Goal: Information Seeking & Learning: Compare options

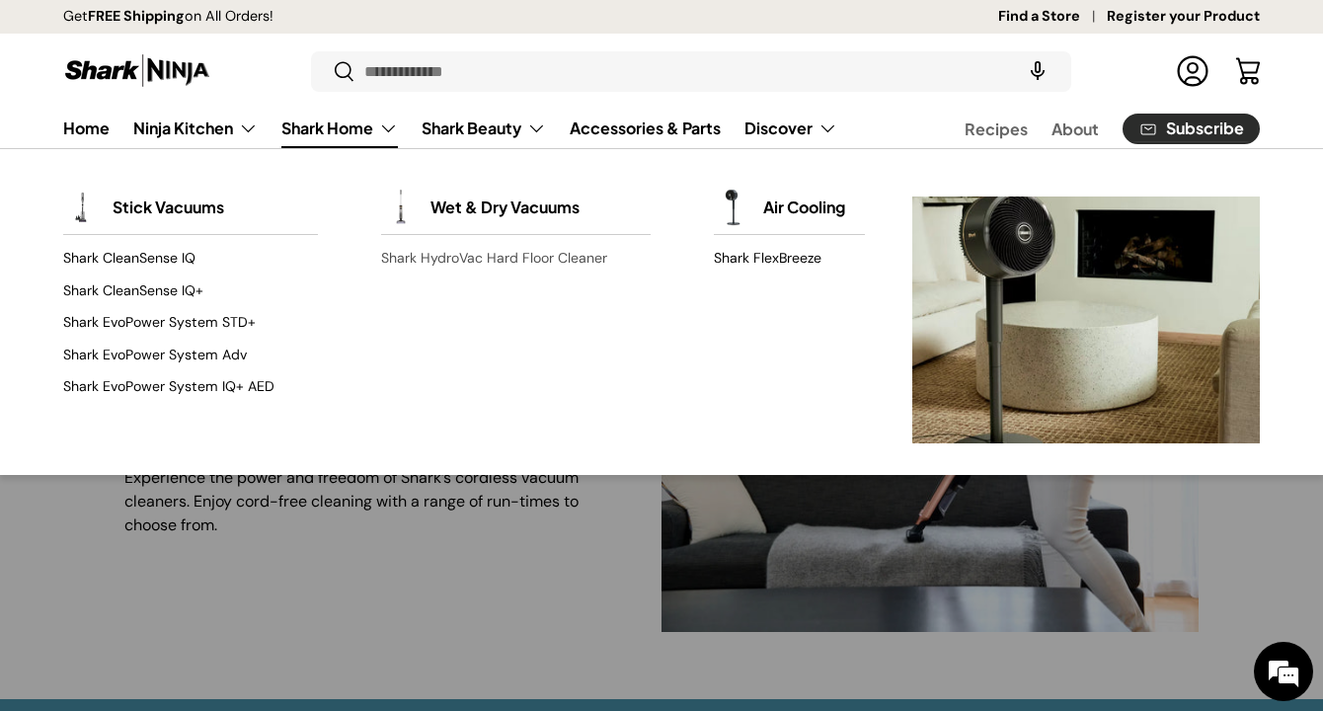
click at [422, 259] on link "Shark HydroVac Hard Floor Cleaner" at bounding box center [516, 259] width 270 height 32
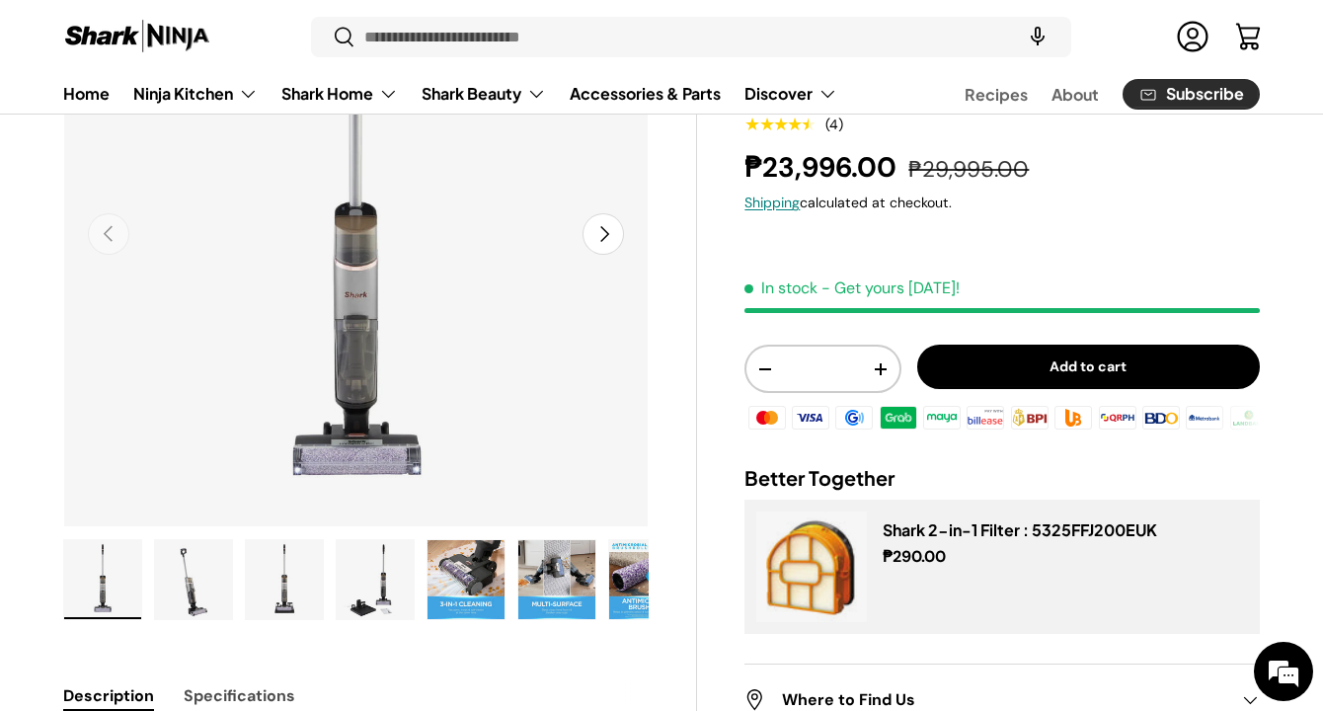
scroll to position [262, 0]
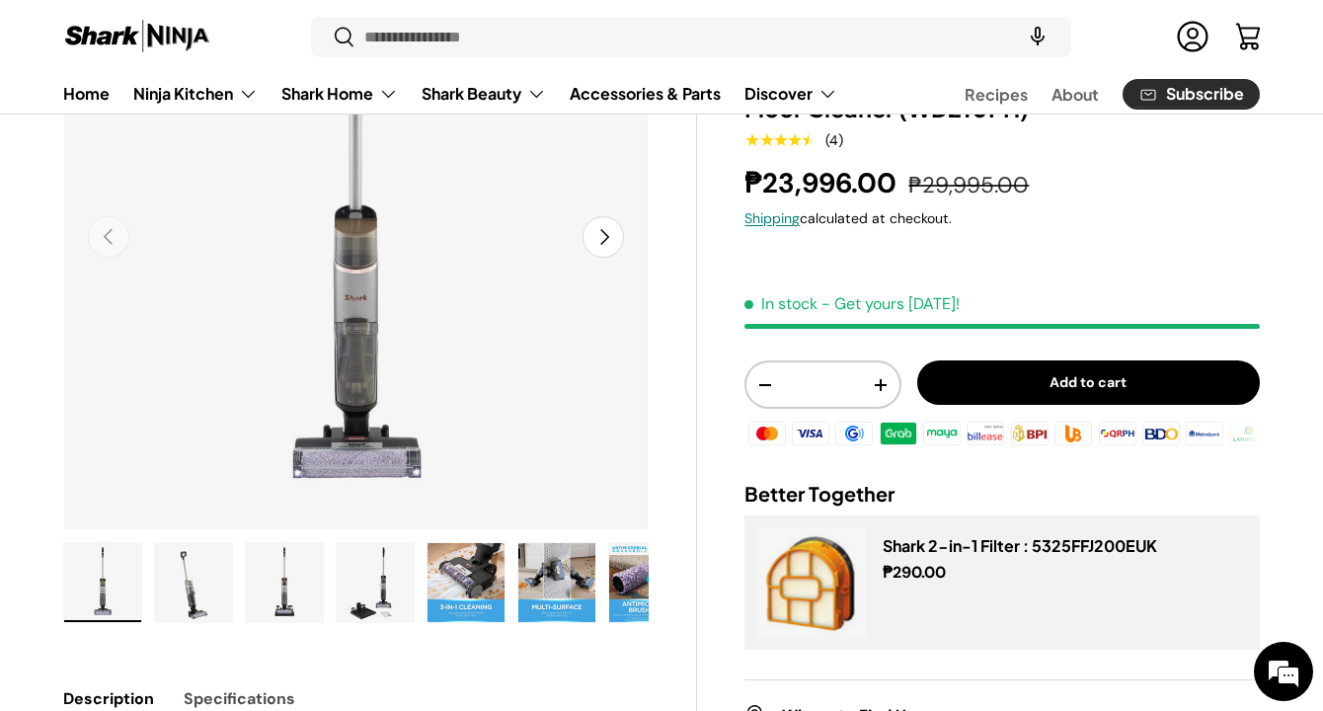
click at [191, 584] on img "Gallery Viewer" at bounding box center [193, 582] width 77 height 79
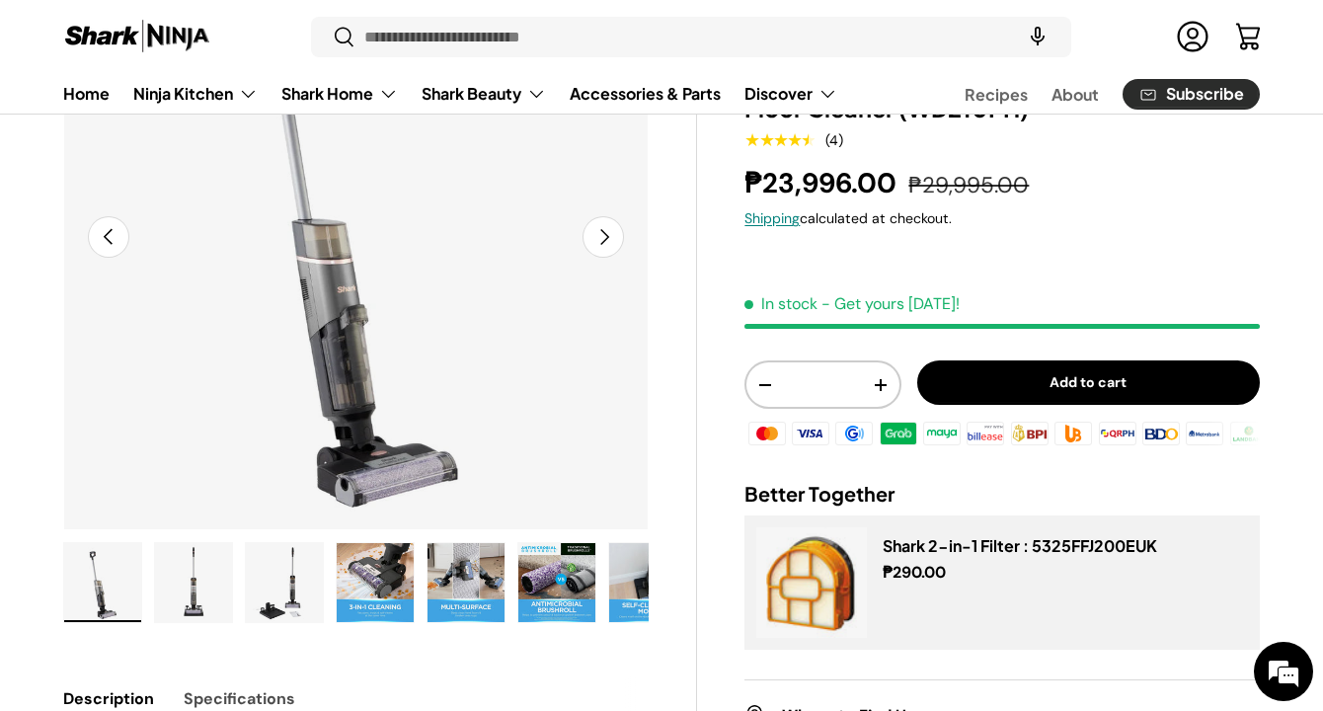
scroll to position [0, 182]
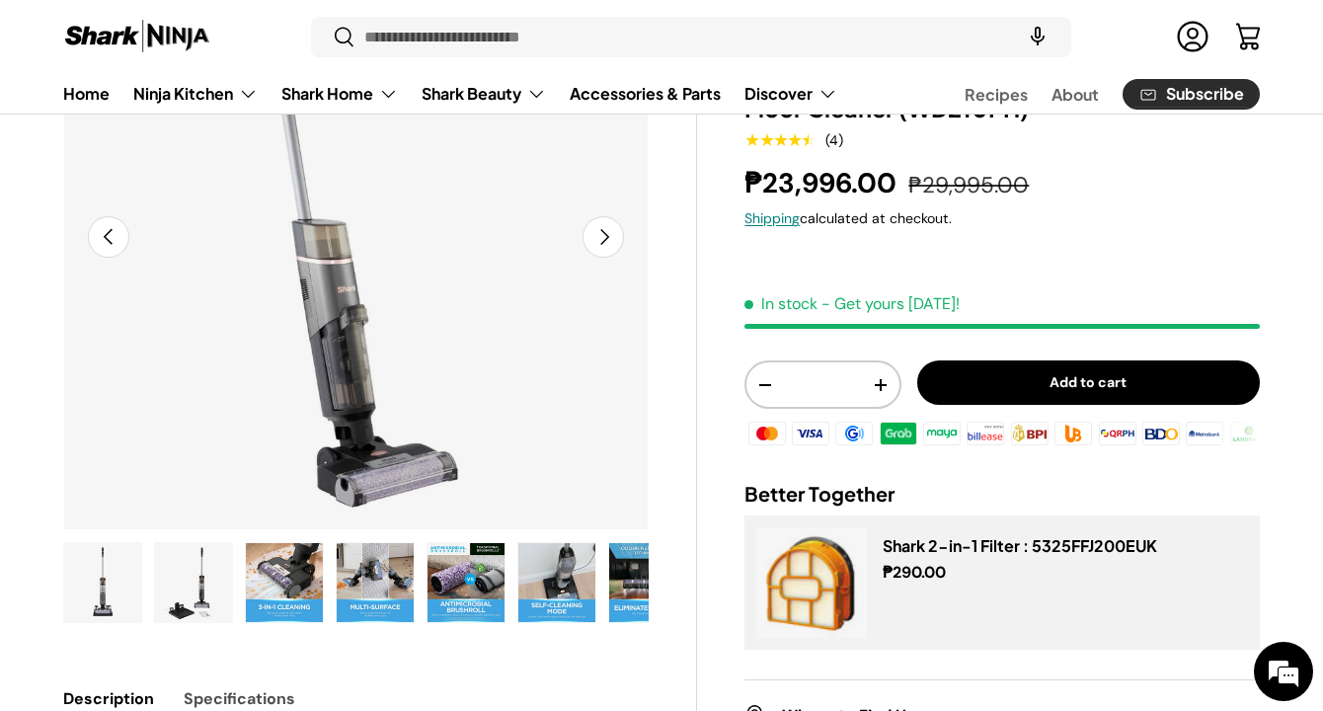
click at [275, 547] on img "Gallery Viewer" at bounding box center [284, 582] width 77 height 79
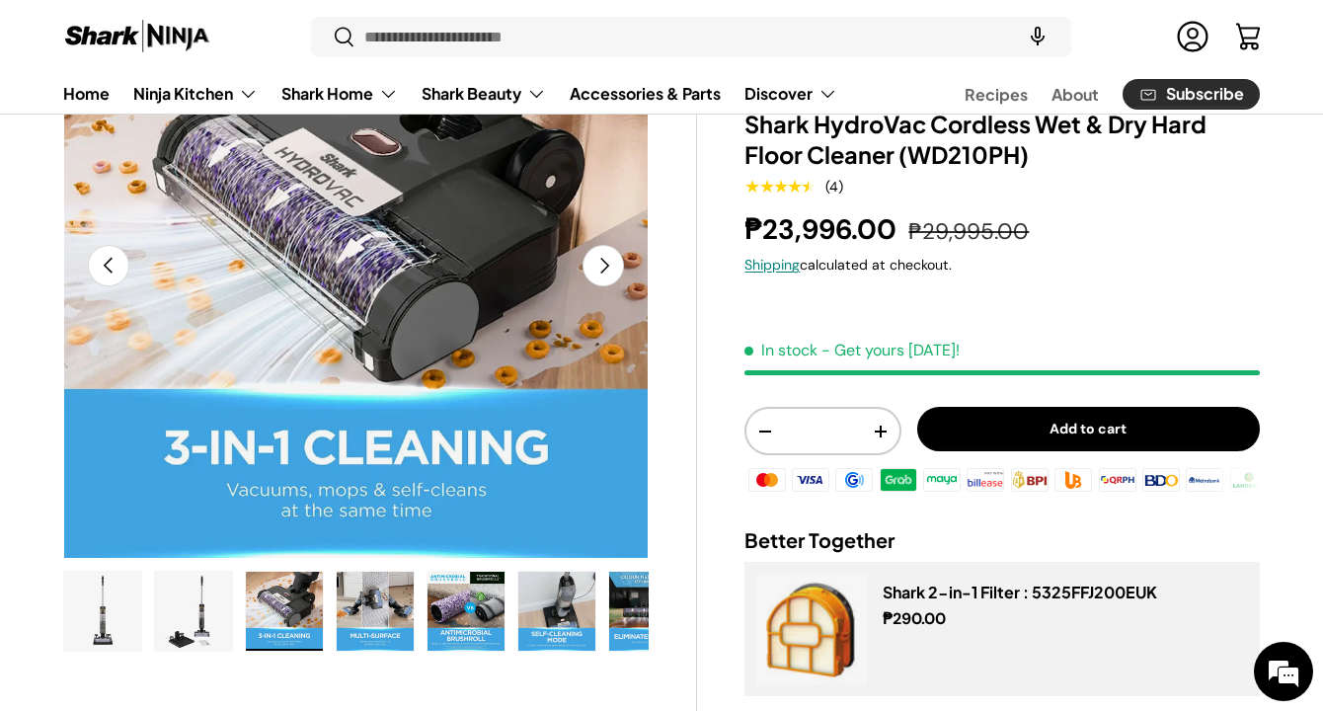
scroll to position [234, 0]
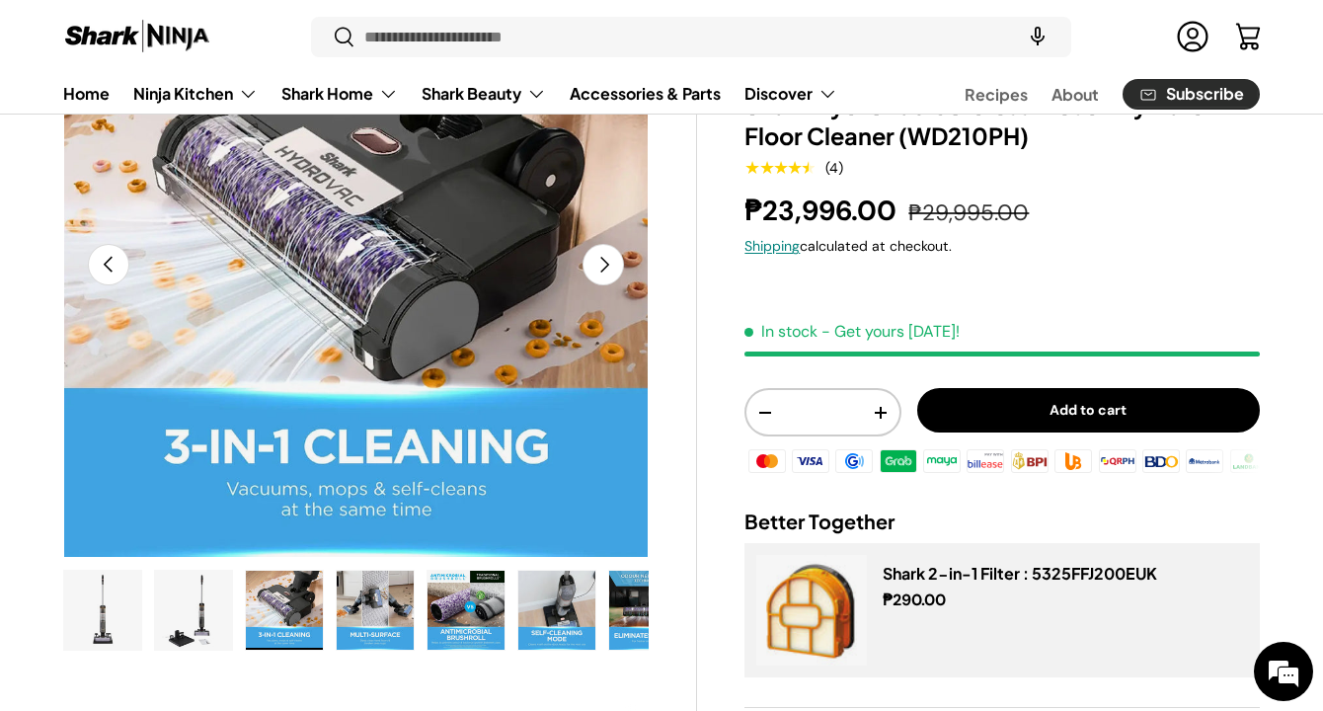
click at [350, 583] on img "Gallery Viewer" at bounding box center [375, 610] width 77 height 79
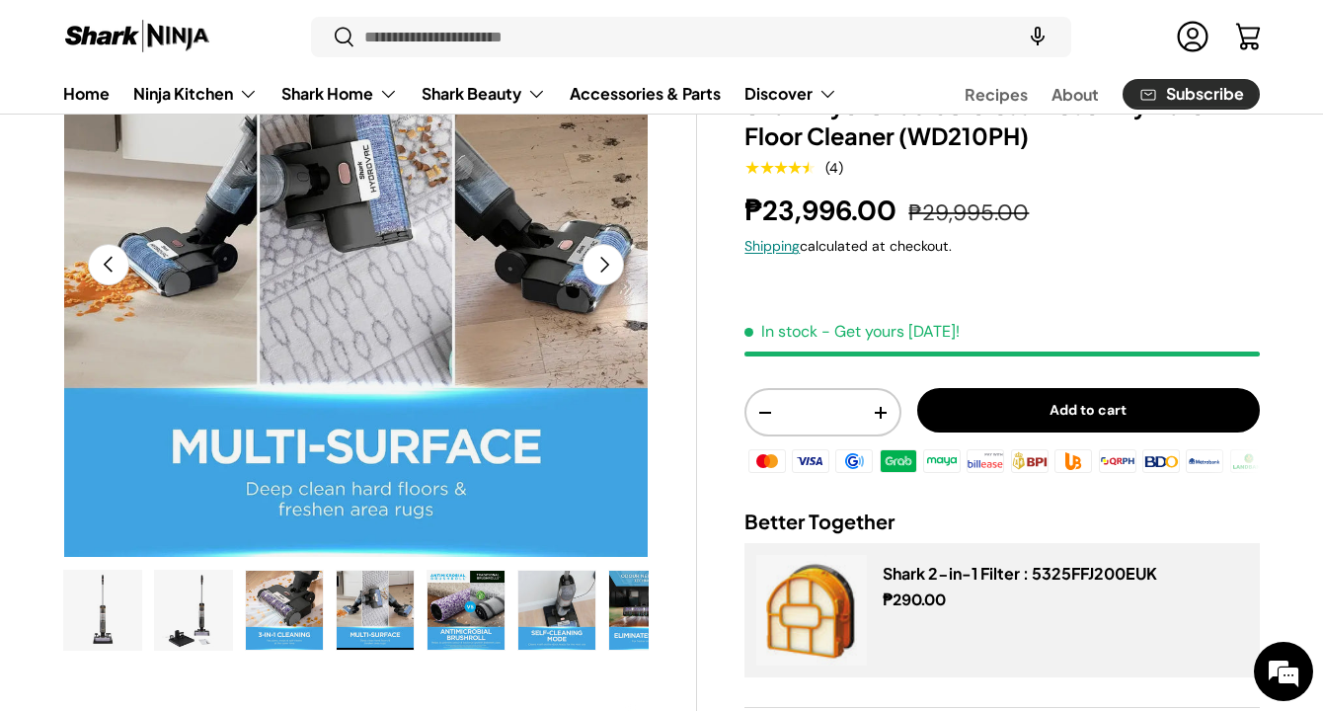
click at [464, 604] on img "Gallery Viewer" at bounding box center [466, 610] width 77 height 79
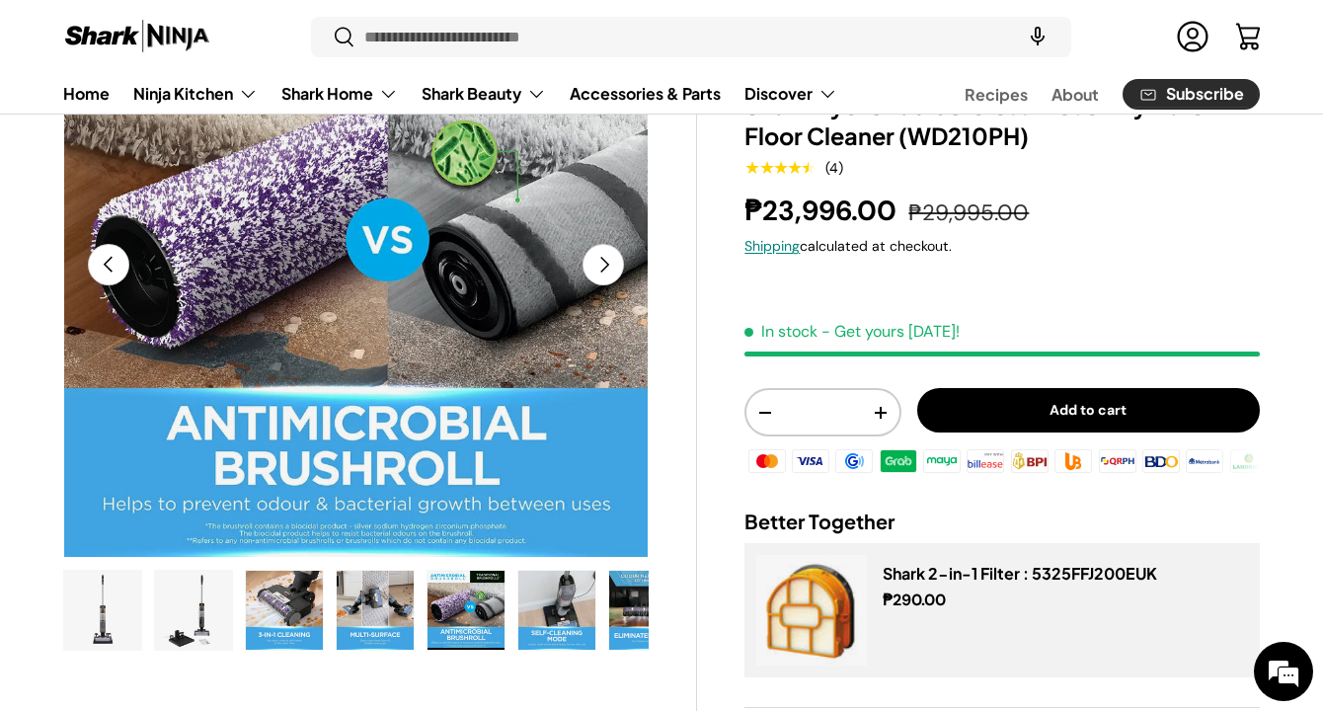
click at [527, 607] on img "Gallery Viewer" at bounding box center [556, 610] width 77 height 79
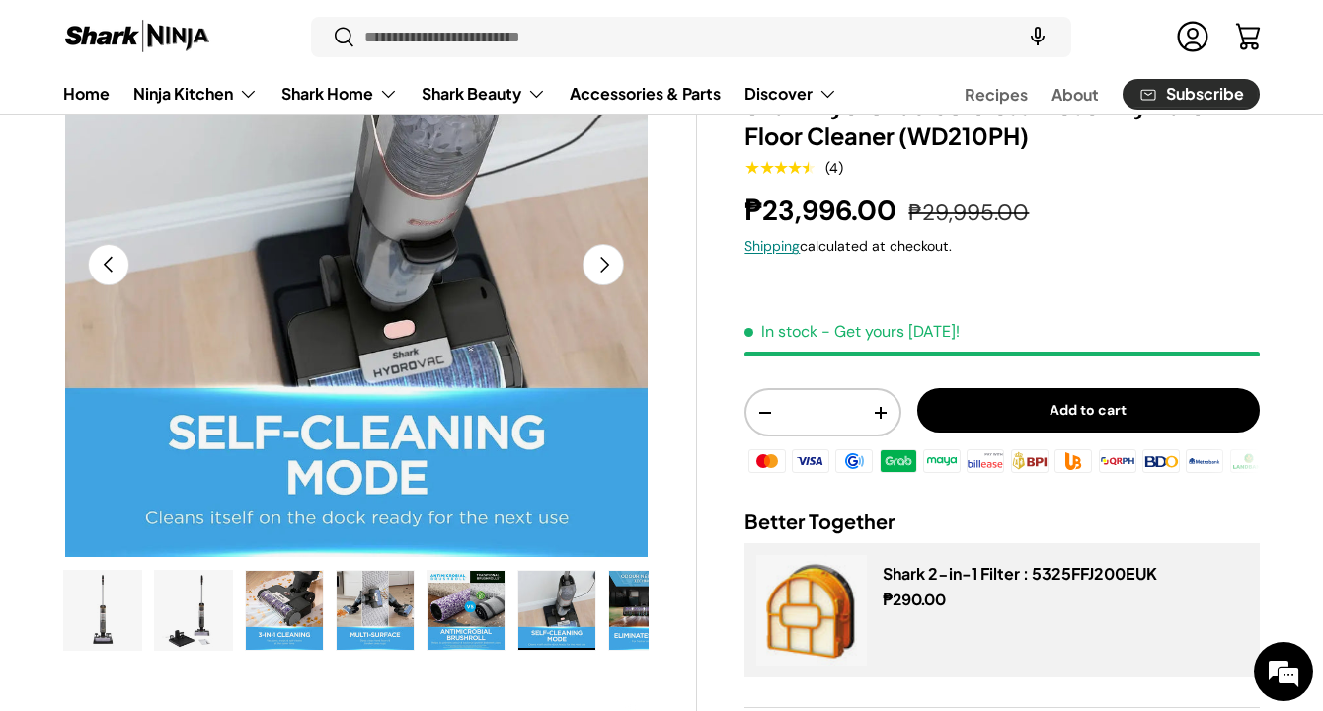
click at [621, 617] on img "Gallery Viewer" at bounding box center [647, 610] width 77 height 79
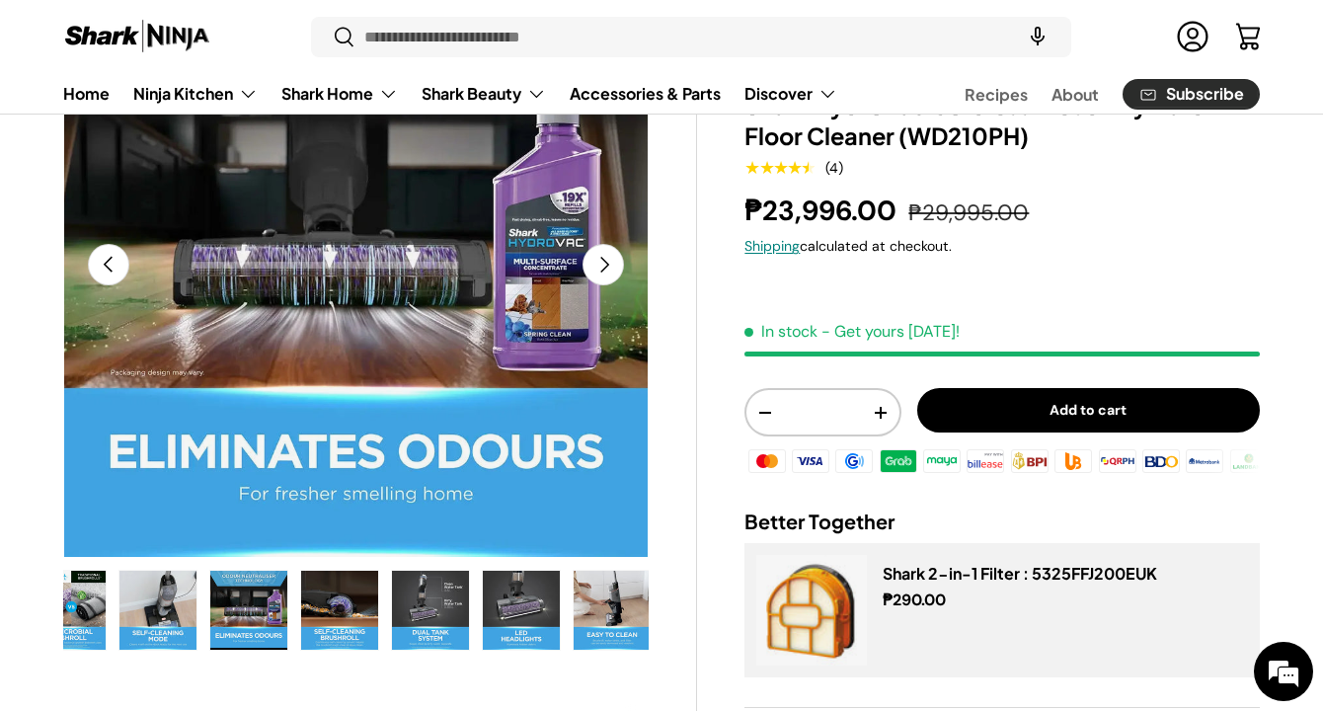
scroll to position [0, 583]
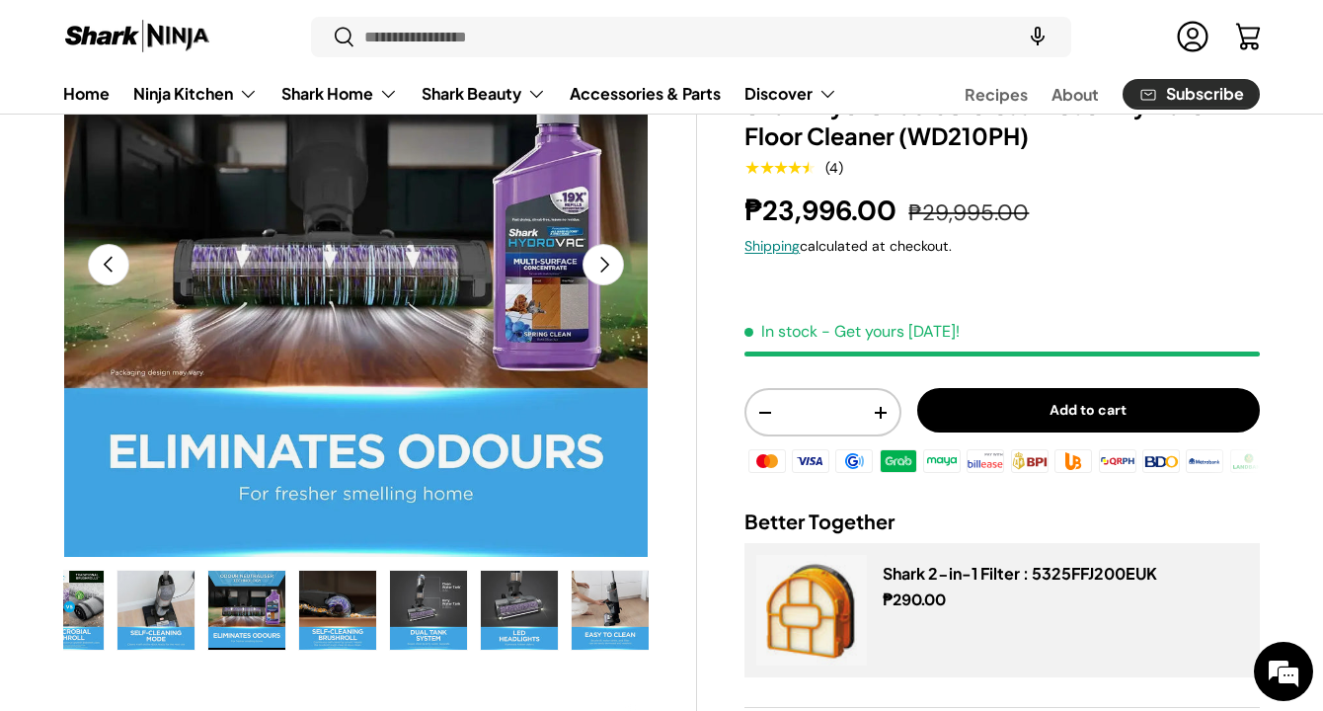
click at [631, 617] on img "Gallery Viewer" at bounding box center [610, 610] width 77 height 79
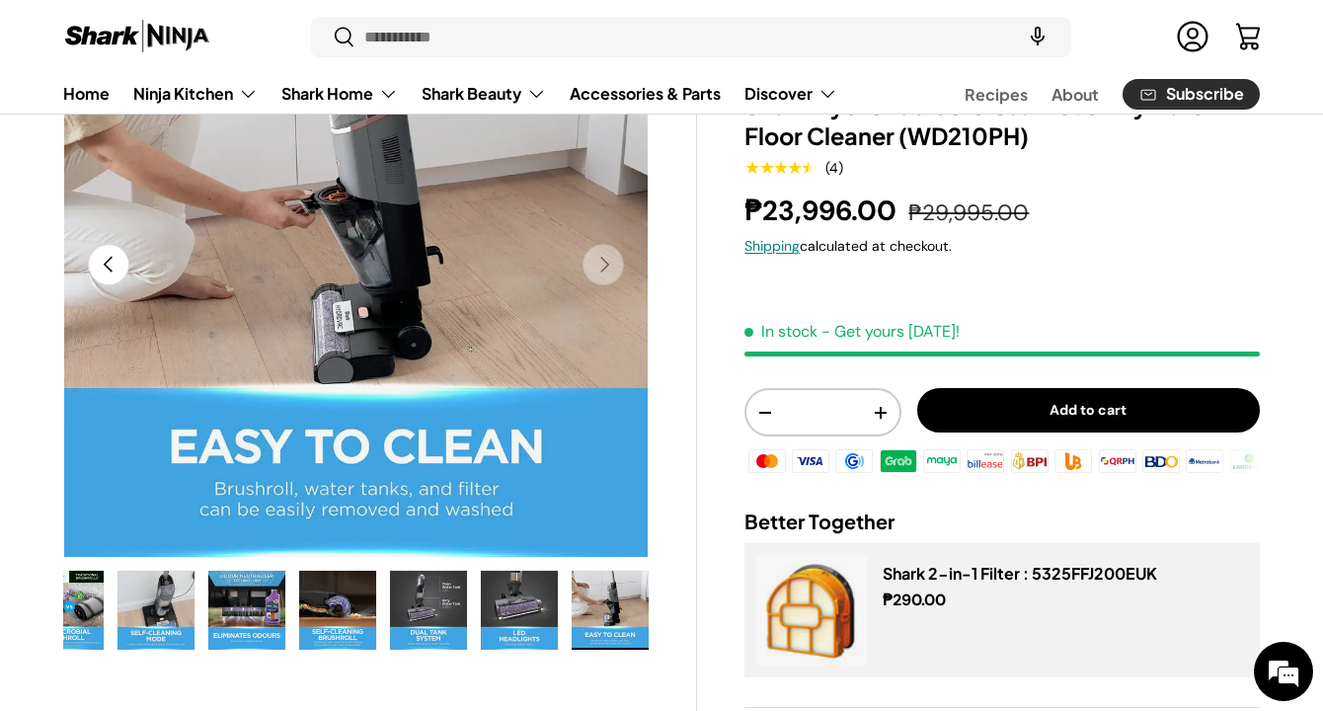
click at [631, 617] on img "Gallery Viewer" at bounding box center [610, 610] width 77 height 79
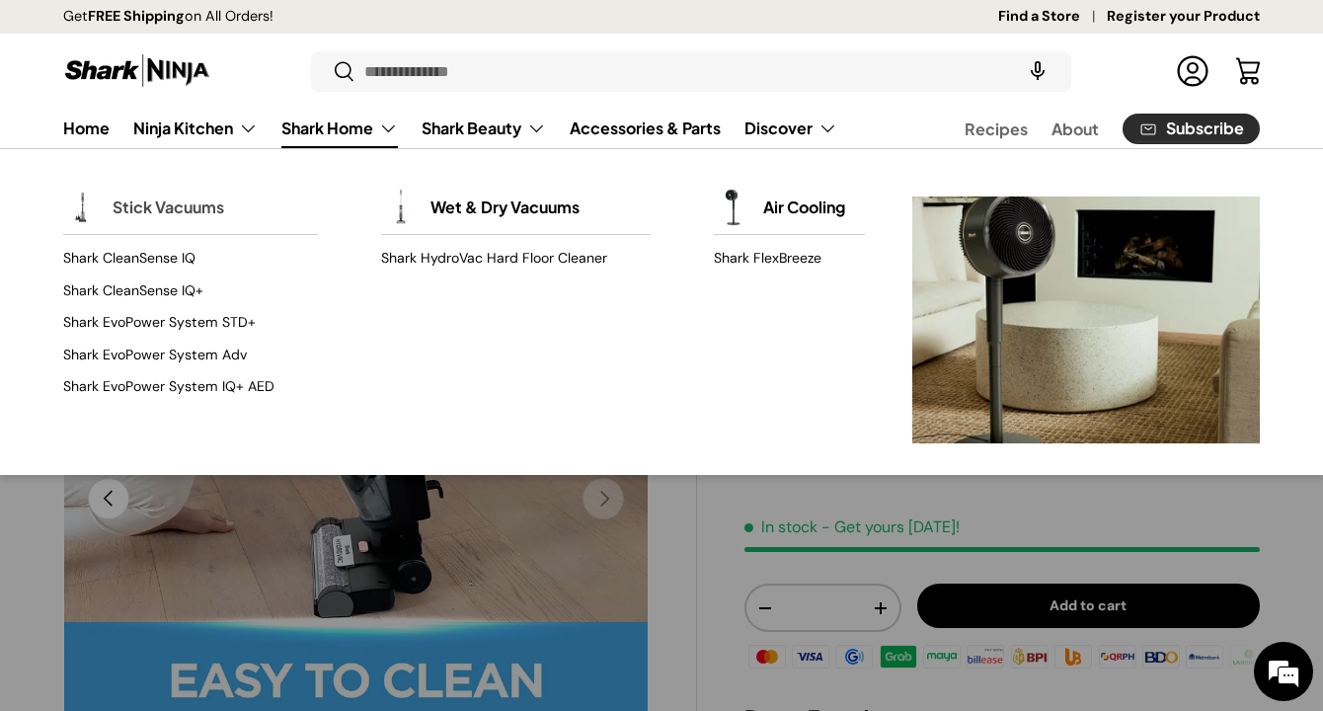
click at [197, 211] on link "Stick Vacuums" at bounding box center [169, 207] width 112 height 43
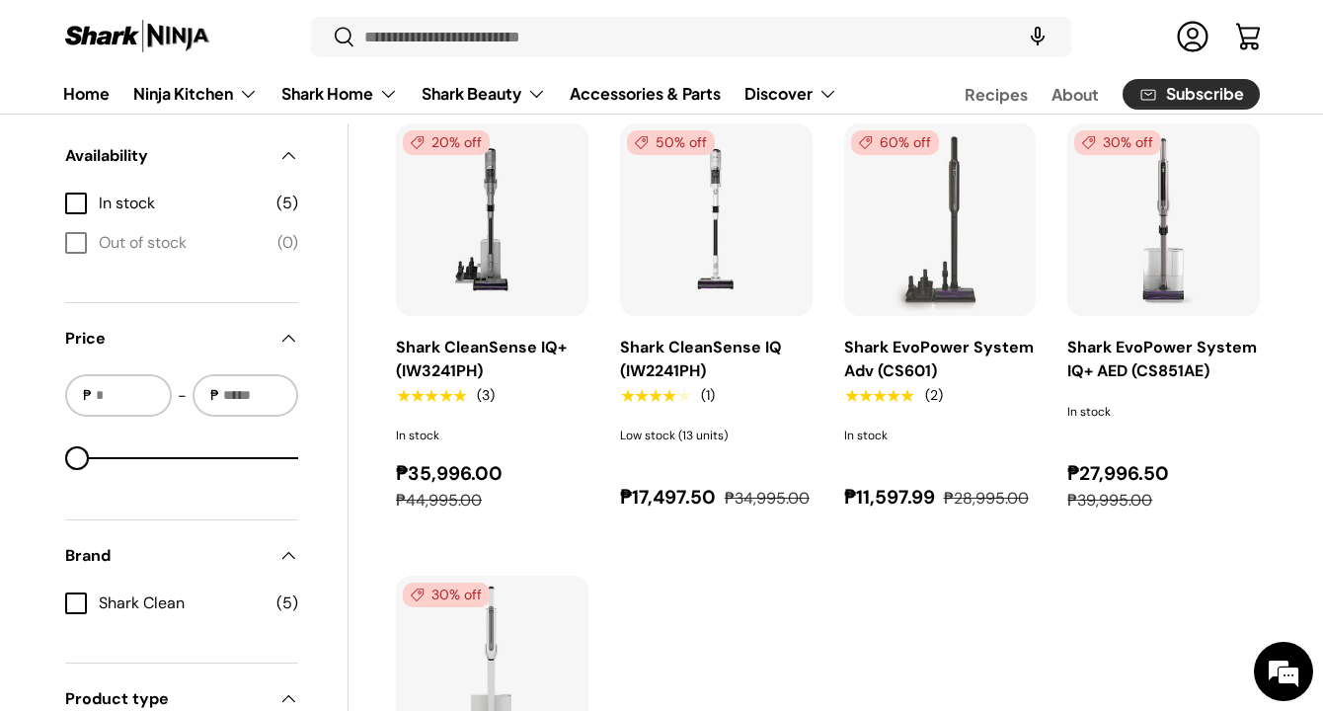
click at [0, 0] on img "Shark CleanSense IQ+ (IW3241PH)" at bounding box center [0, 0] width 0 height 0
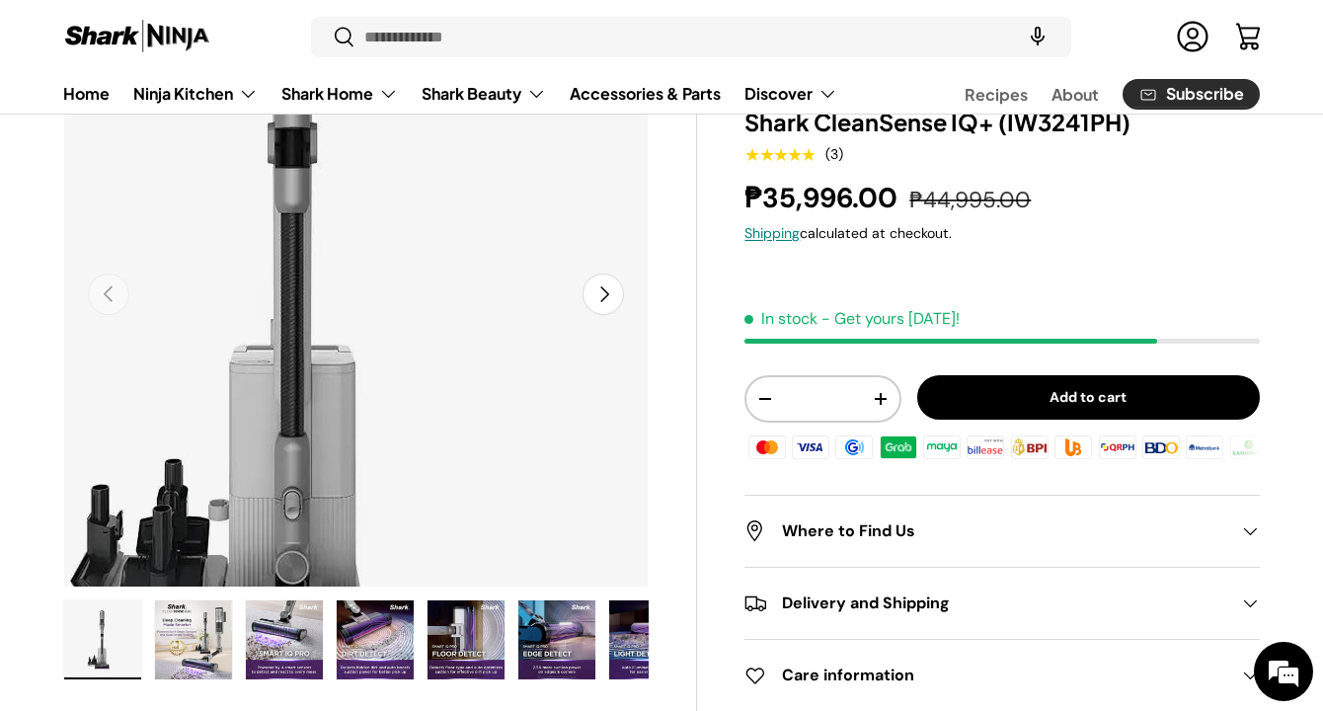
scroll to position [203, 0]
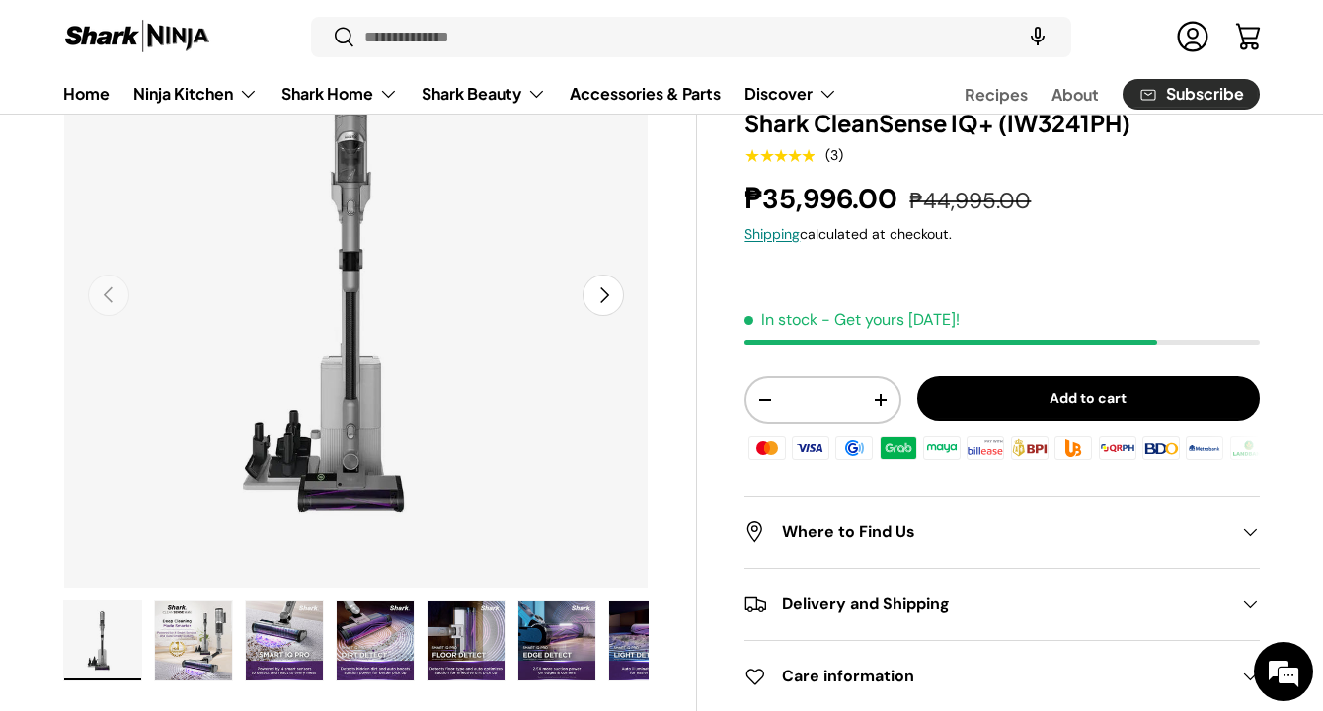
click at [207, 632] on img "Gallery Viewer" at bounding box center [193, 640] width 77 height 79
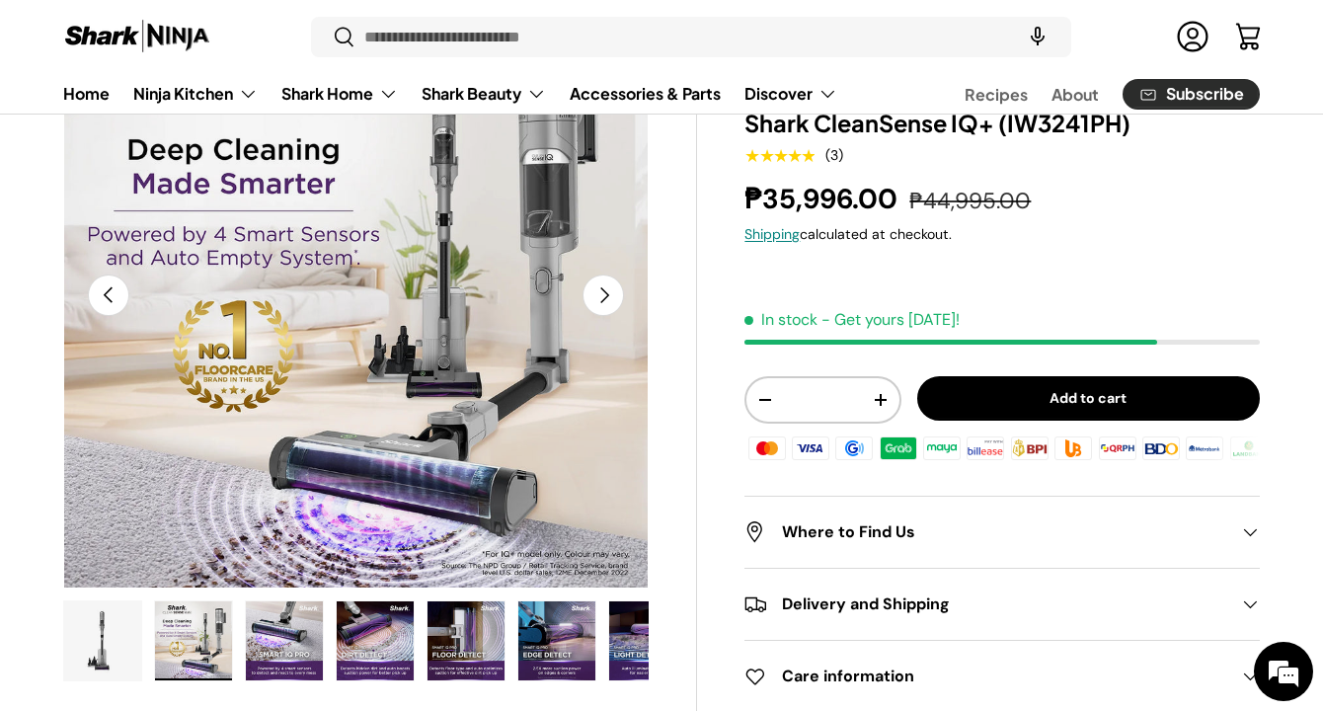
click at [290, 650] on img "Gallery Viewer" at bounding box center [284, 640] width 77 height 79
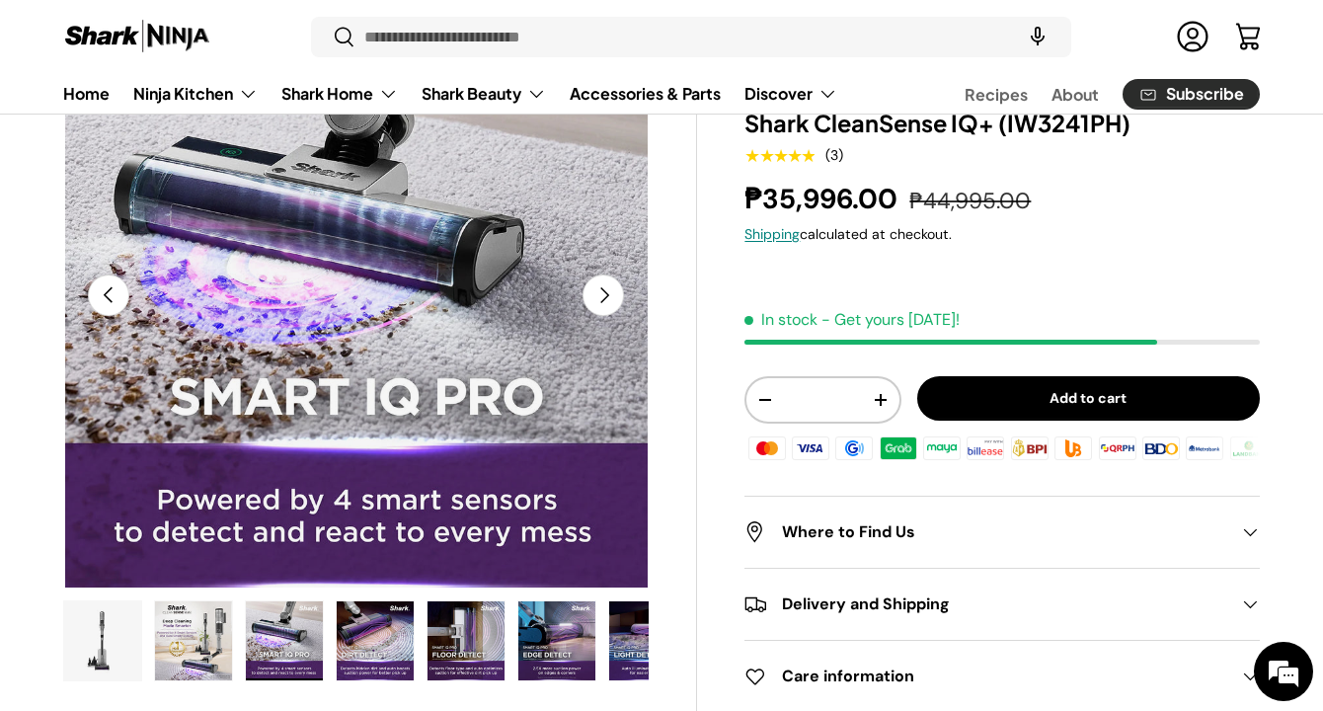
click at [385, 649] on img "Gallery Viewer" at bounding box center [375, 640] width 77 height 79
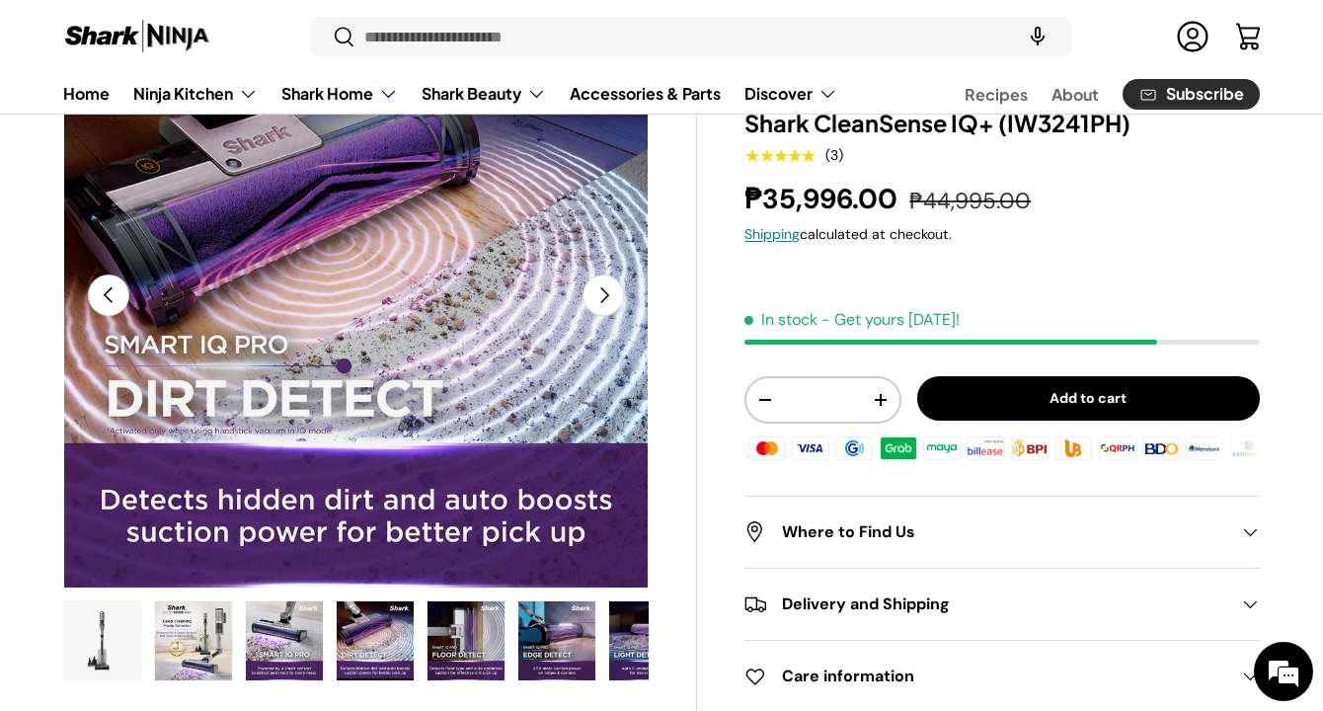
click at [465, 650] on img "Gallery Viewer" at bounding box center [466, 640] width 77 height 79
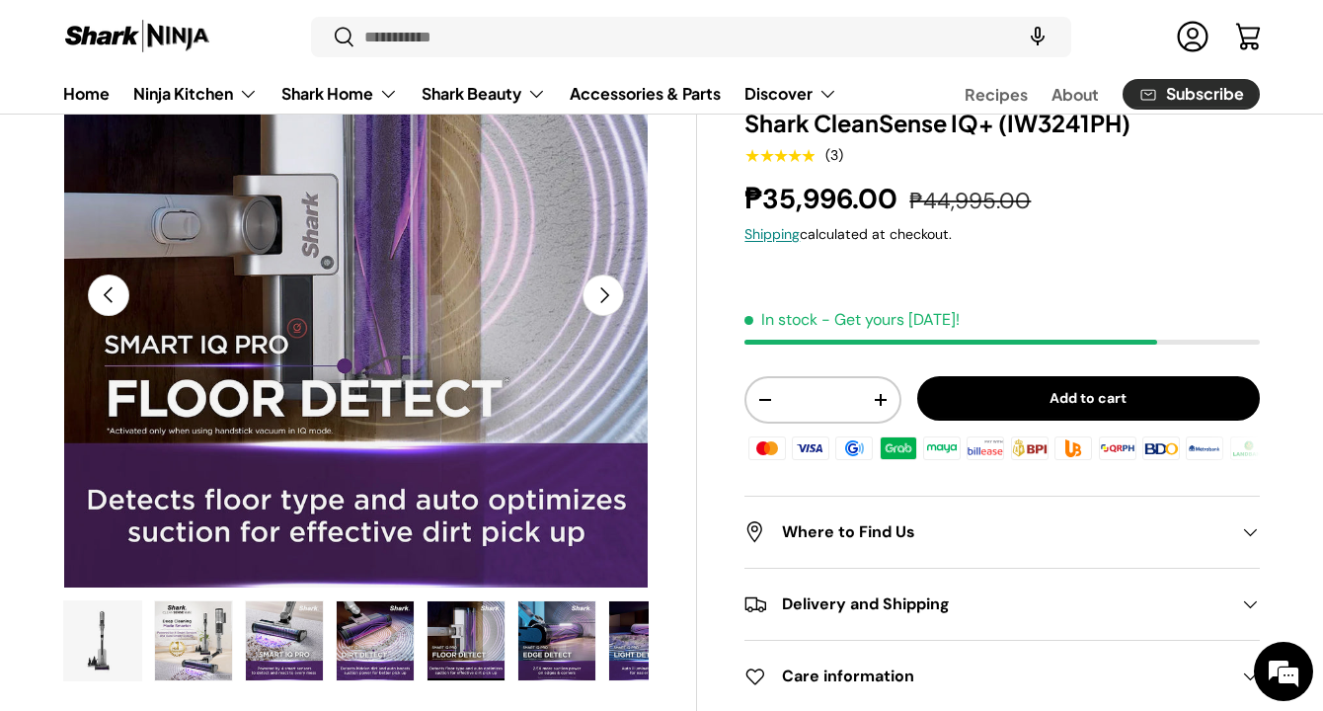
click at [532, 640] on img "Gallery Viewer" at bounding box center [556, 640] width 77 height 79
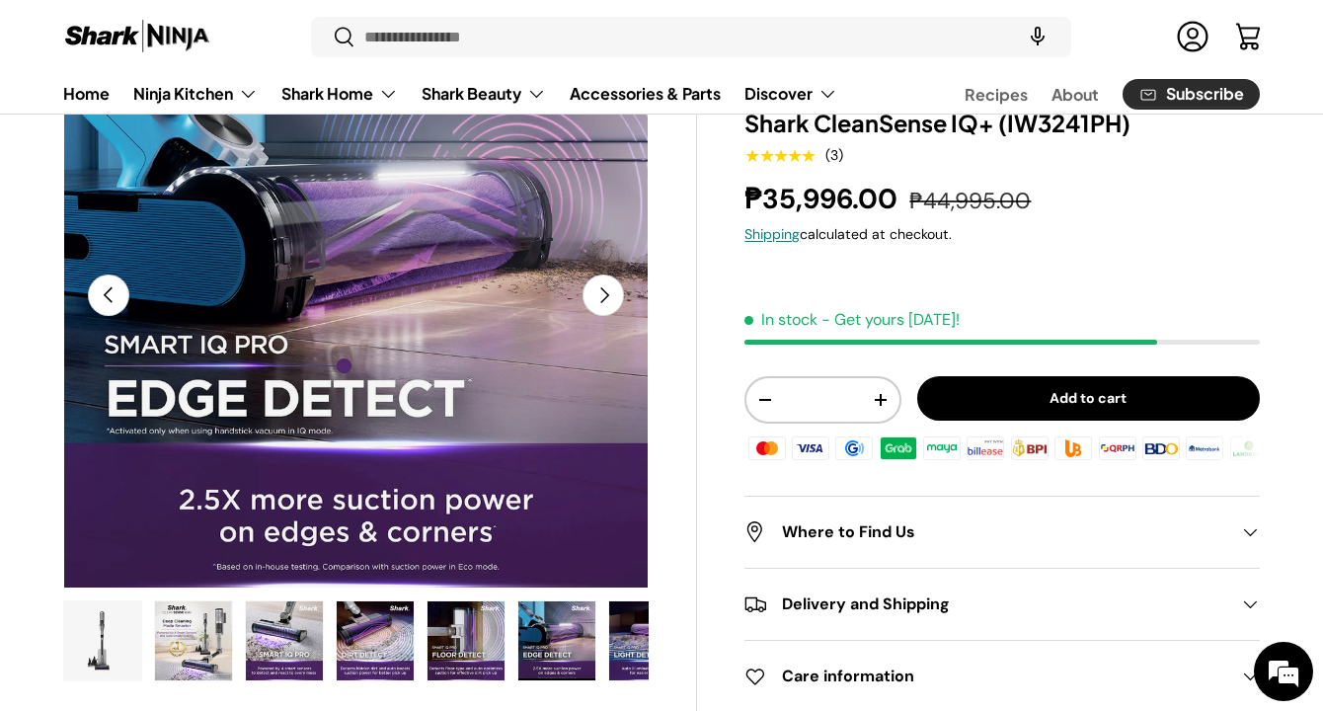
click at [584, 642] on img "Gallery Viewer" at bounding box center [556, 640] width 77 height 79
click at [646, 646] on img "Gallery Viewer" at bounding box center [647, 640] width 77 height 79
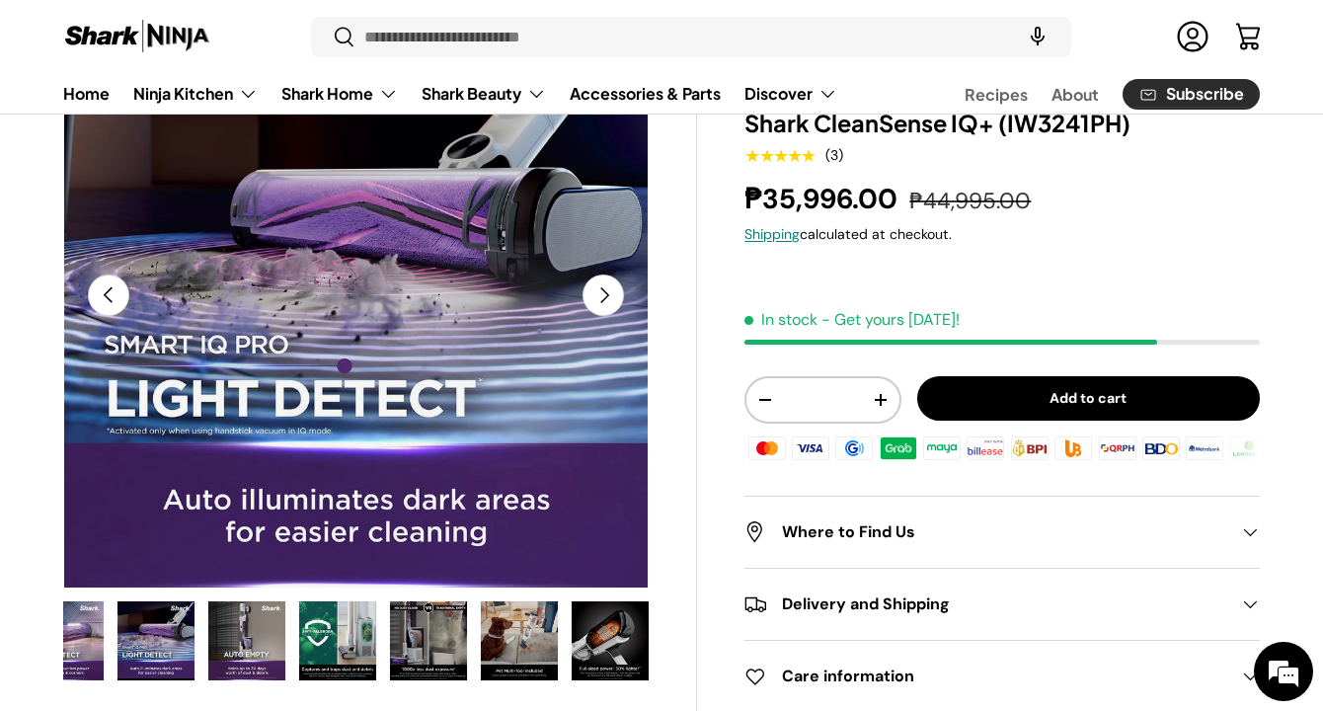
scroll to position [0, 0]
click at [619, 637] on img "Gallery Viewer" at bounding box center [610, 640] width 77 height 79
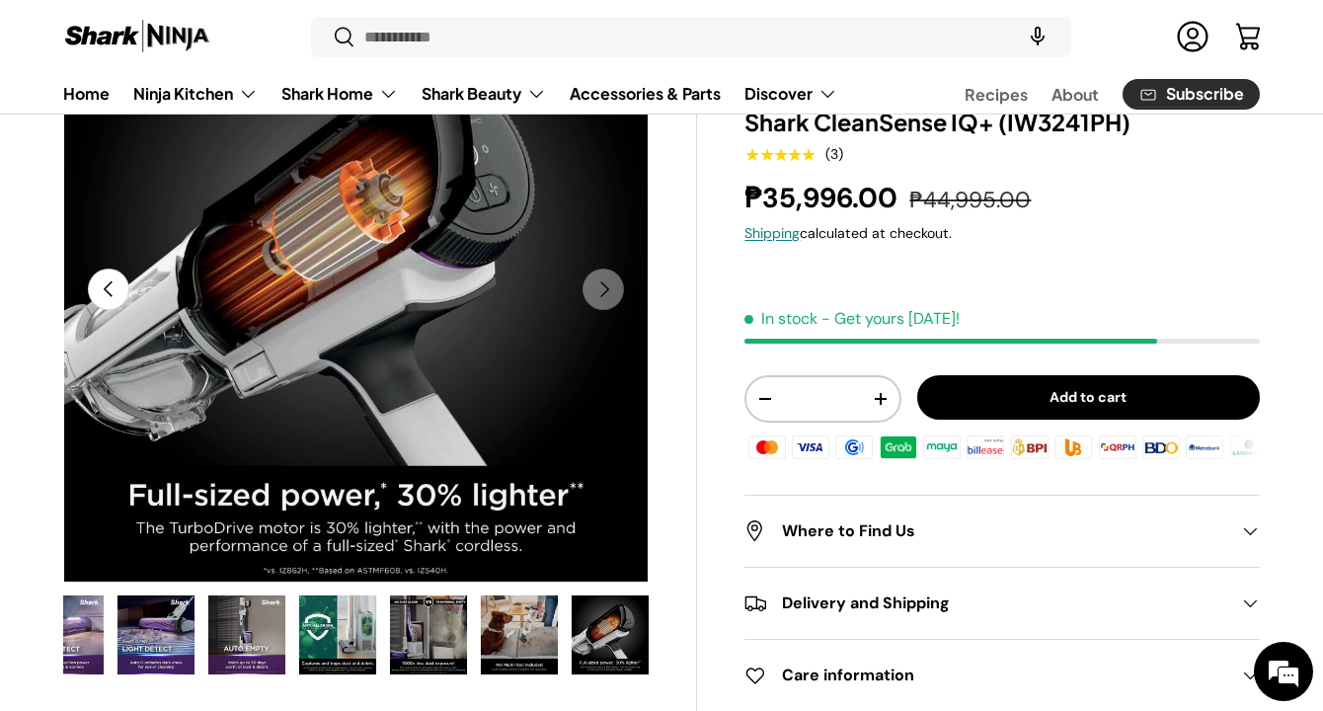
scroll to position [253, 0]
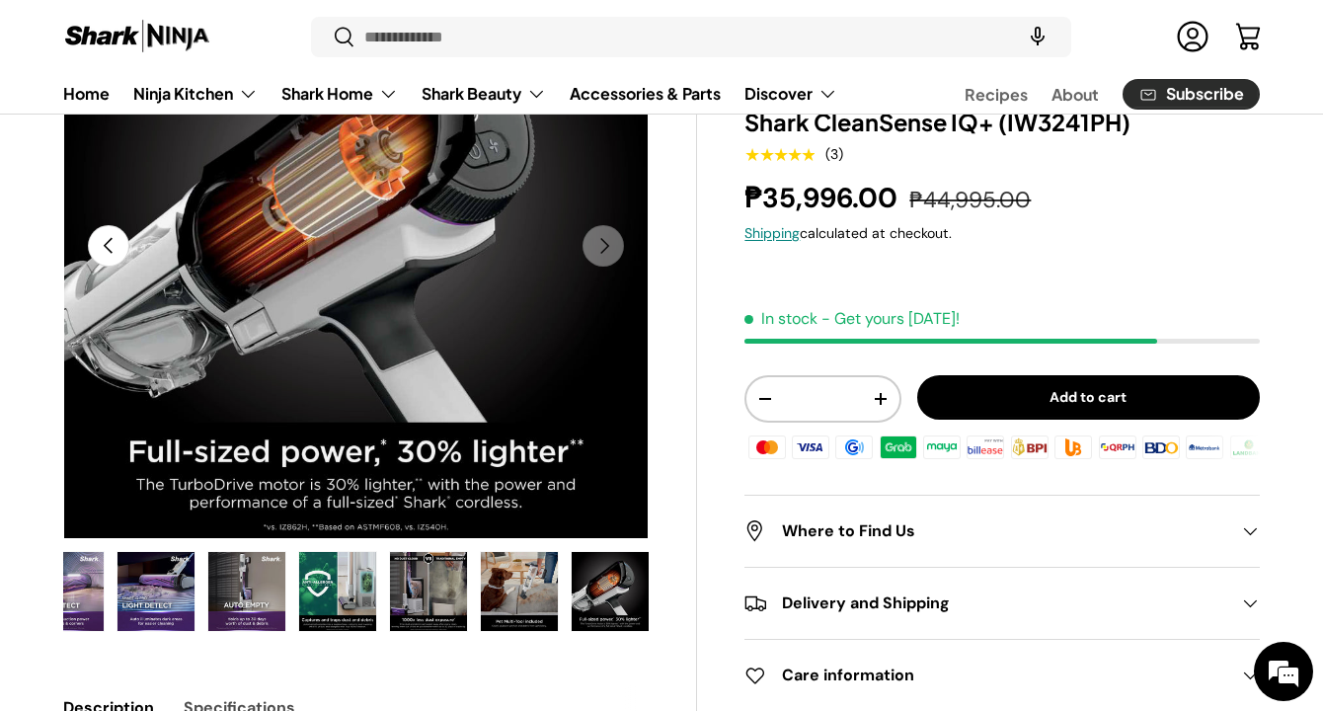
click at [631, 605] on img "Gallery Viewer" at bounding box center [610, 591] width 77 height 79
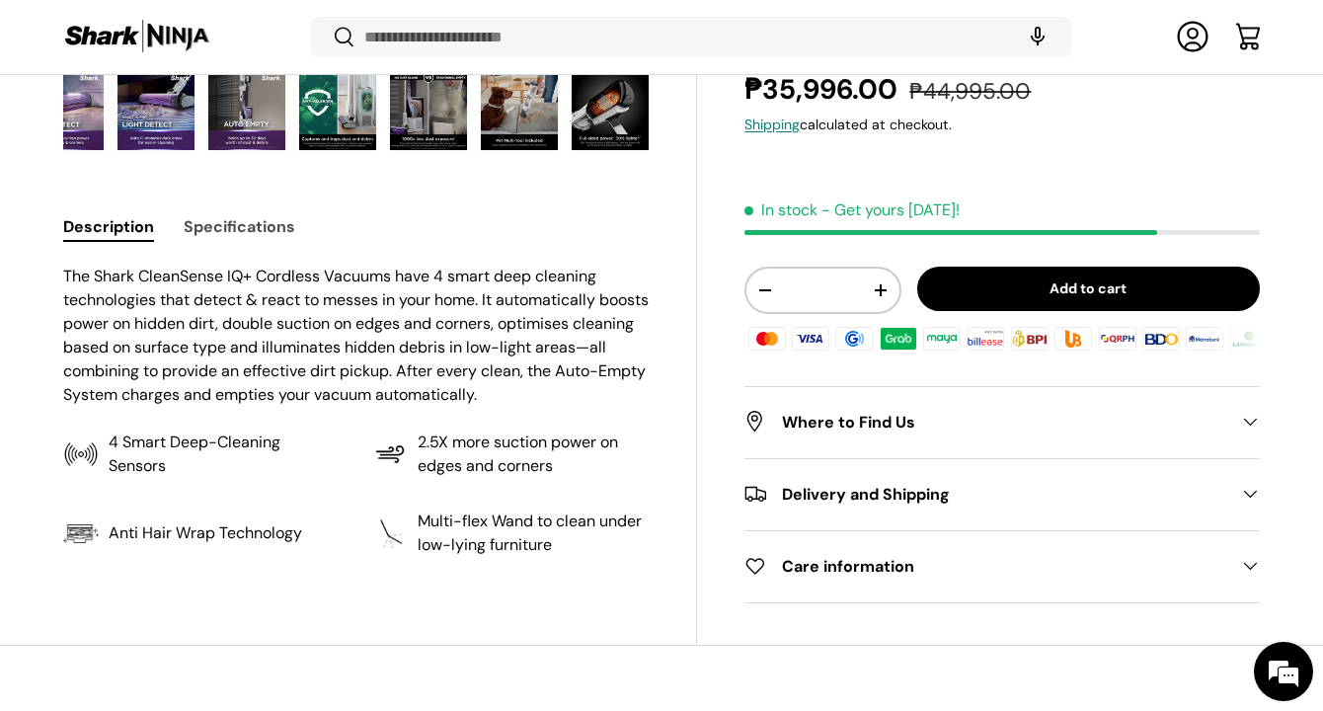
scroll to position [865, 0]
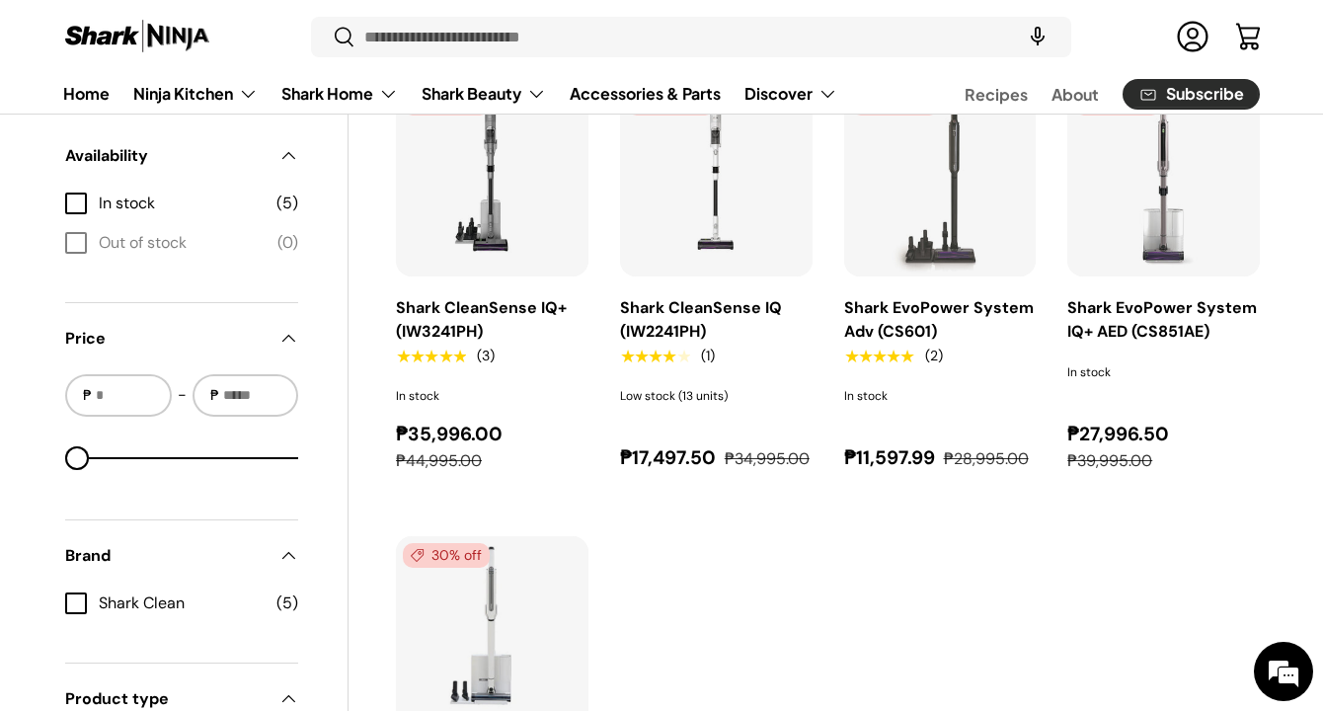
scroll to position [706, 0]
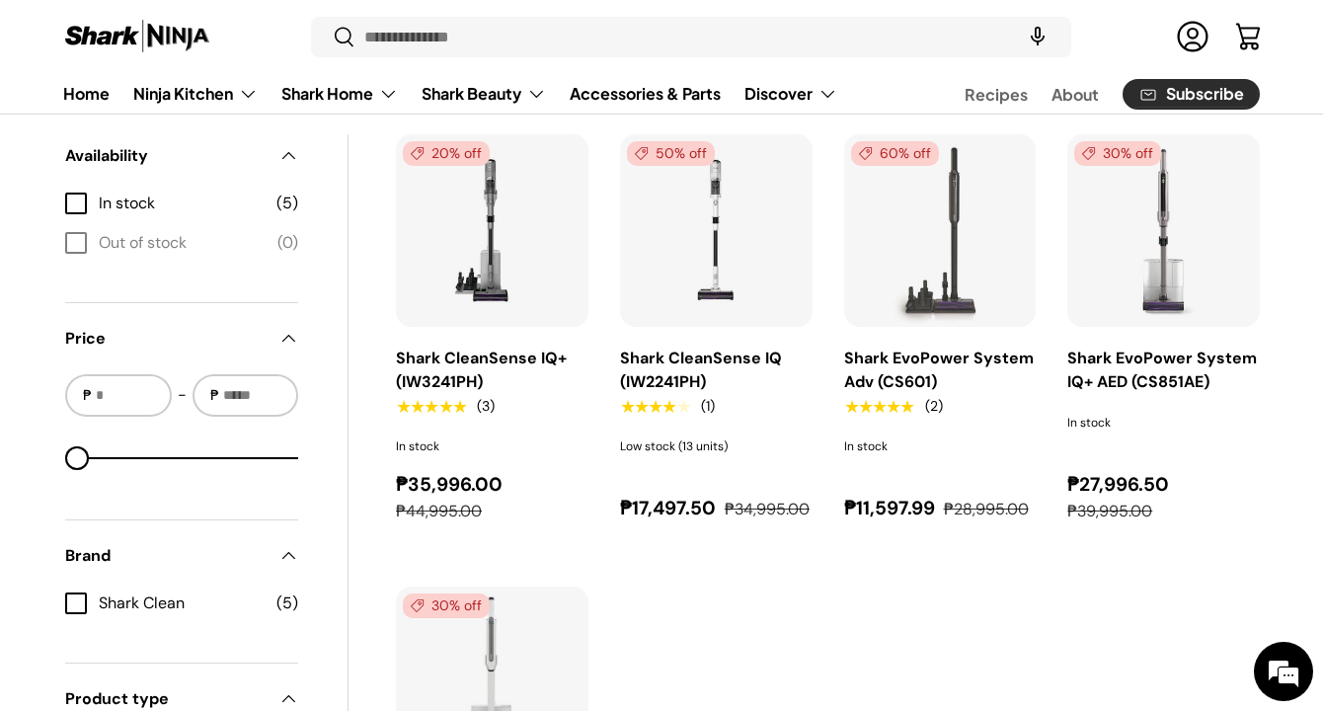
click at [0, 0] on img "Shark CleanSense IQ (IW2241PH)" at bounding box center [0, 0] width 0 height 0
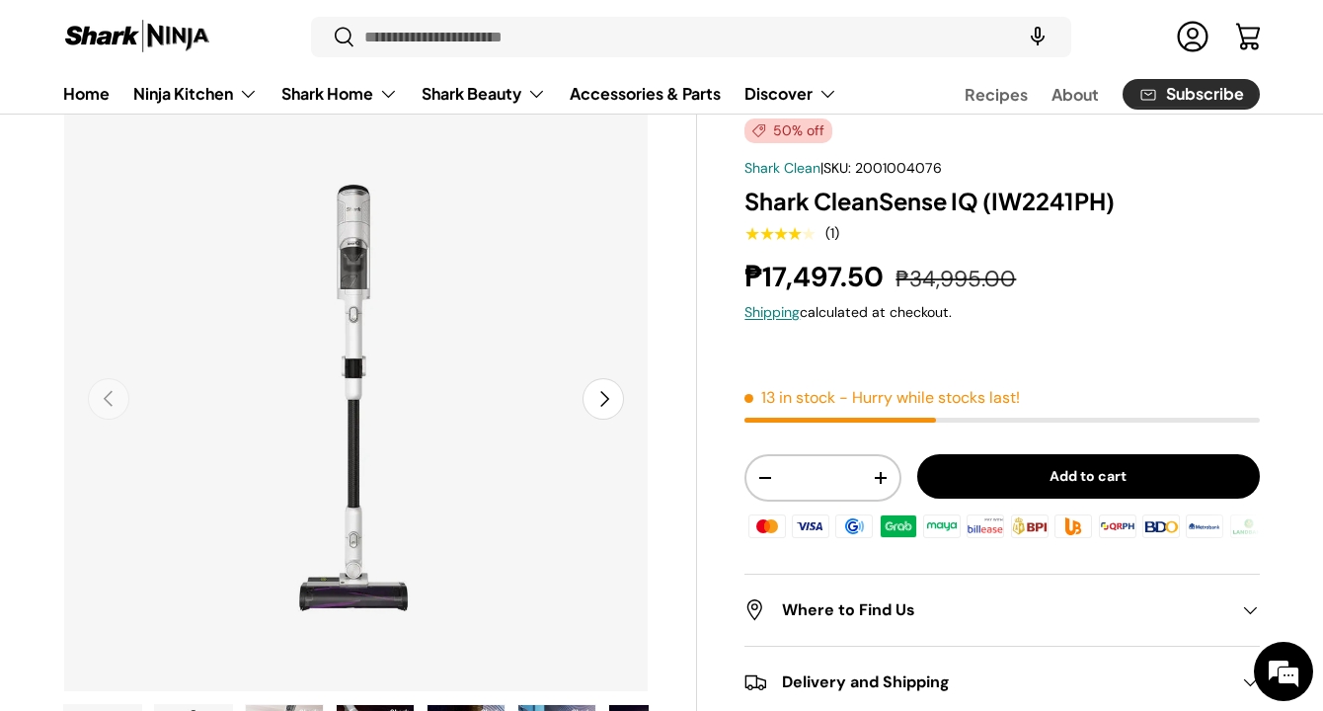
scroll to position [111, 0]
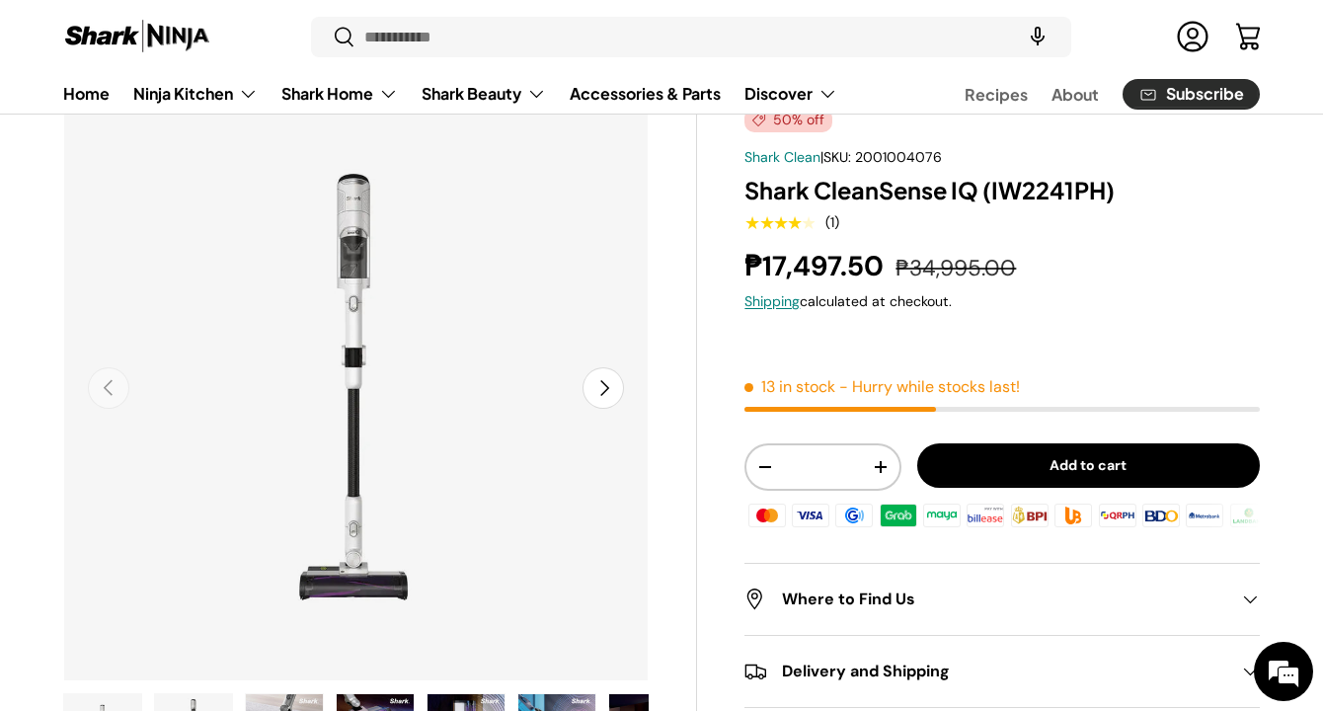
click at [608, 386] on button "Next" at bounding box center [603, 387] width 41 height 41
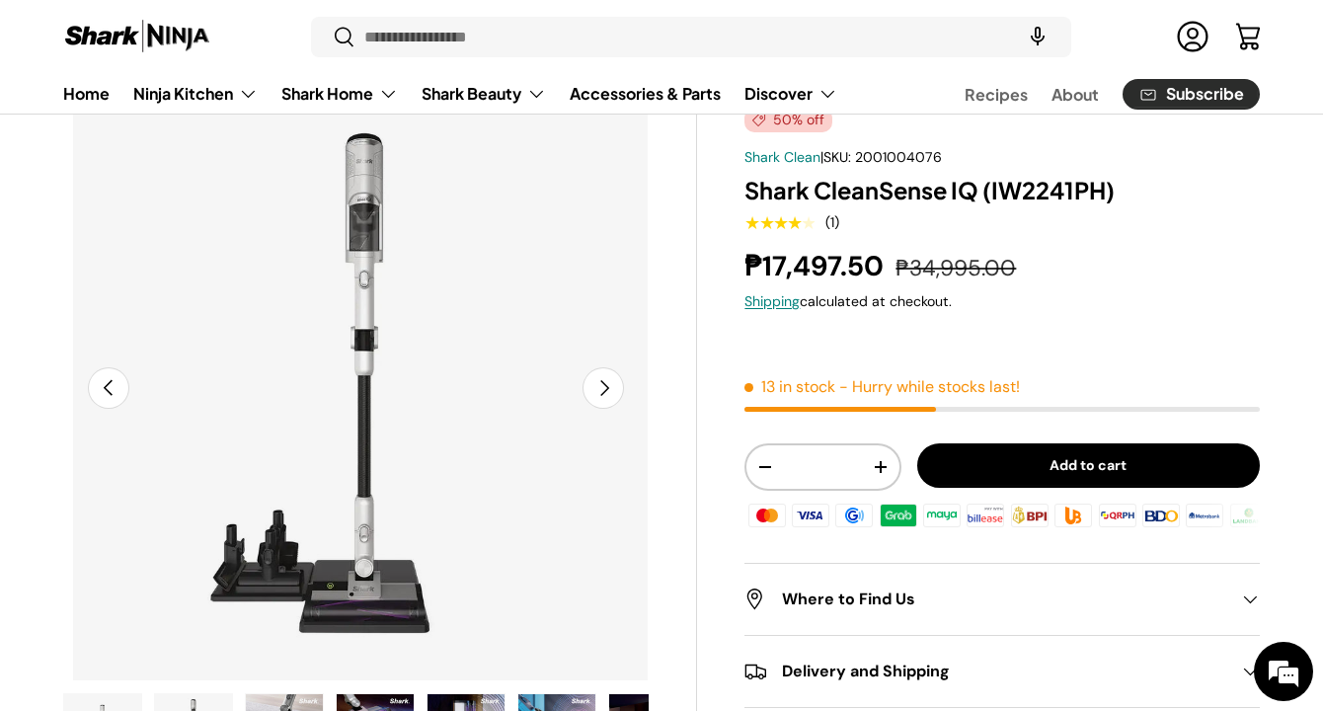
scroll to position [0, 595]
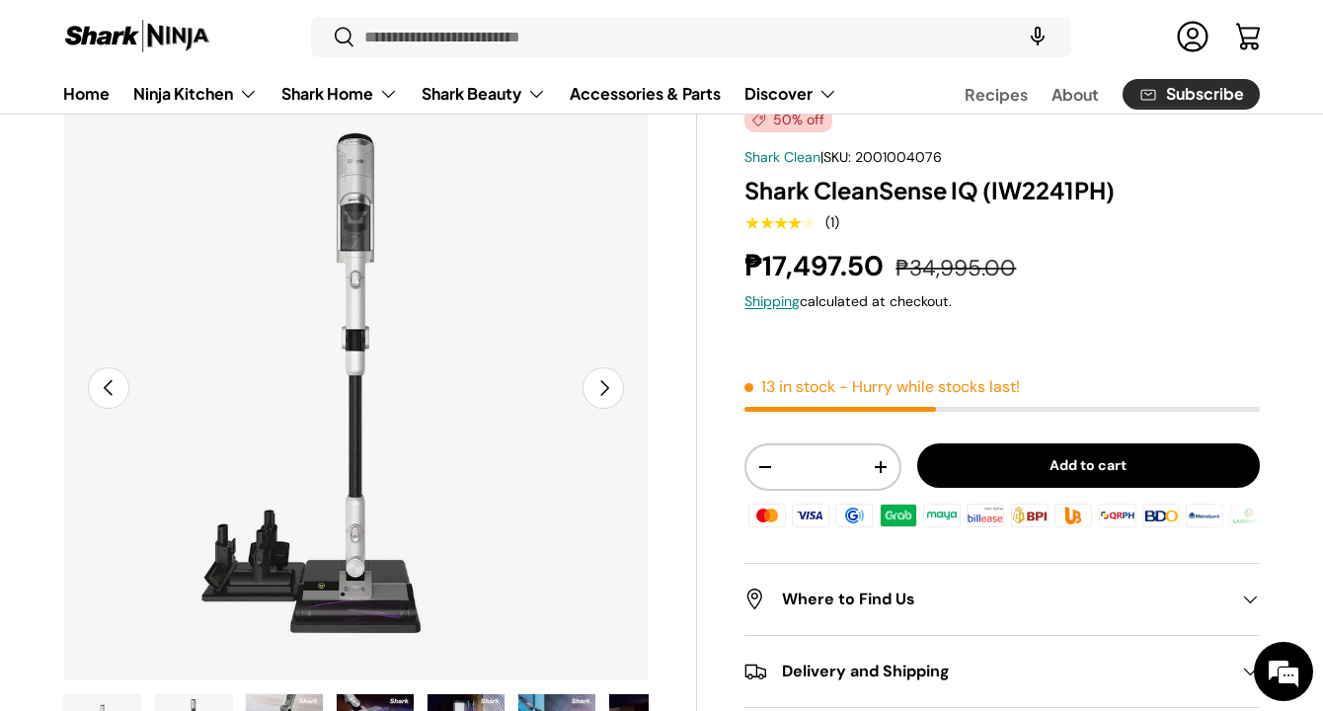
click at [608, 386] on button "Next" at bounding box center [603, 387] width 41 height 41
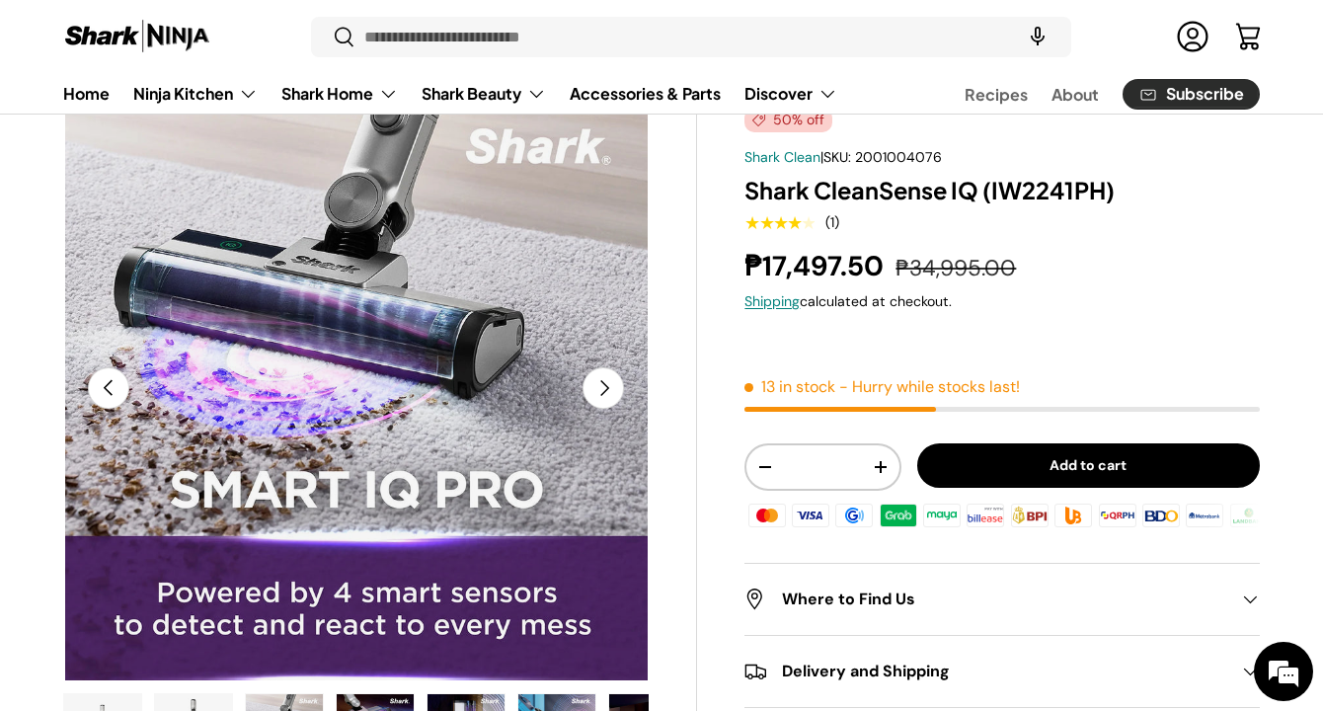
click at [608, 386] on button "Next" at bounding box center [603, 387] width 41 height 41
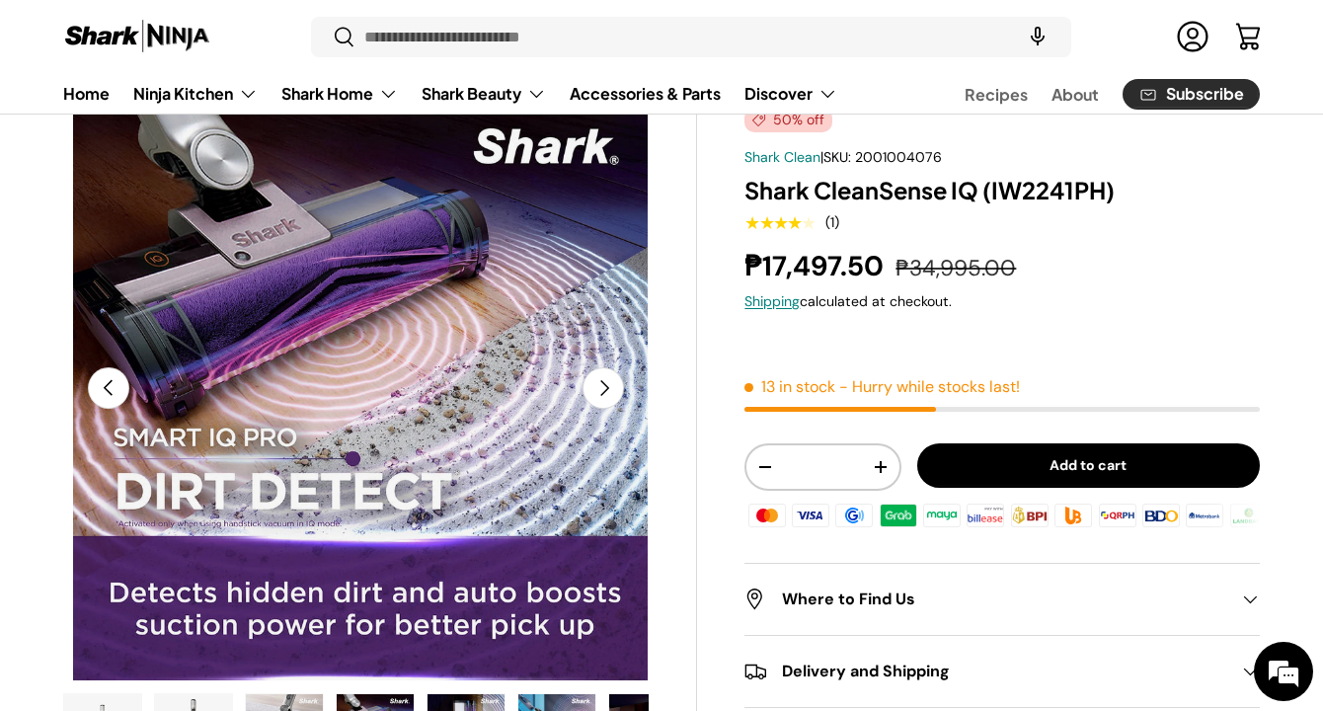
scroll to position [0, 1787]
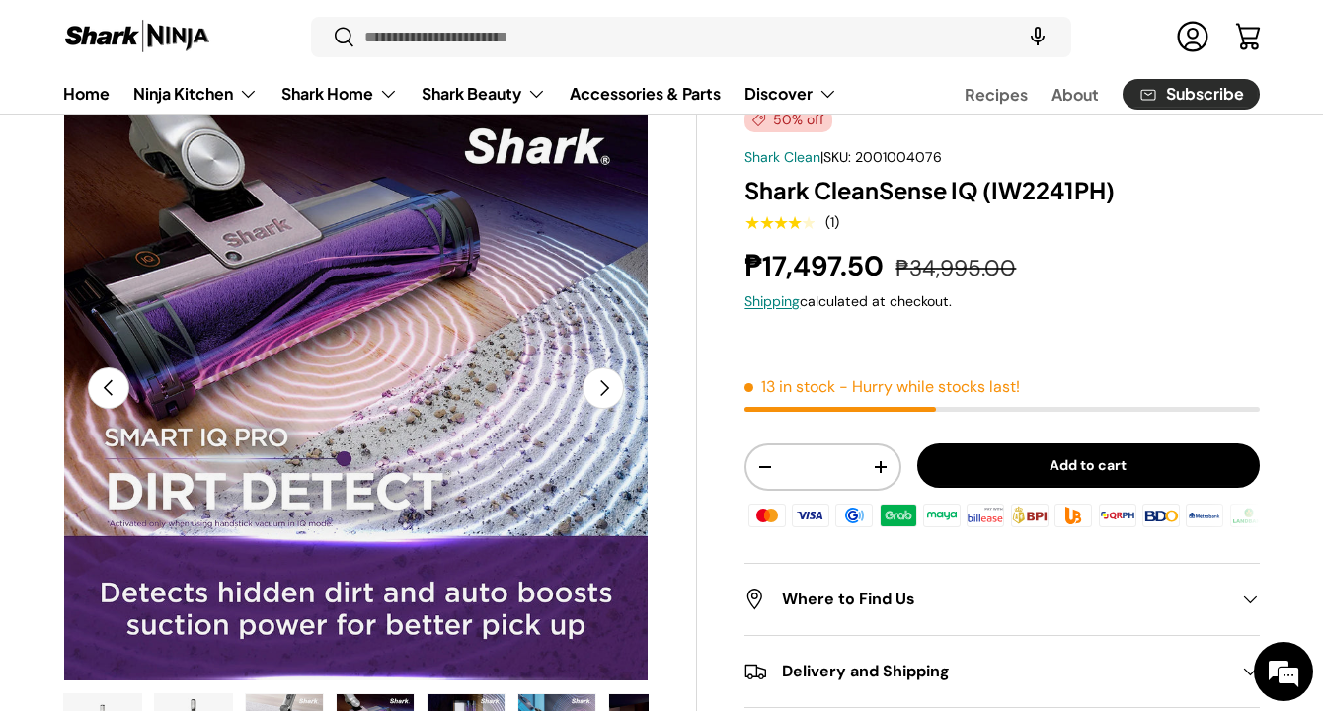
click at [608, 386] on button "Next" at bounding box center [603, 387] width 41 height 41
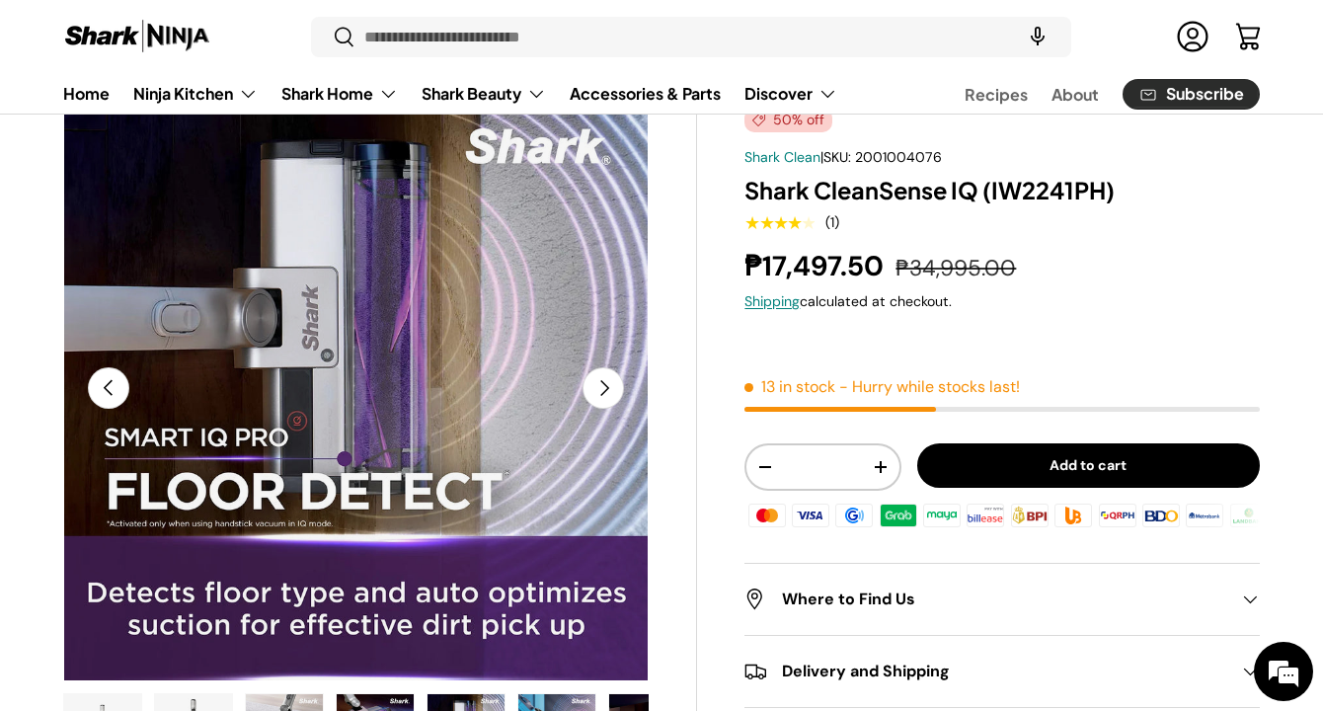
scroll to position [0, 0]
click at [608, 386] on button "Next" at bounding box center [603, 387] width 41 height 41
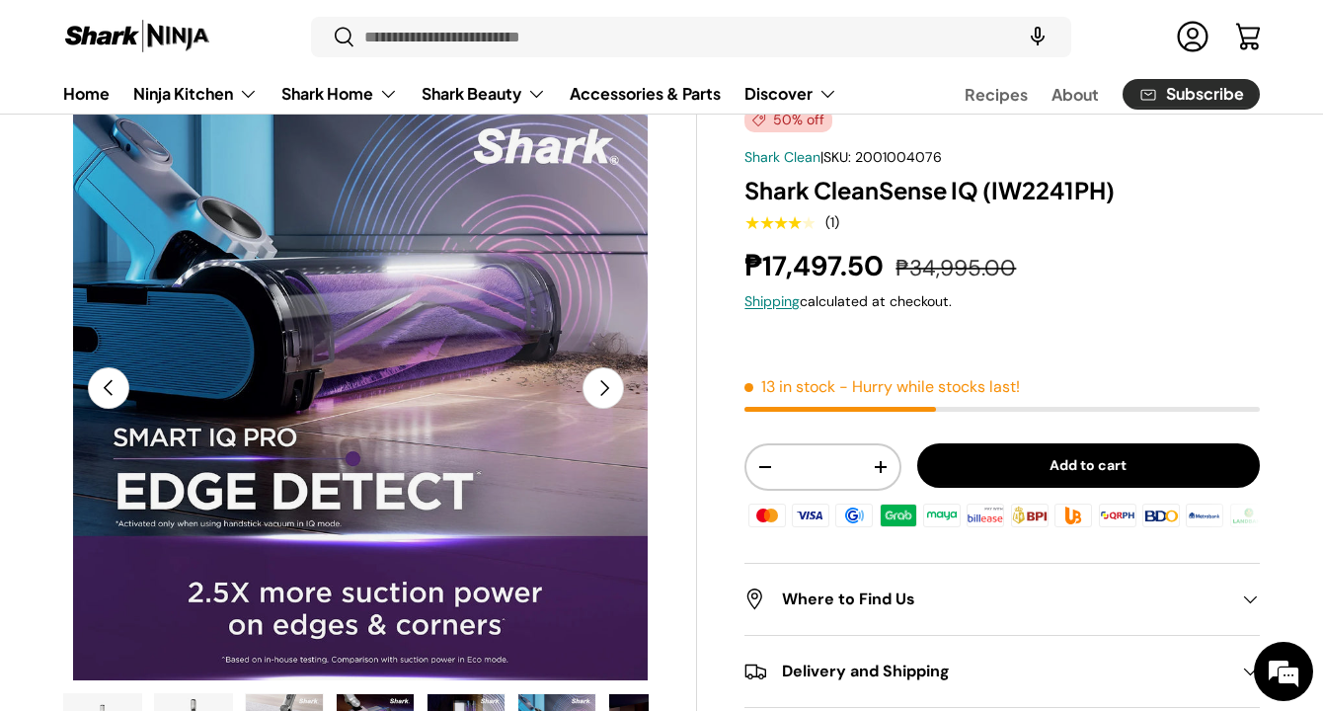
scroll to position [0, 2979]
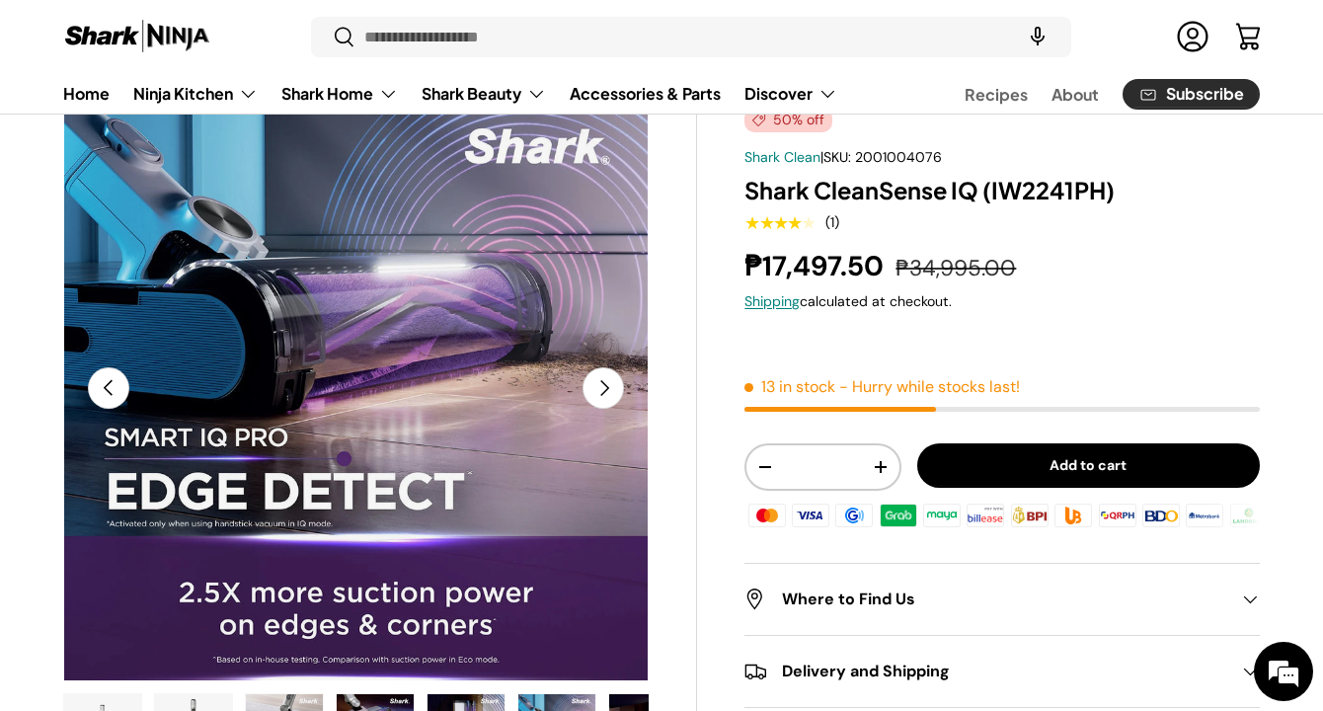
click at [608, 386] on button "Next" at bounding box center [603, 387] width 41 height 41
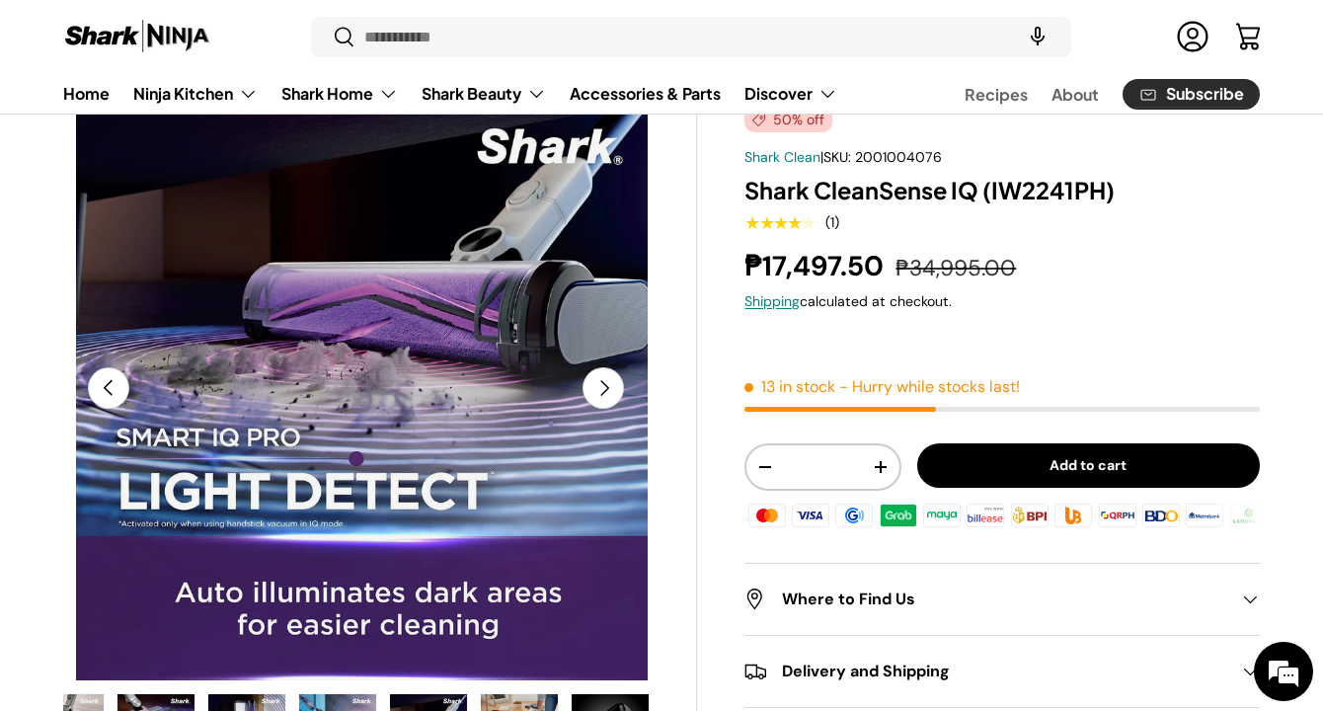
scroll to position [0, 3575]
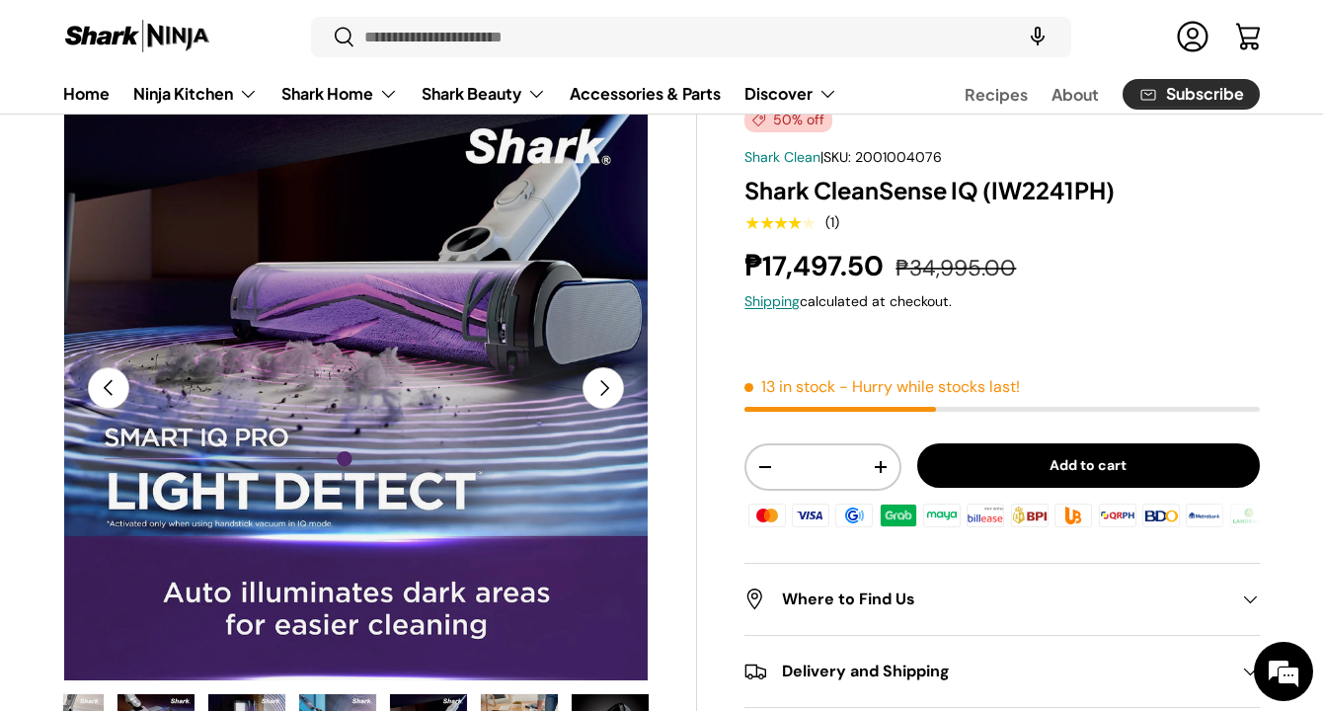
click at [608, 386] on button "Next" at bounding box center [603, 387] width 41 height 41
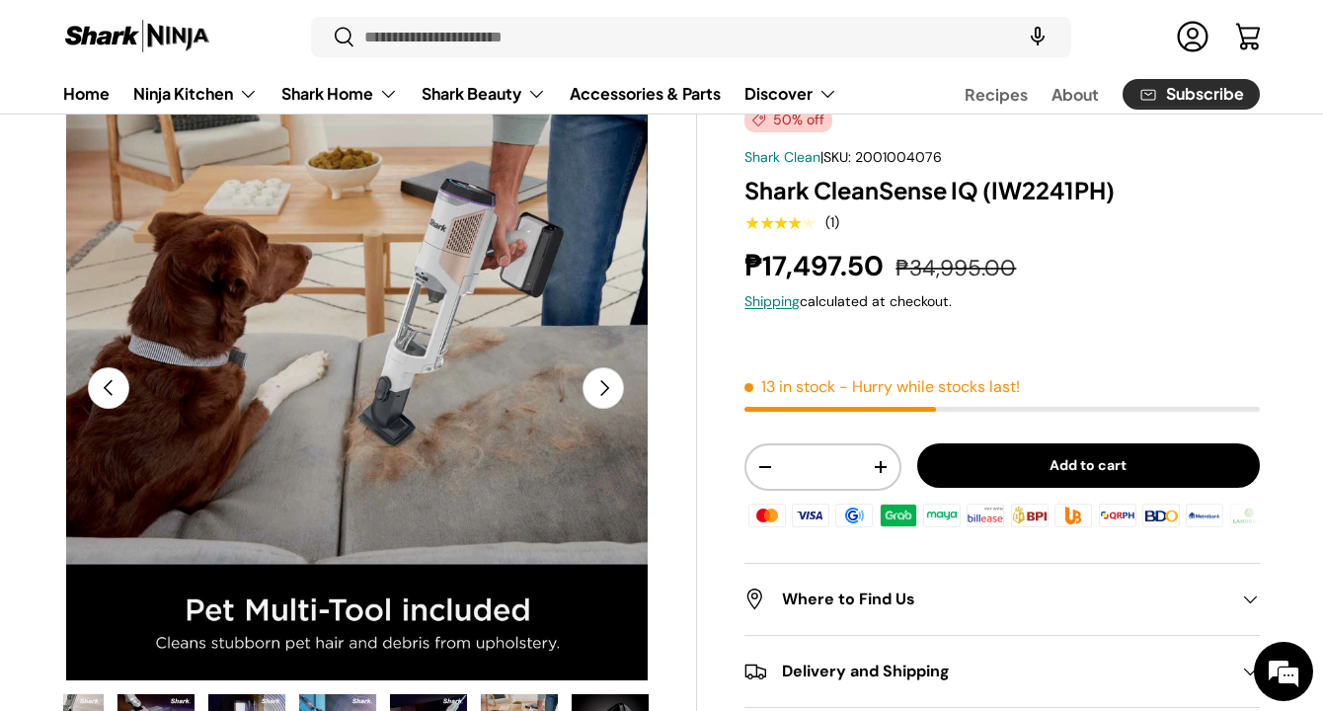
scroll to position [0, 4170]
click at [608, 386] on button "Next" at bounding box center [603, 387] width 41 height 41
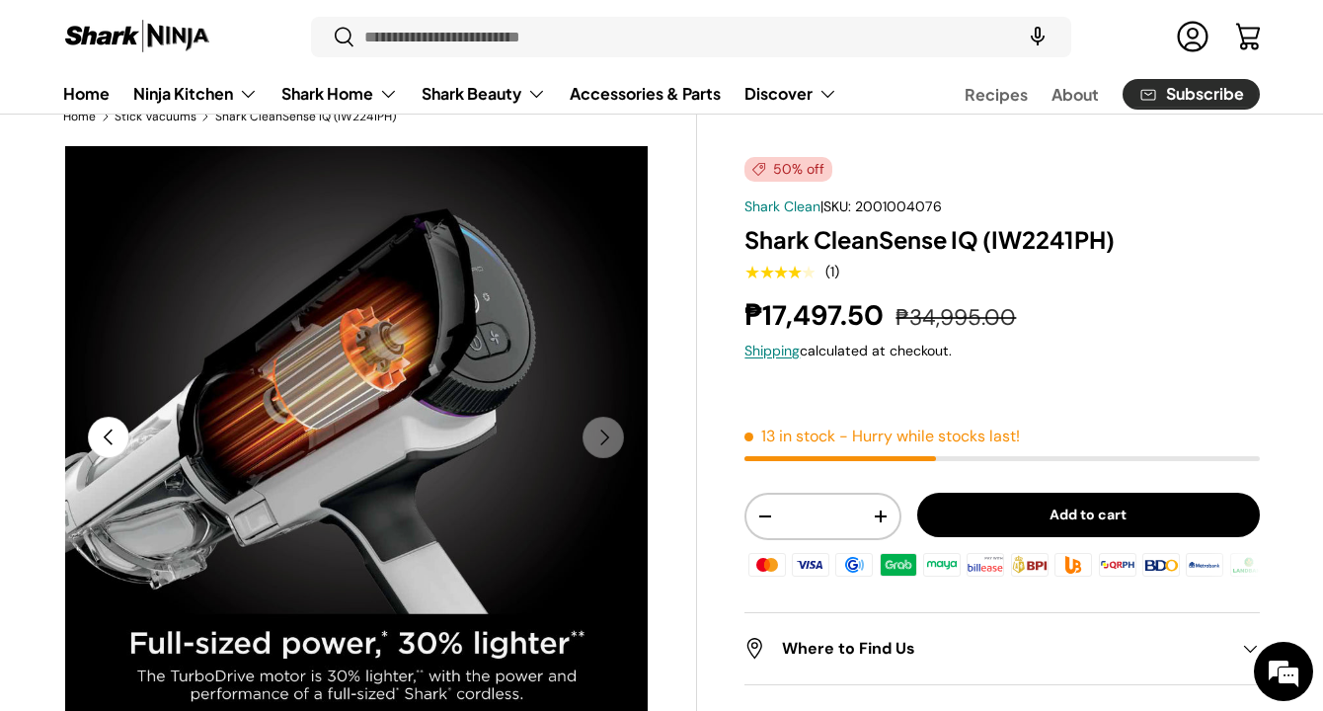
scroll to position [0, 0]
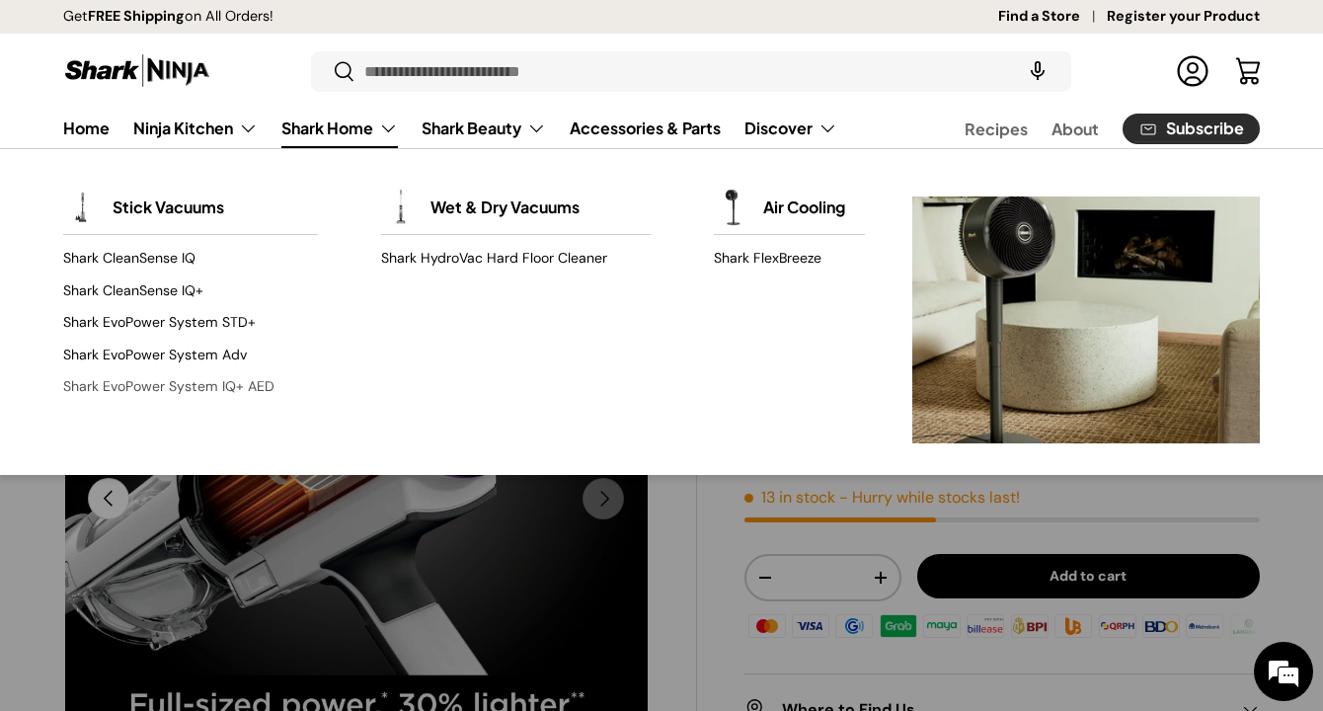
click at [266, 388] on link "Shark EvoPower System IQ+ AED" at bounding box center [190, 386] width 255 height 32
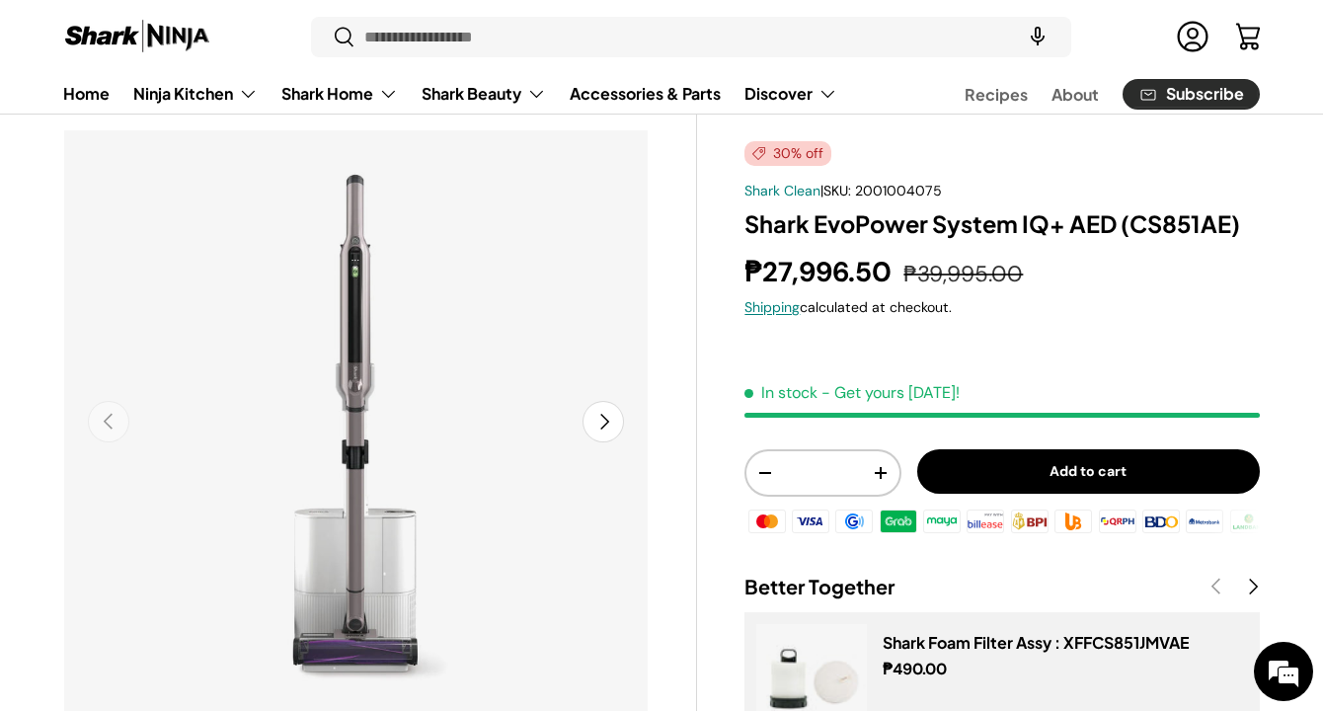
scroll to position [75, 0]
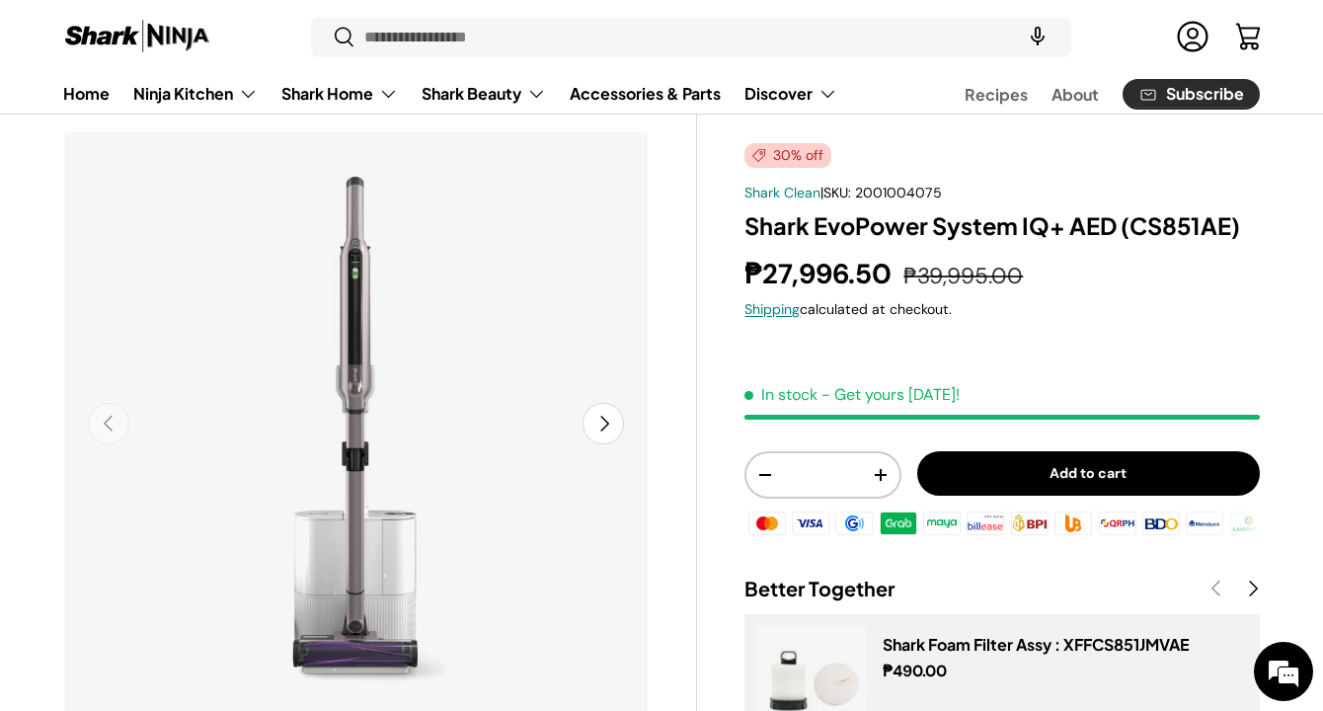
click at [608, 424] on button "Next" at bounding box center [603, 423] width 41 height 41
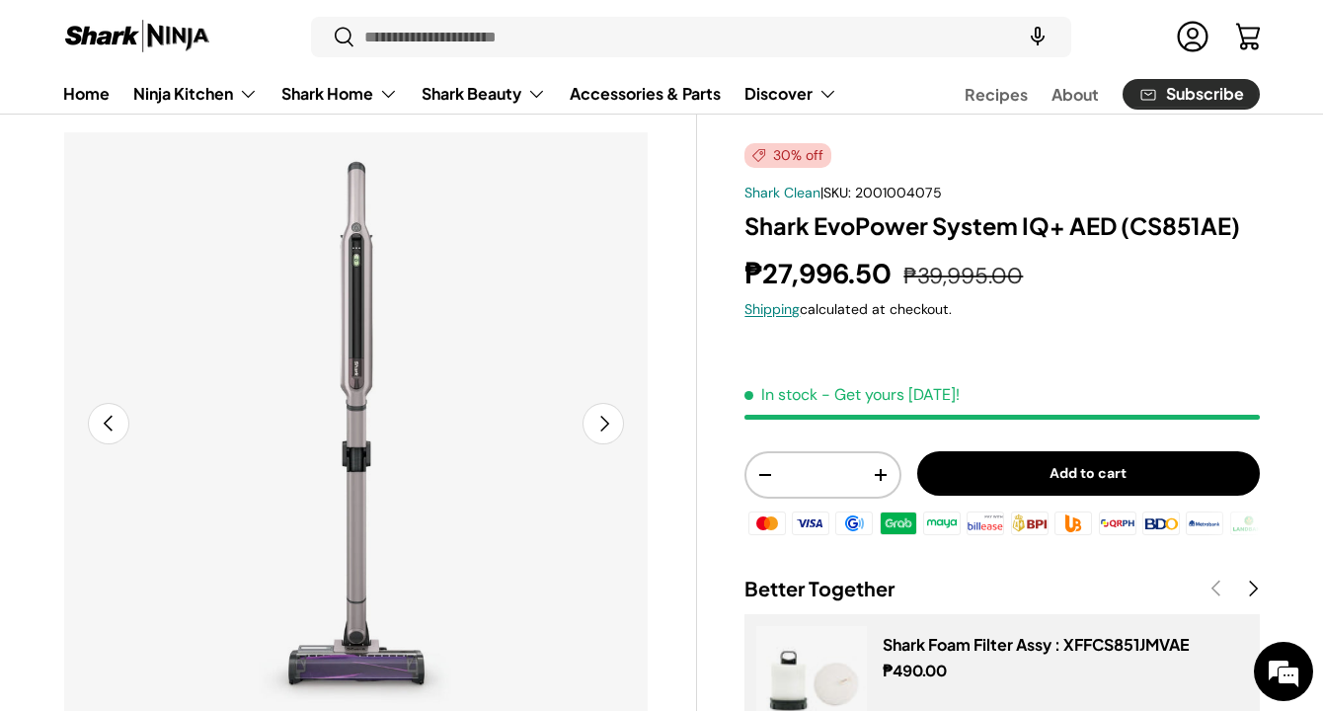
click at [608, 424] on button "Next" at bounding box center [603, 423] width 41 height 41
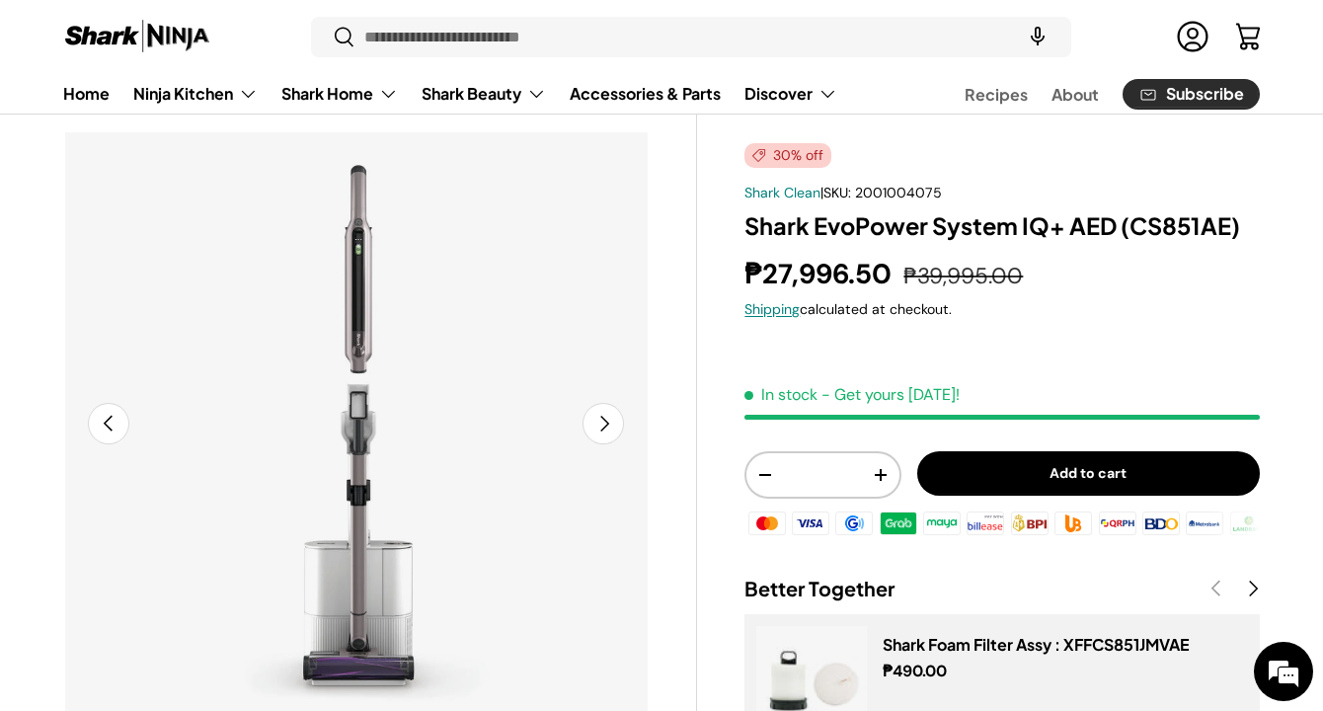
click at [608, 424] on button "Next" at bounding box center [603, 423] width 41 height 41
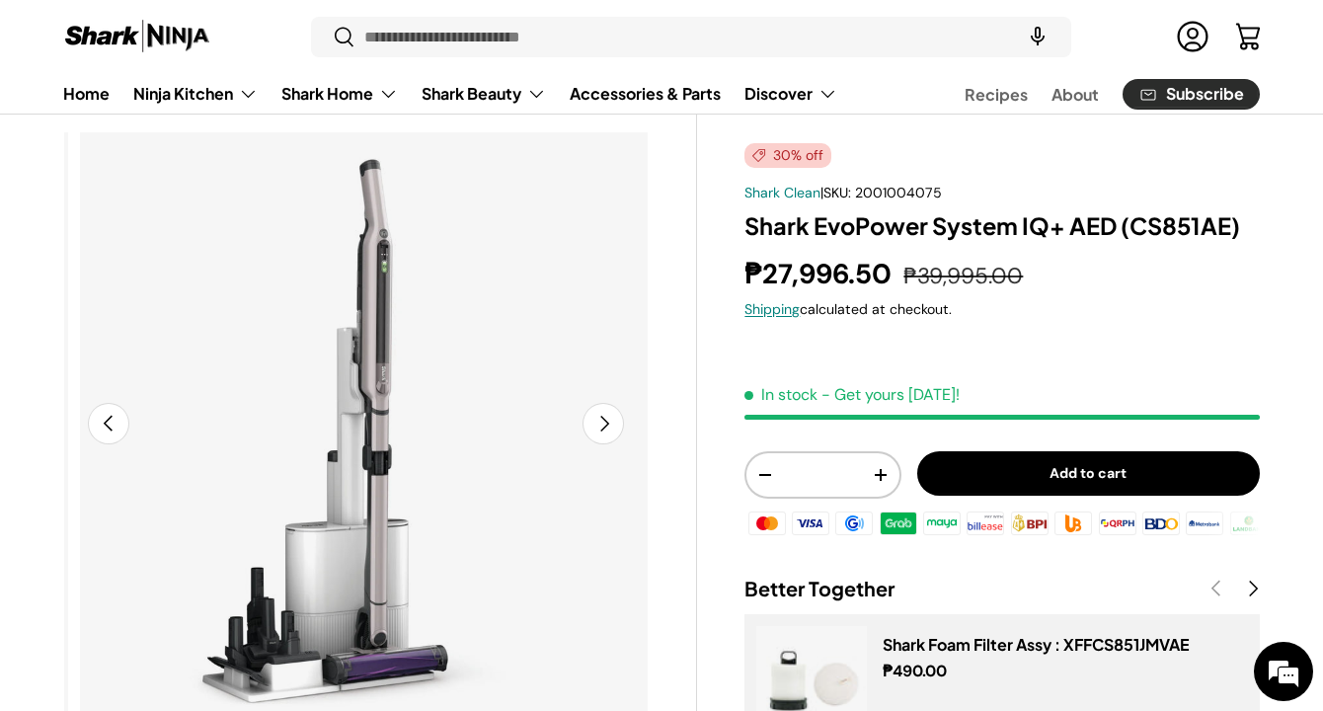
scroll to position [0, 1787]
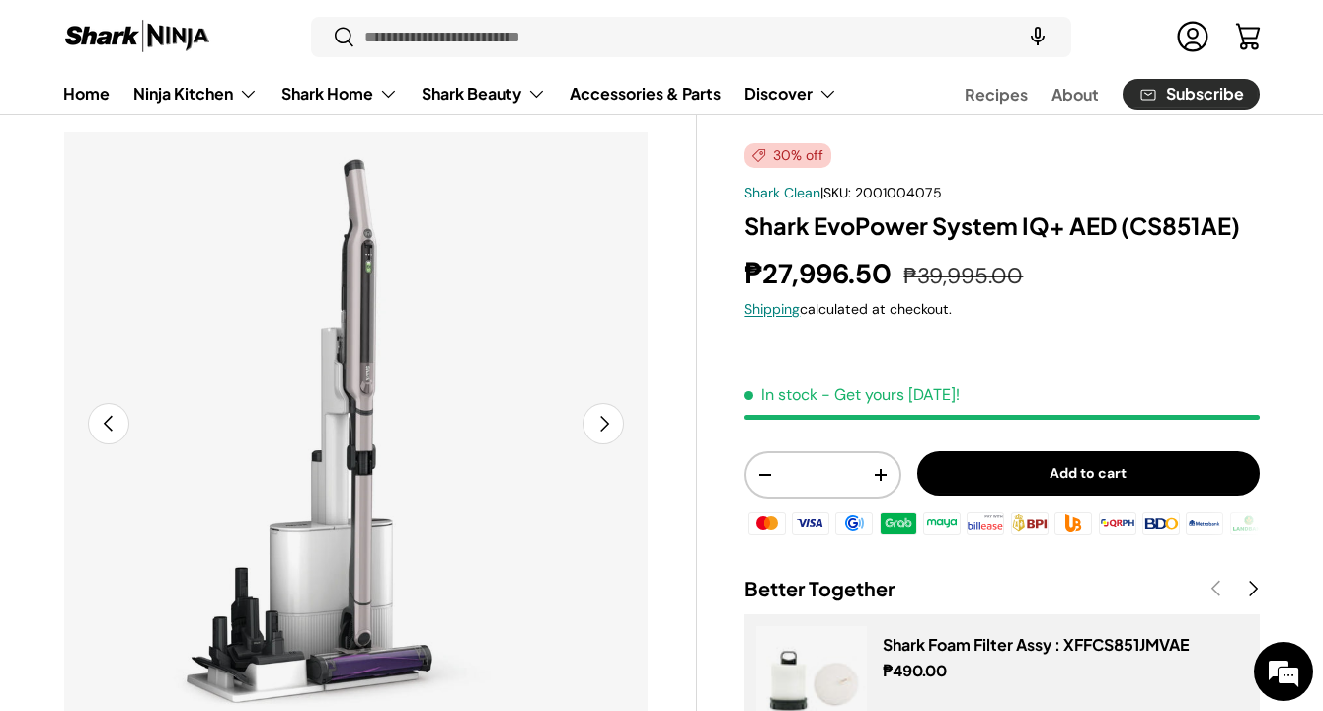
click at [608, 424] on button "Next" at bounding box center [603, 423] width 41 height 41
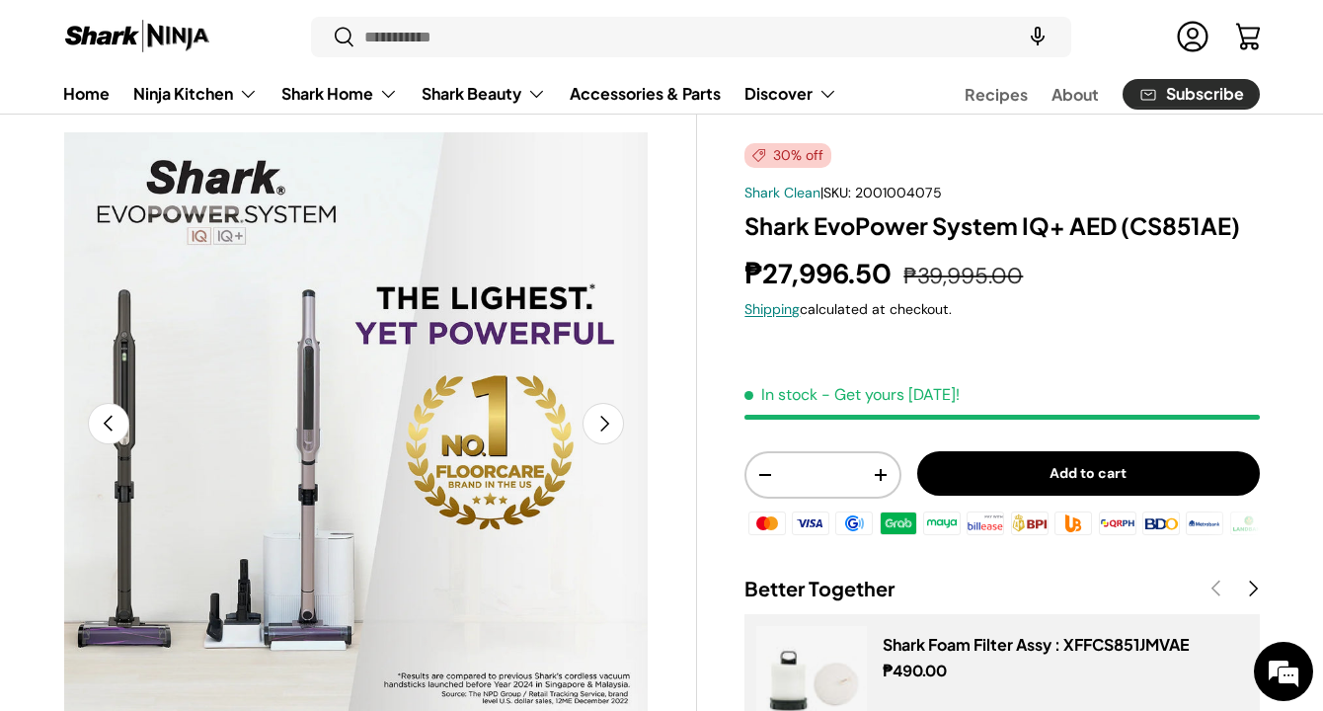
click at [608, 424] on button "Next" at bounding box center [603, 423] width 41 height 41
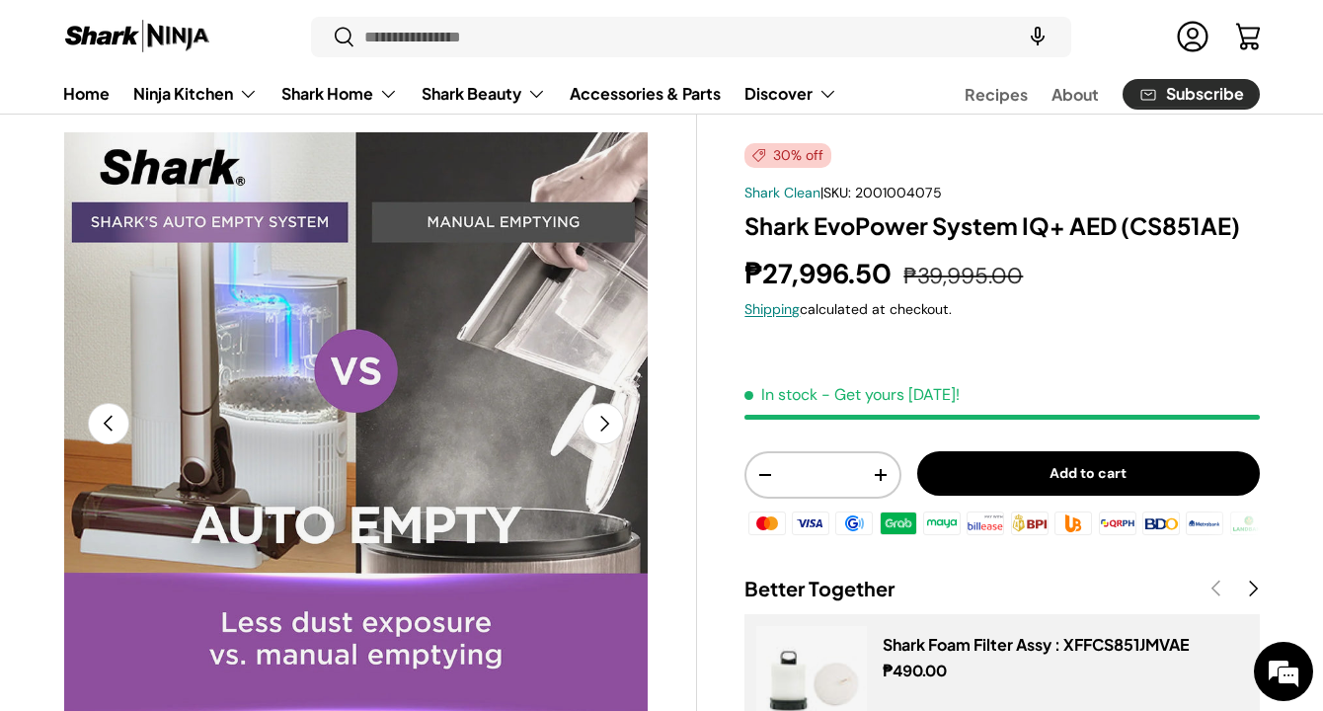
click at [608, 424] on button "Next" at bounding box center [603, 423] width 41 height 41
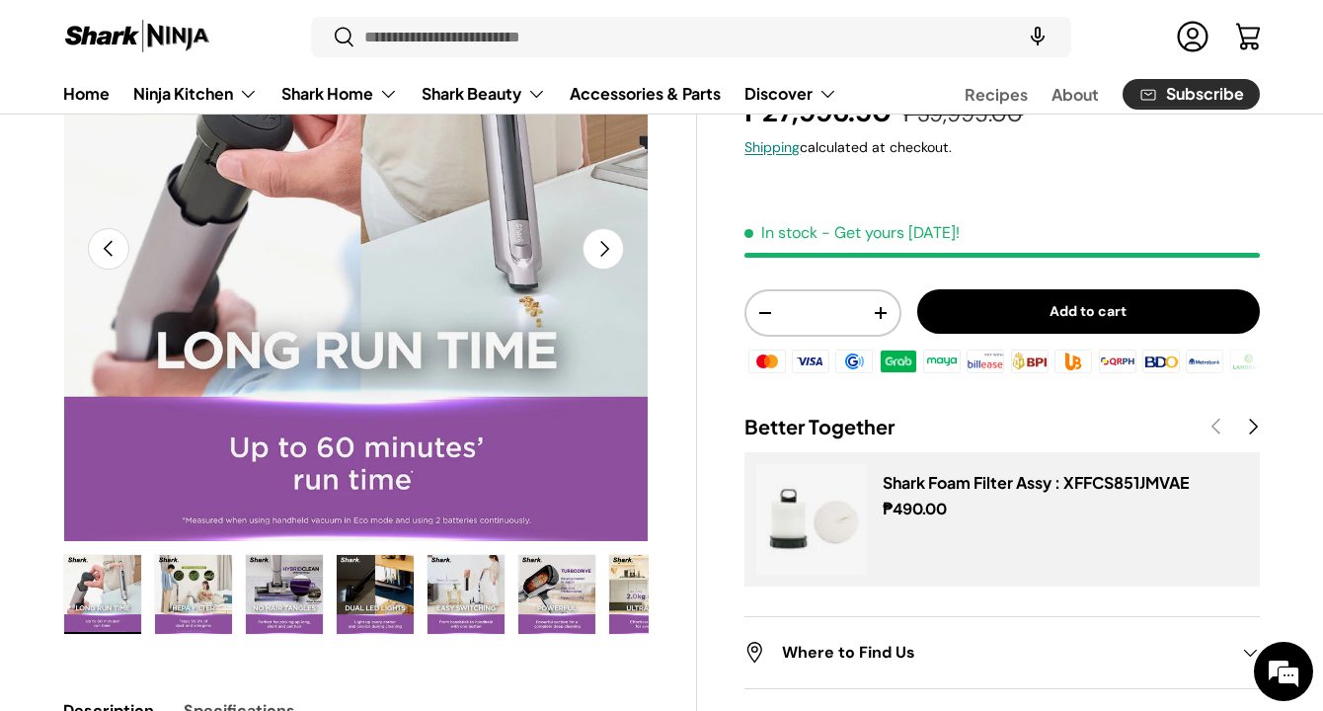
scroll to position [303, 0]
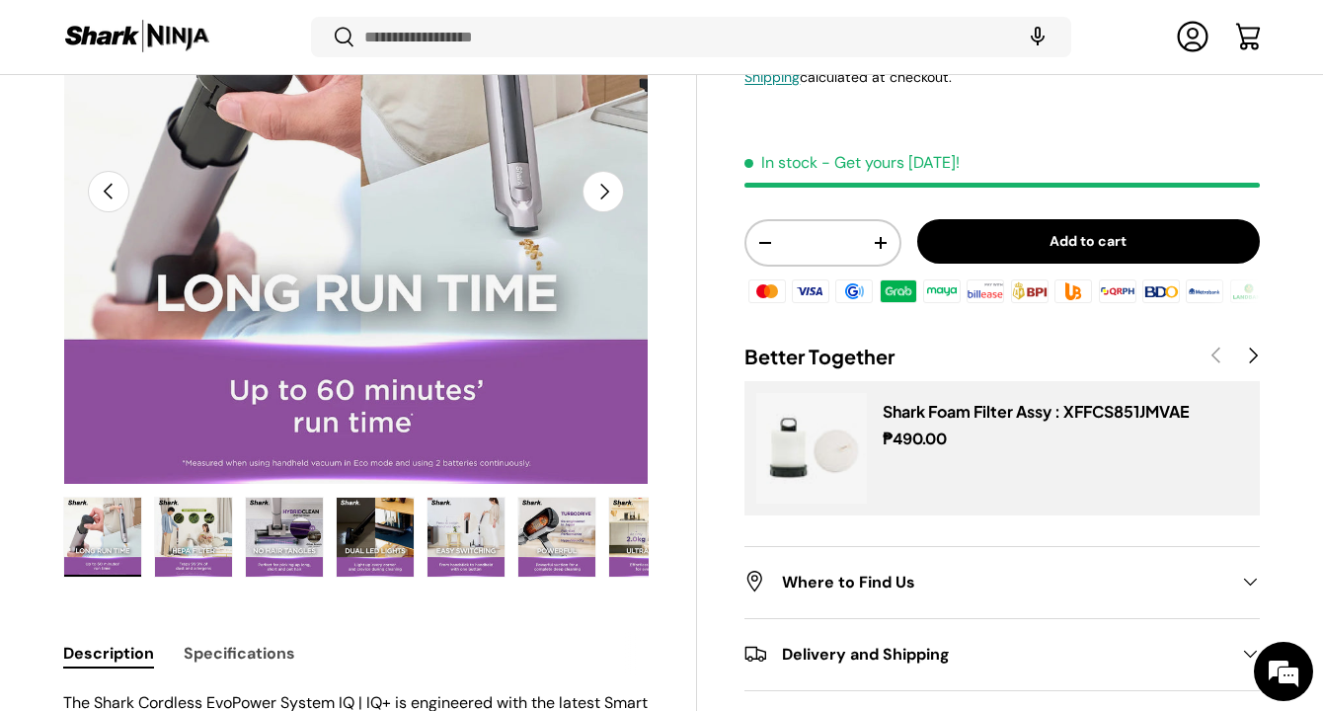
click at [598, 191] on button "Next" at bounding box center [603, 191] width 41 height 41
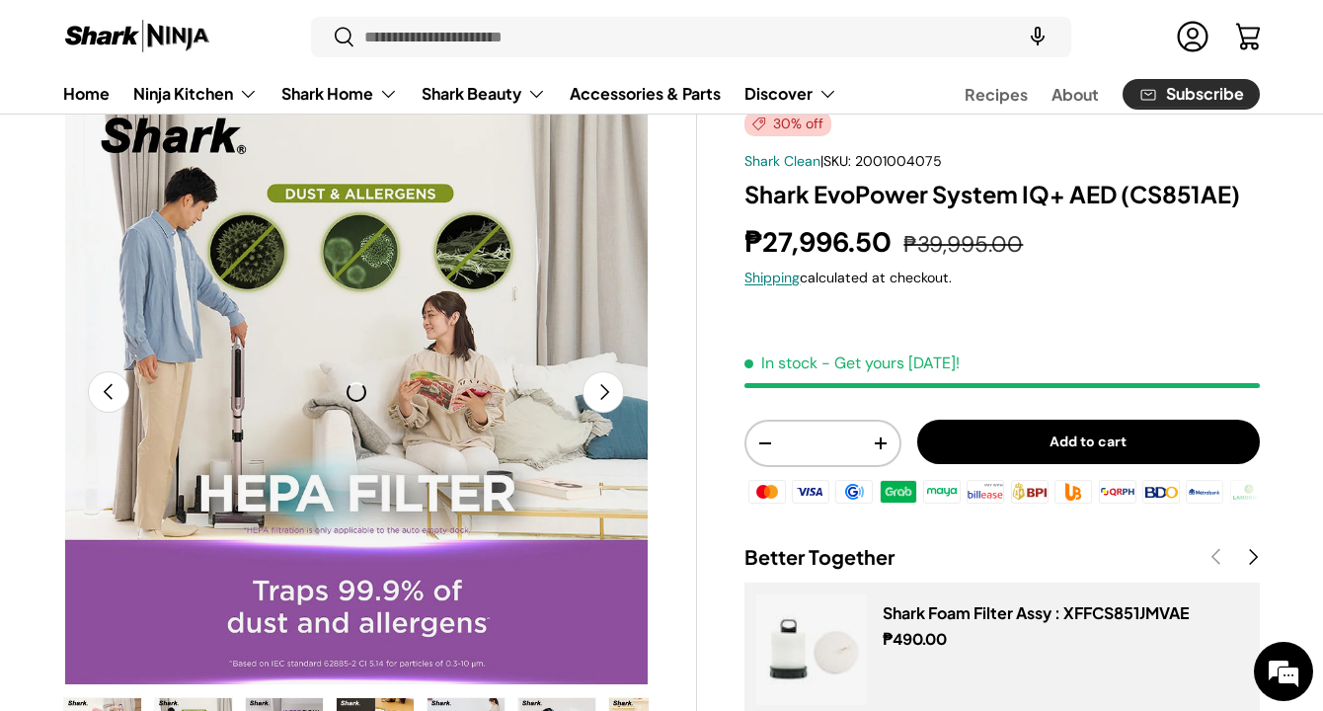
scroll to position [106, 0]
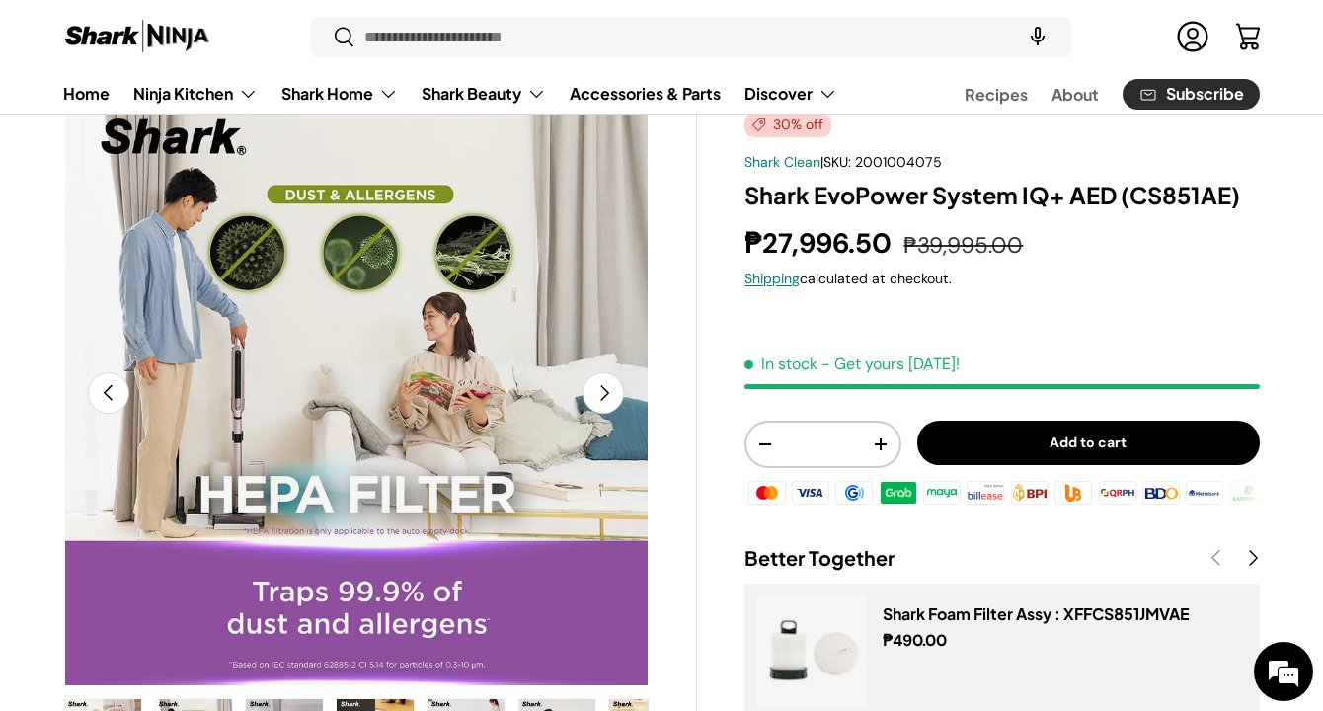
click at [601, 407] on button "Next" at bounding box center [603, 392] width 41 height 41
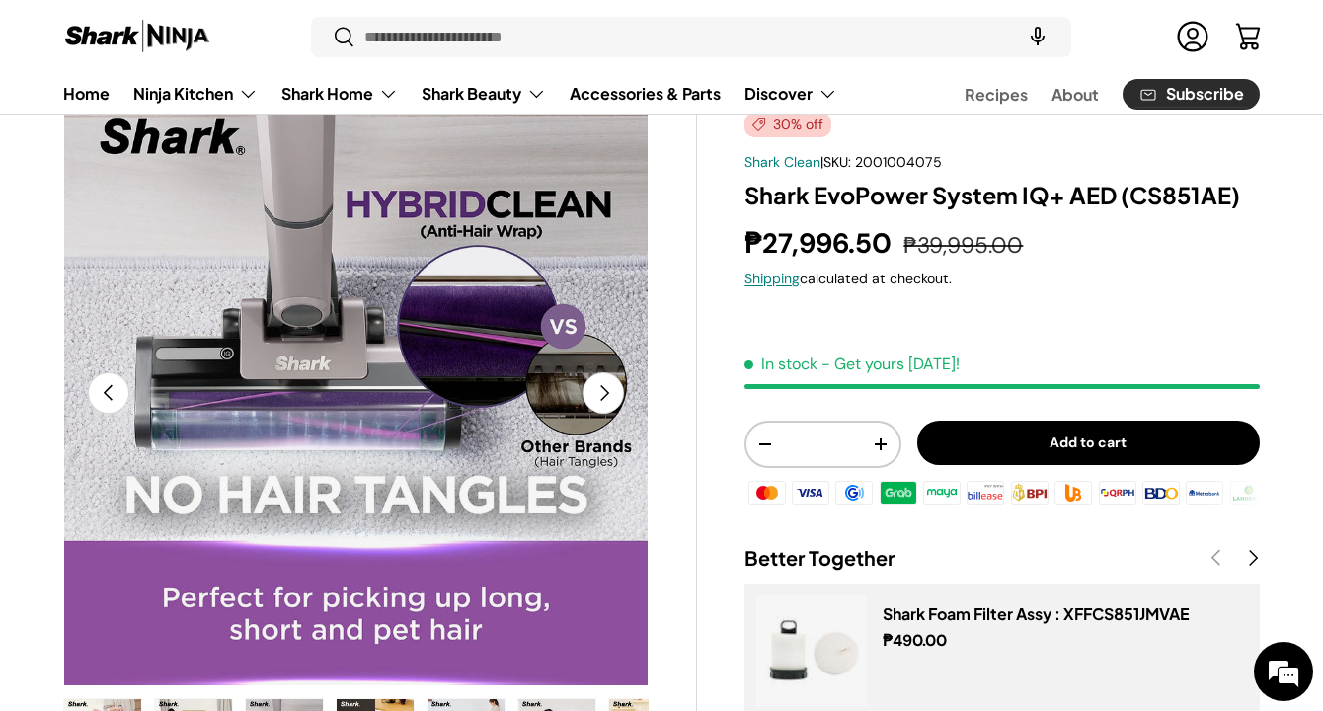
click at [601, 407] on button "Next" at bounding box center [603, 392] width 41 height 41
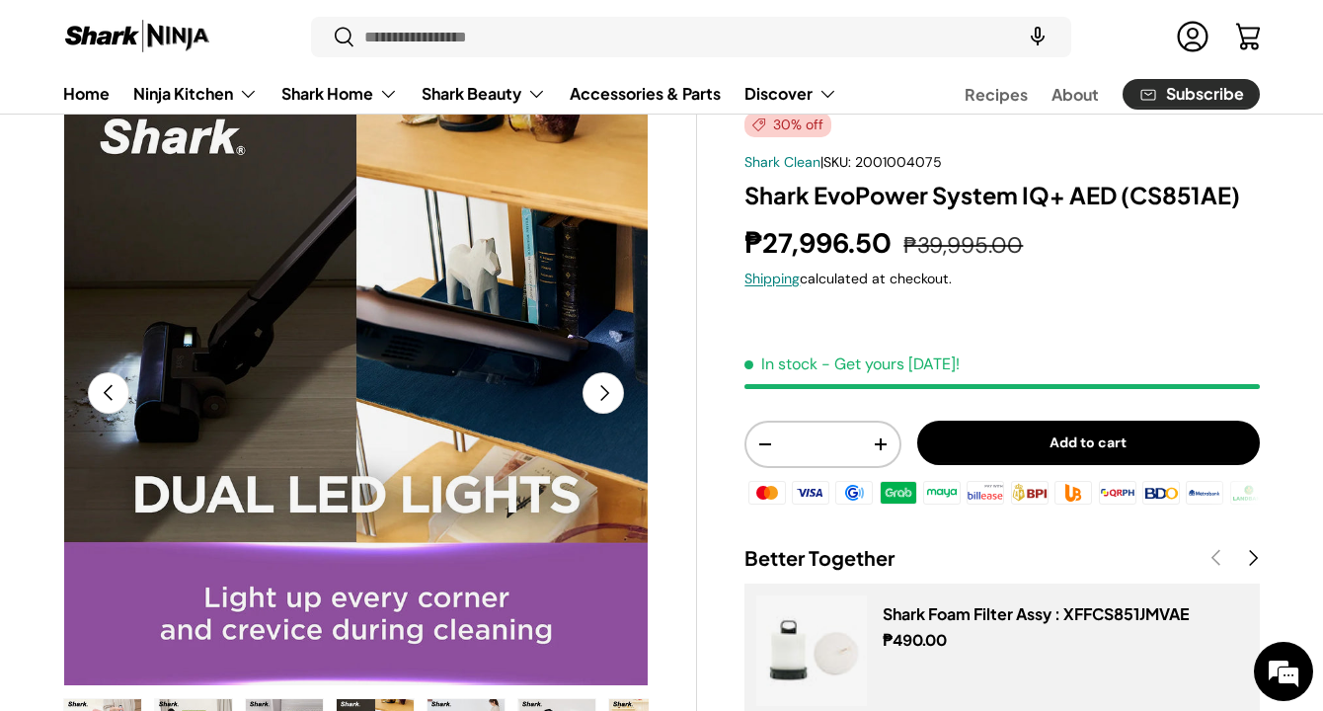
click at [601, 407] on button "Next" at bounding box center [603, 392] width 41 height 41
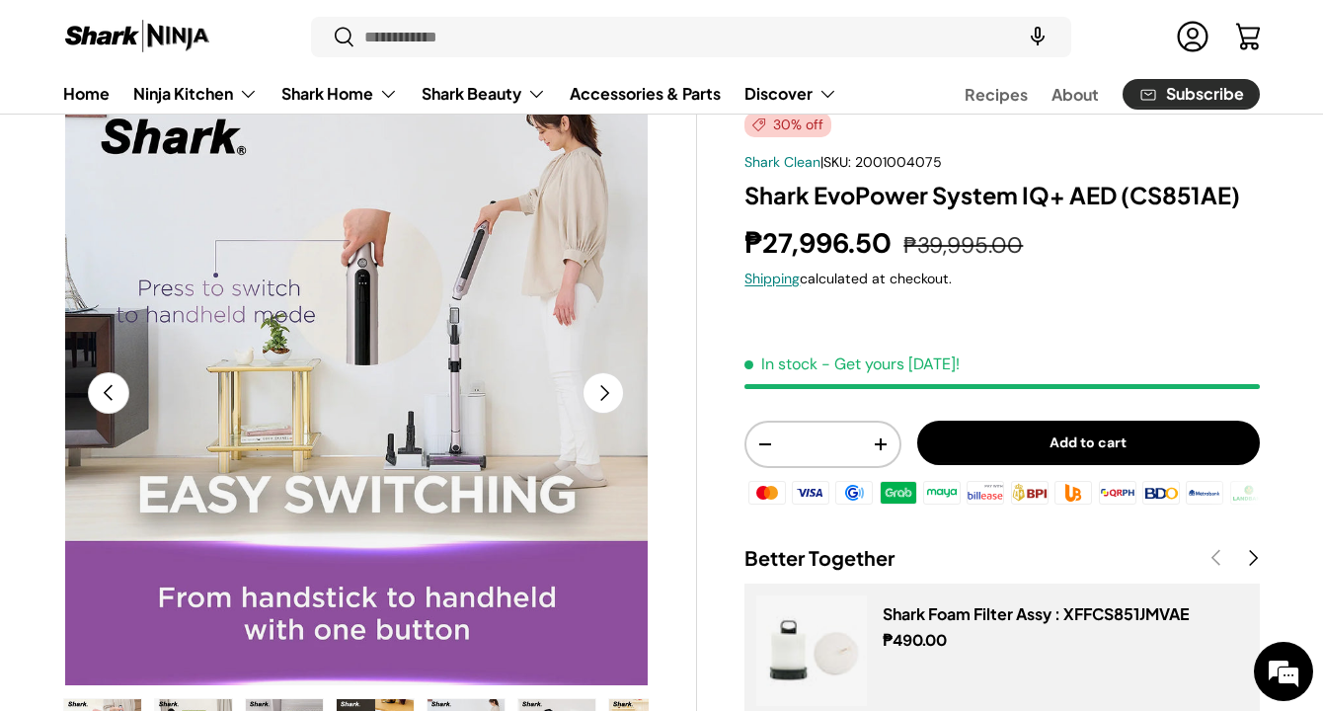
click at [601, 407] on button "Next" at bounding box center [603, 392] width 41 height 41
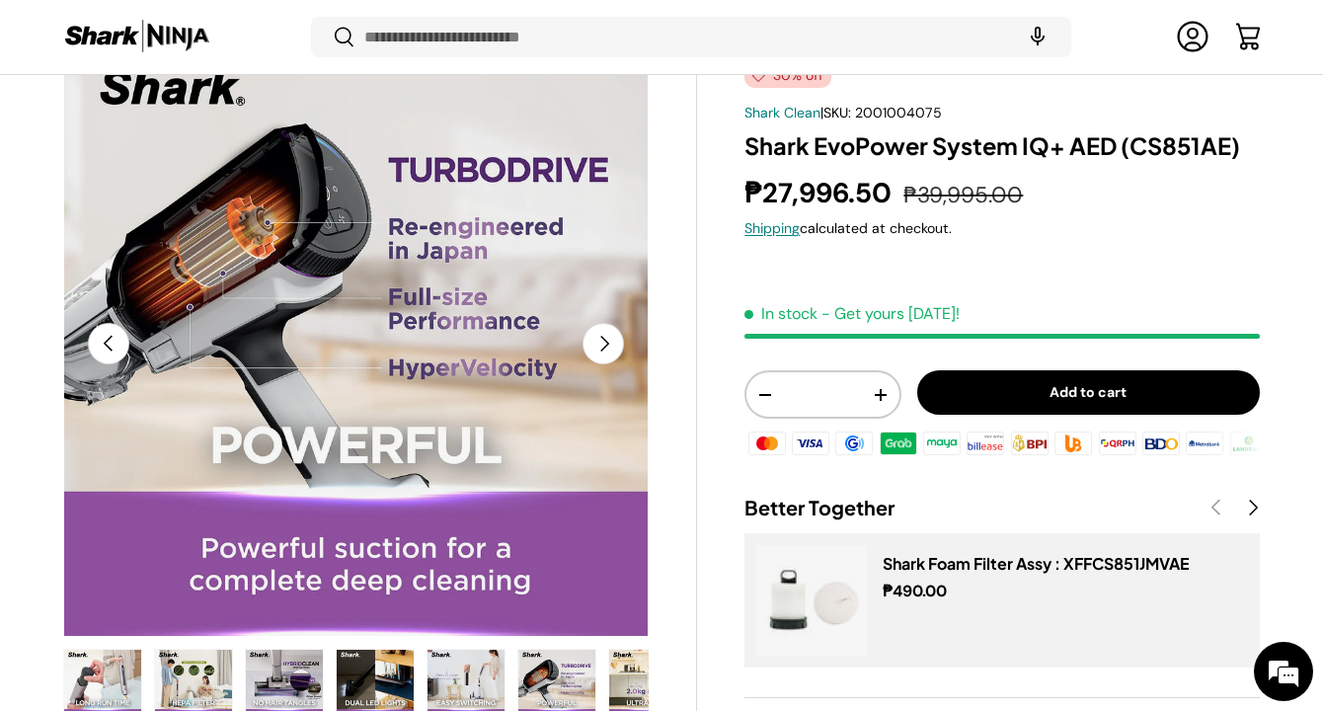
scroll to position [0, 0]
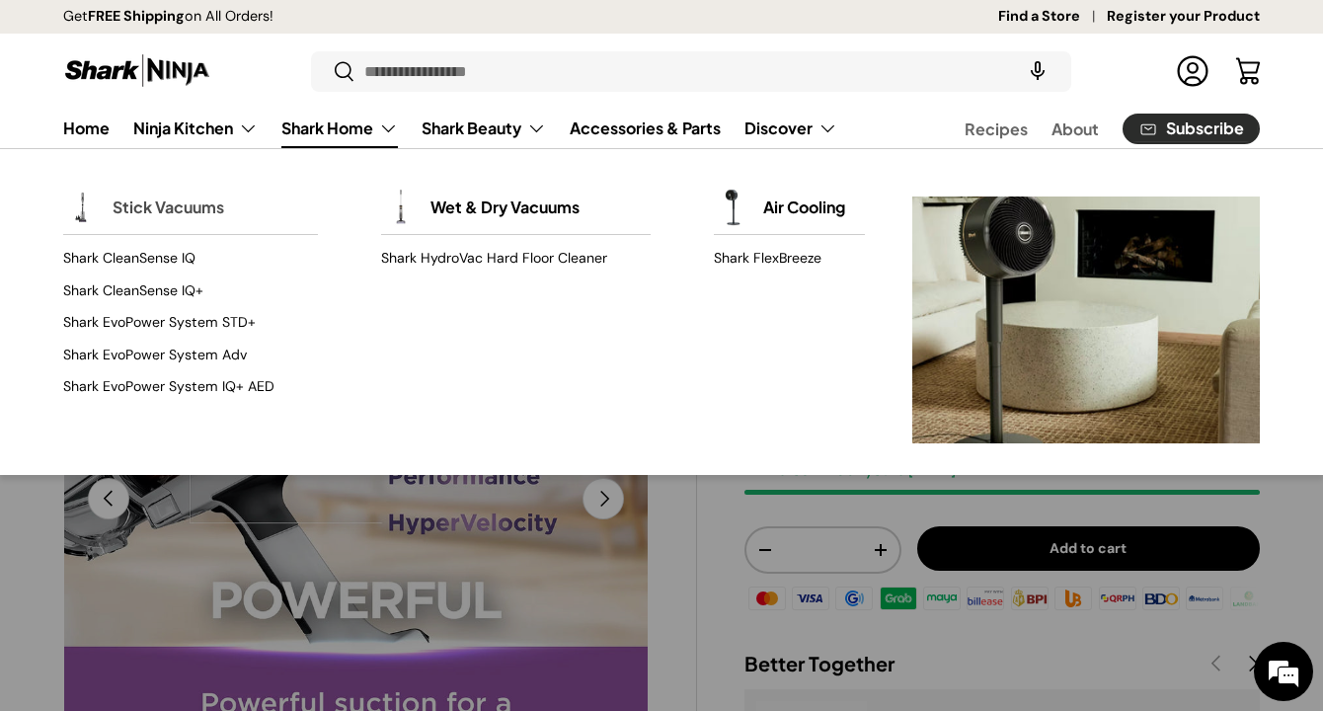
click at [218, 208] on link "Stick Vacuums" at bounding box center [169, 207] width 112 height 43
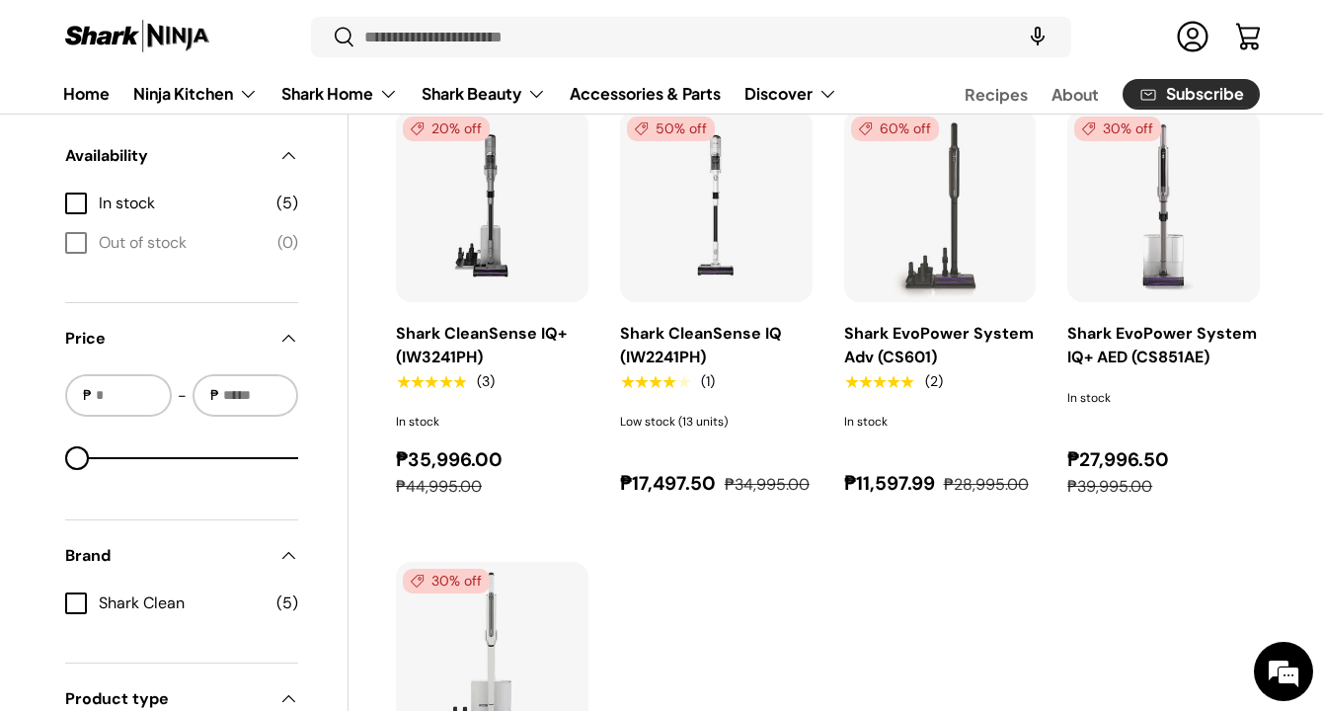
scroll to position [713, 0]
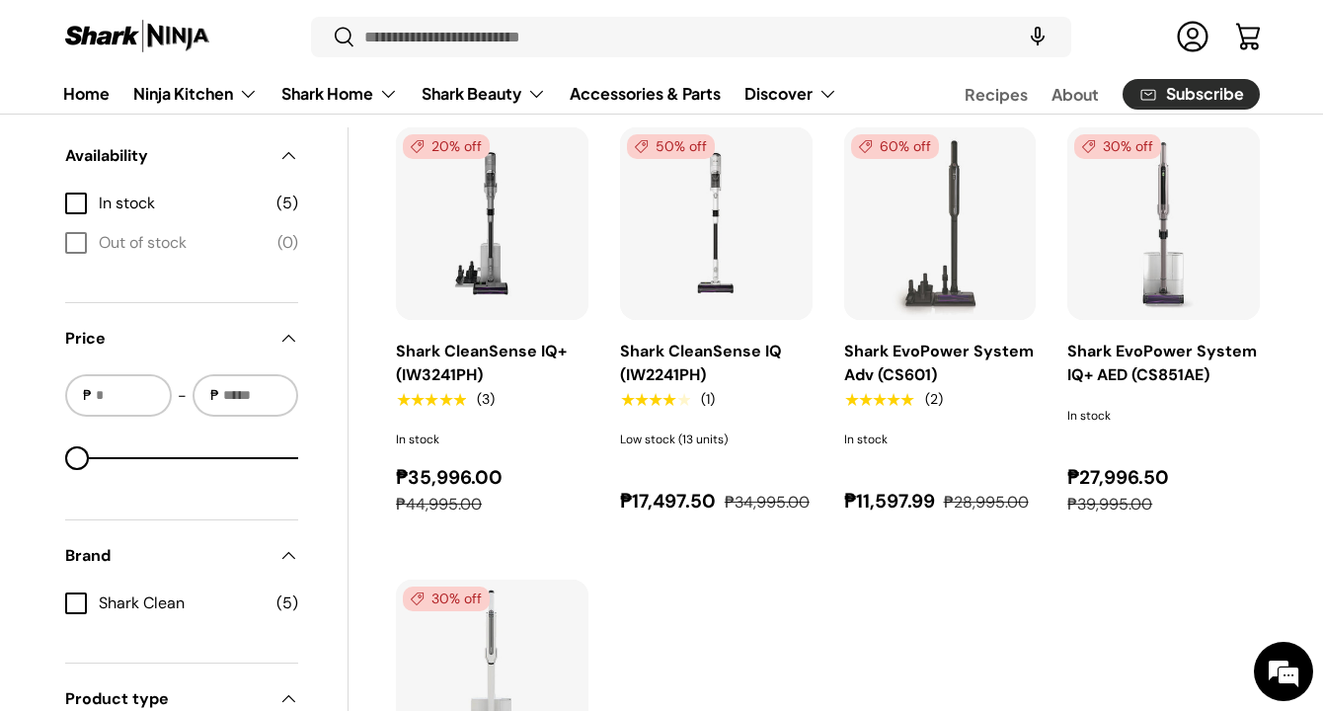
click at [0, 0] on img "Shark EvoPower System Adv (CS601)" at bounding box center [0, 0] width 0 height 0
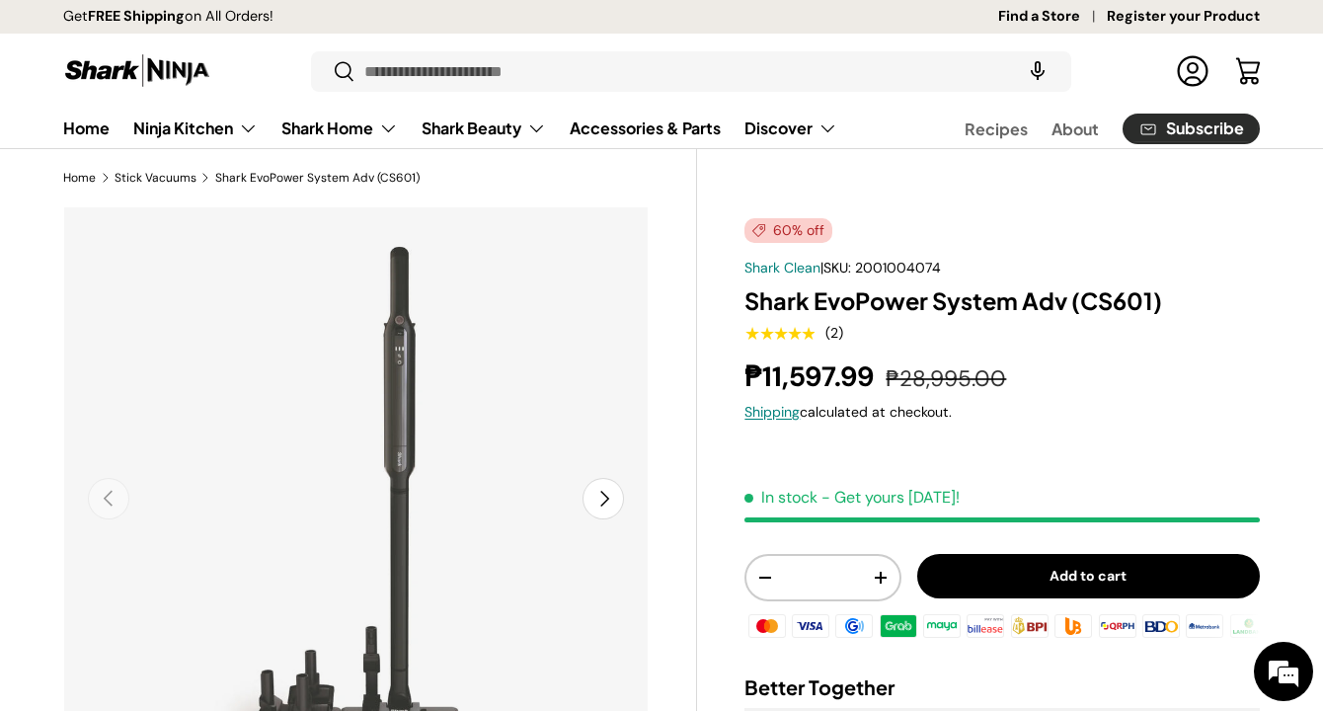
scroll to position [103, 0]
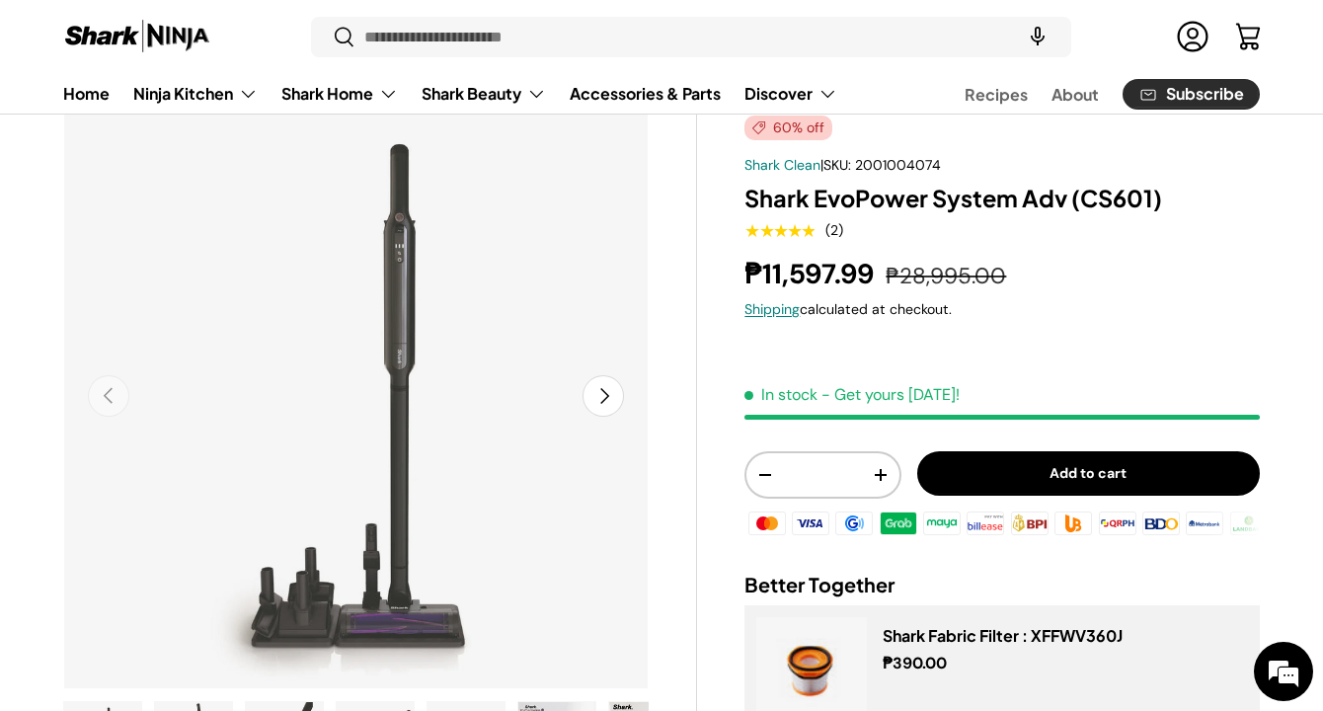
click at [607, 398] on button "Next" at bounding box center [603, 395] width 41 height 41
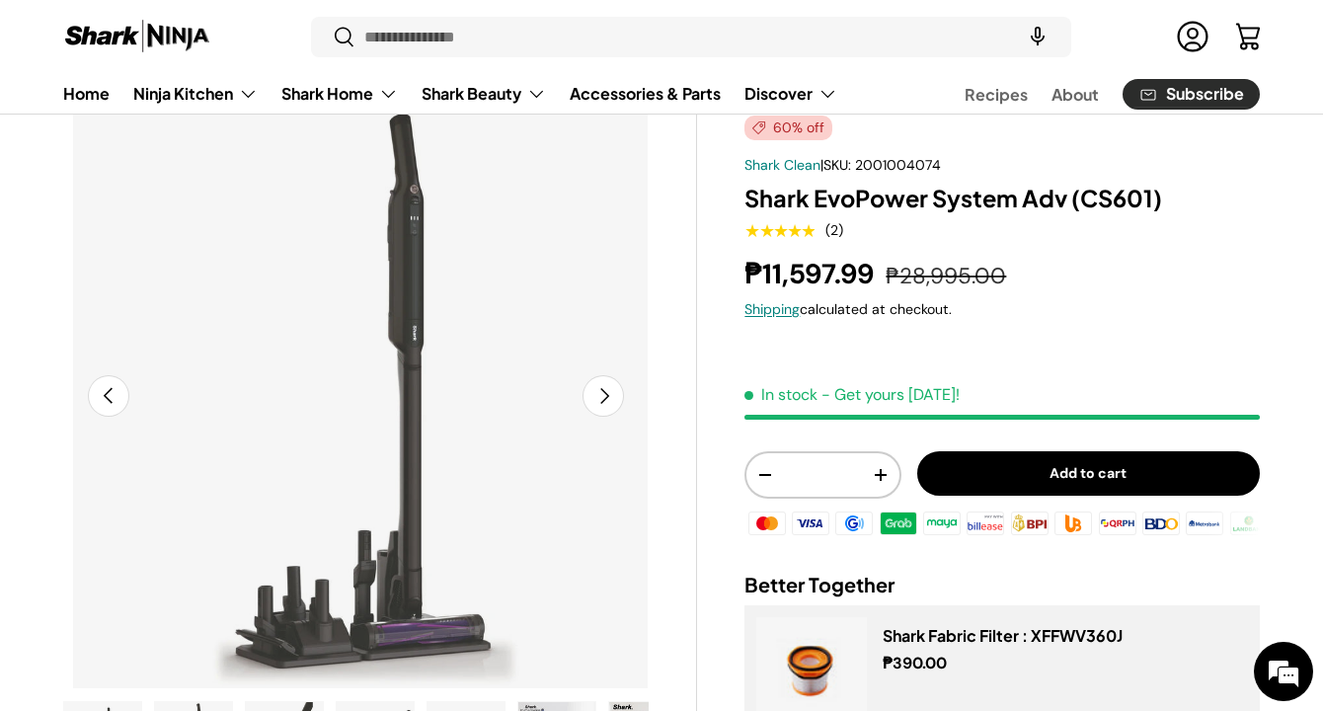
scroll to position [0, 595]
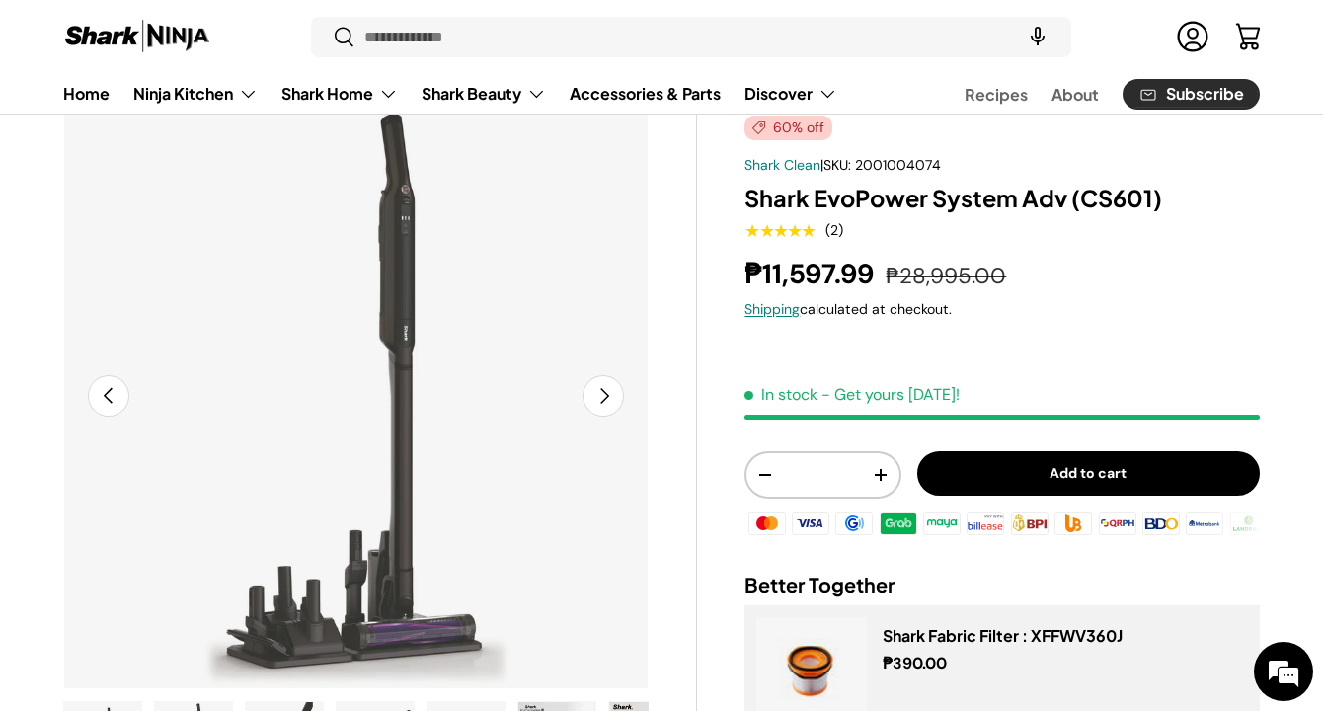
click at [608, 399] on button "Next" at bounding box center [603, 395] width 41 height 41
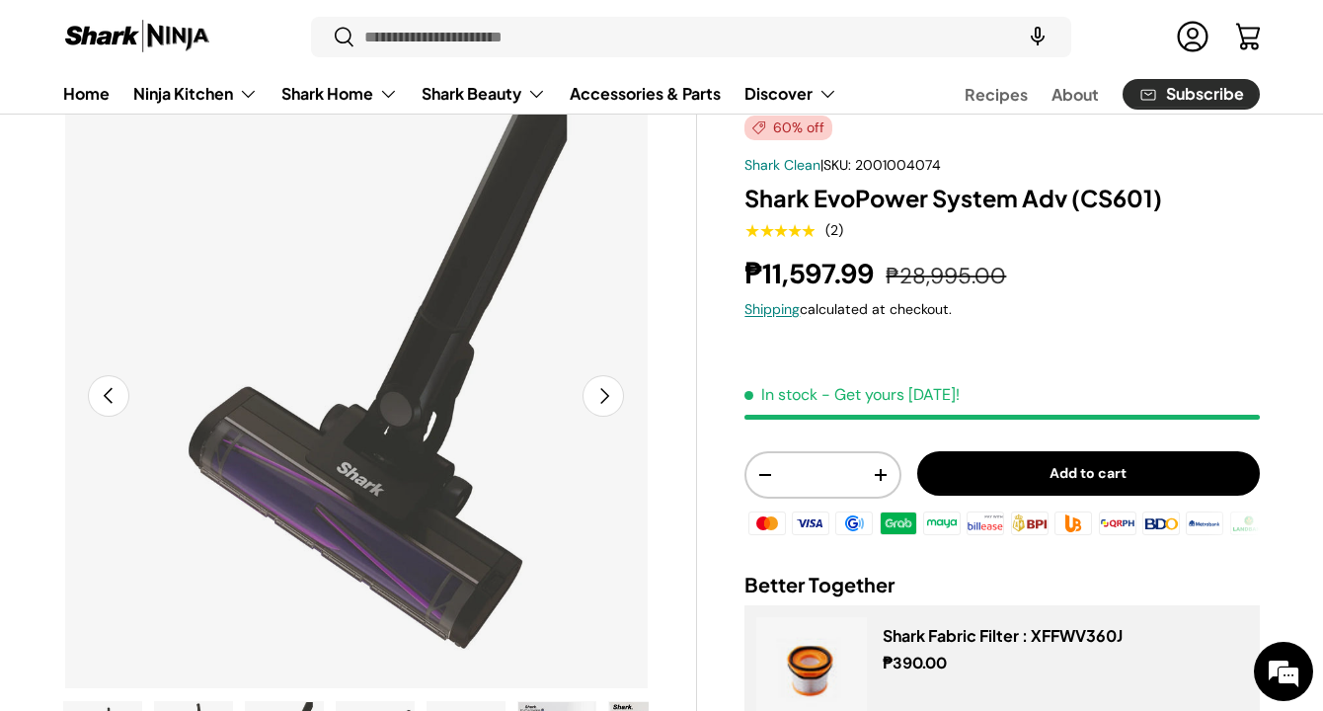
click at [608, 399] on button "Next" at bounding box center [603, 395] width 41 height 41
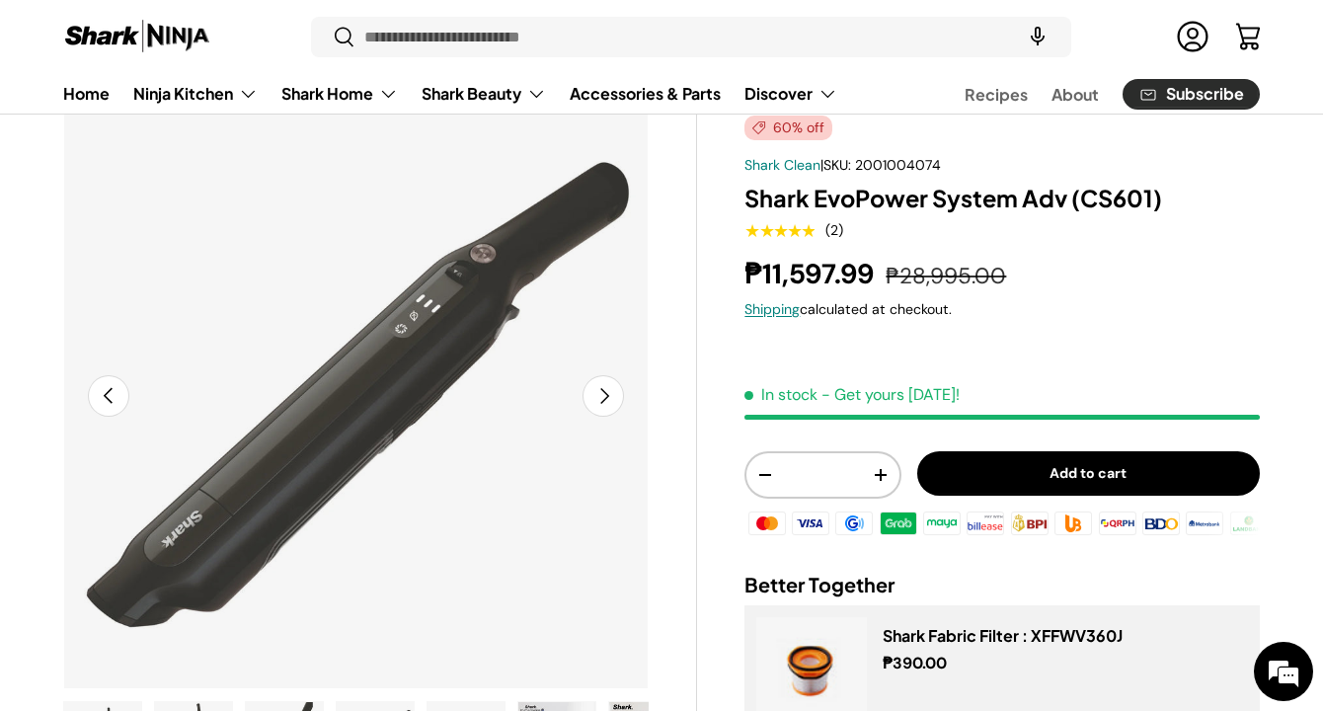
click at [608, 399] on button "Next" at bounding box center [603, 395] width 41 height 41
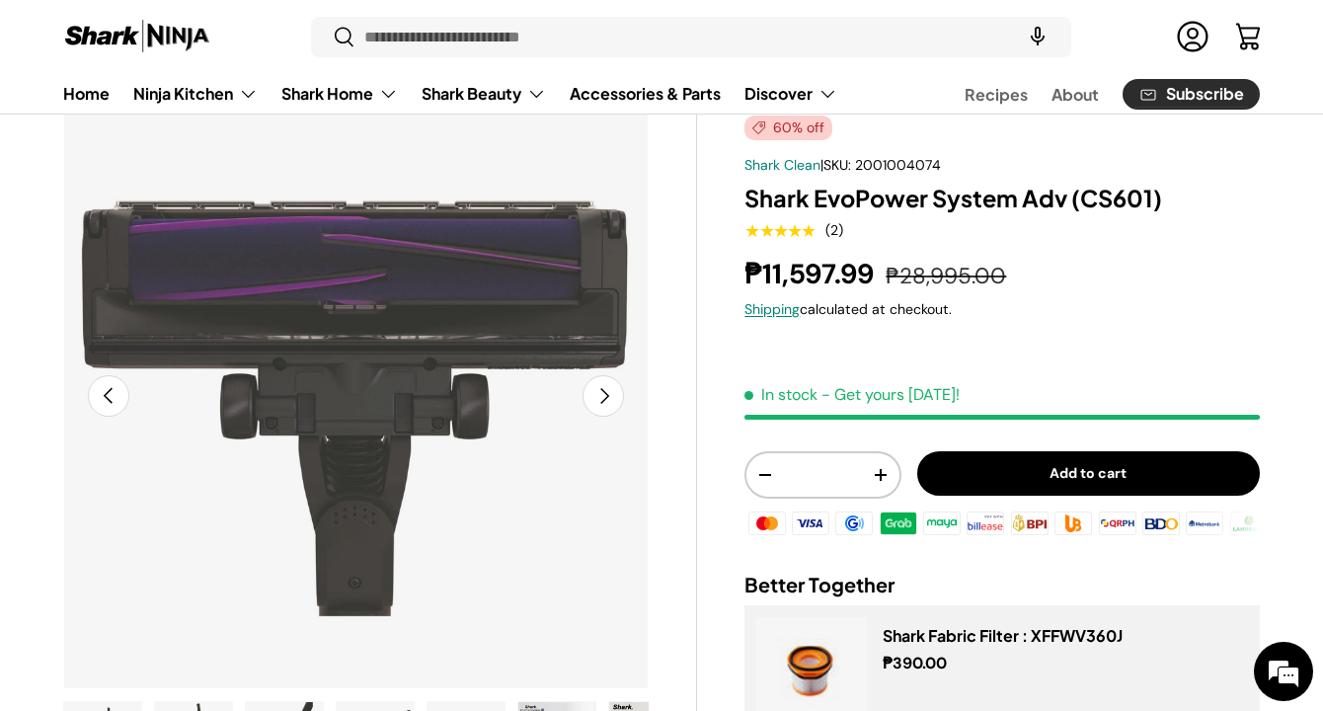
click at [608, 399] on button "Next" at bounding box center [603, 395] width 41 height 41
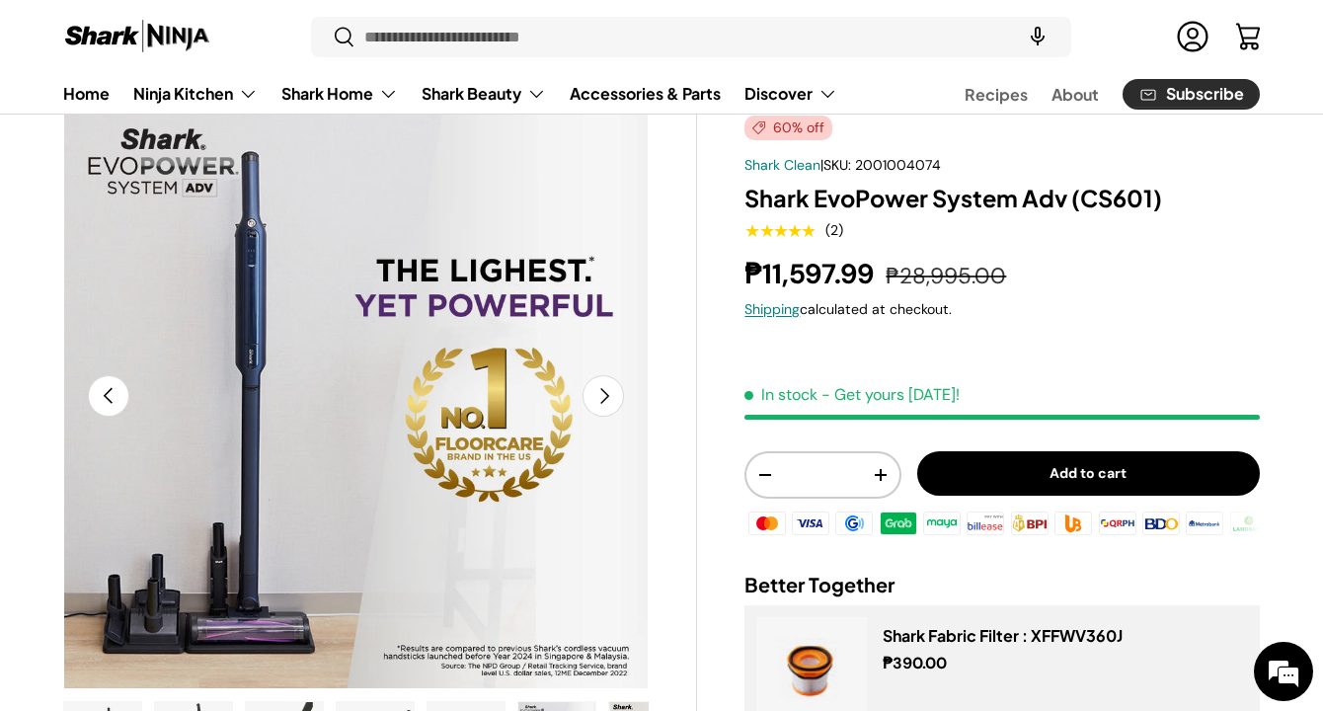
click at [608, 399] on button "Next" at bounding box center [603, 395] width 41 height 41
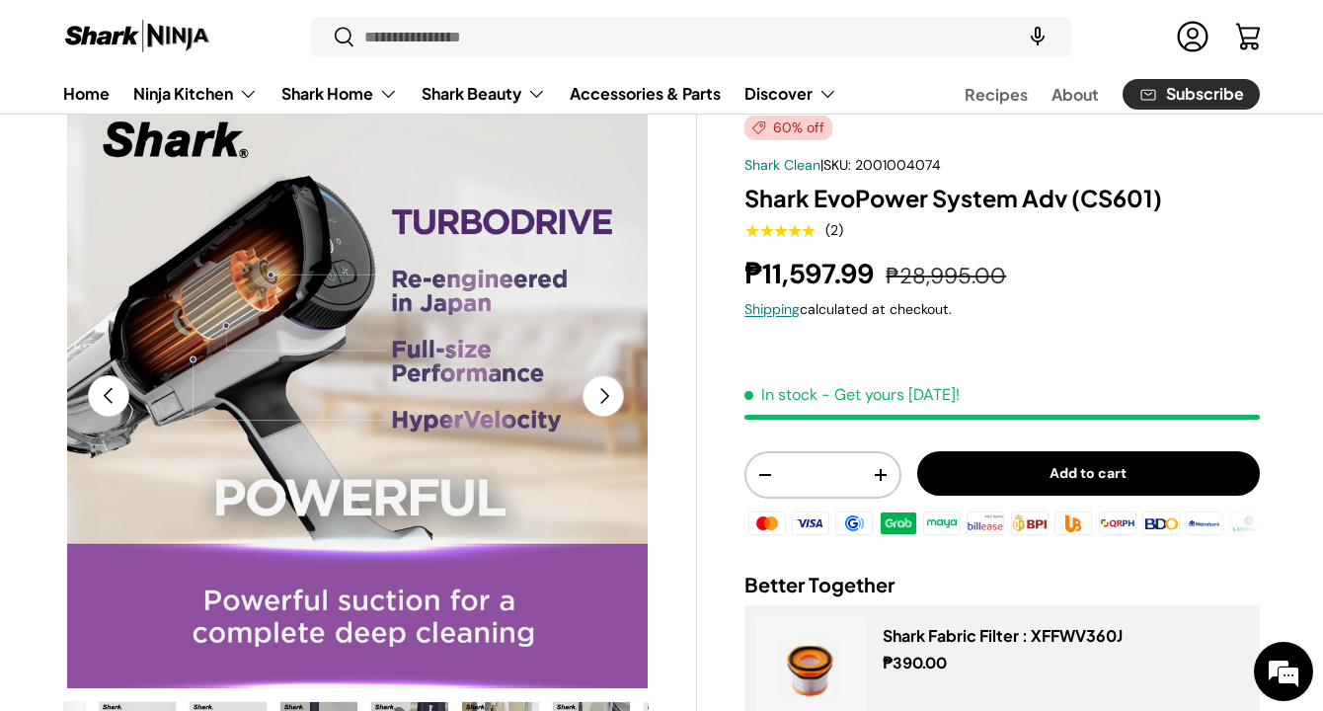
scroll to position [0, 545]
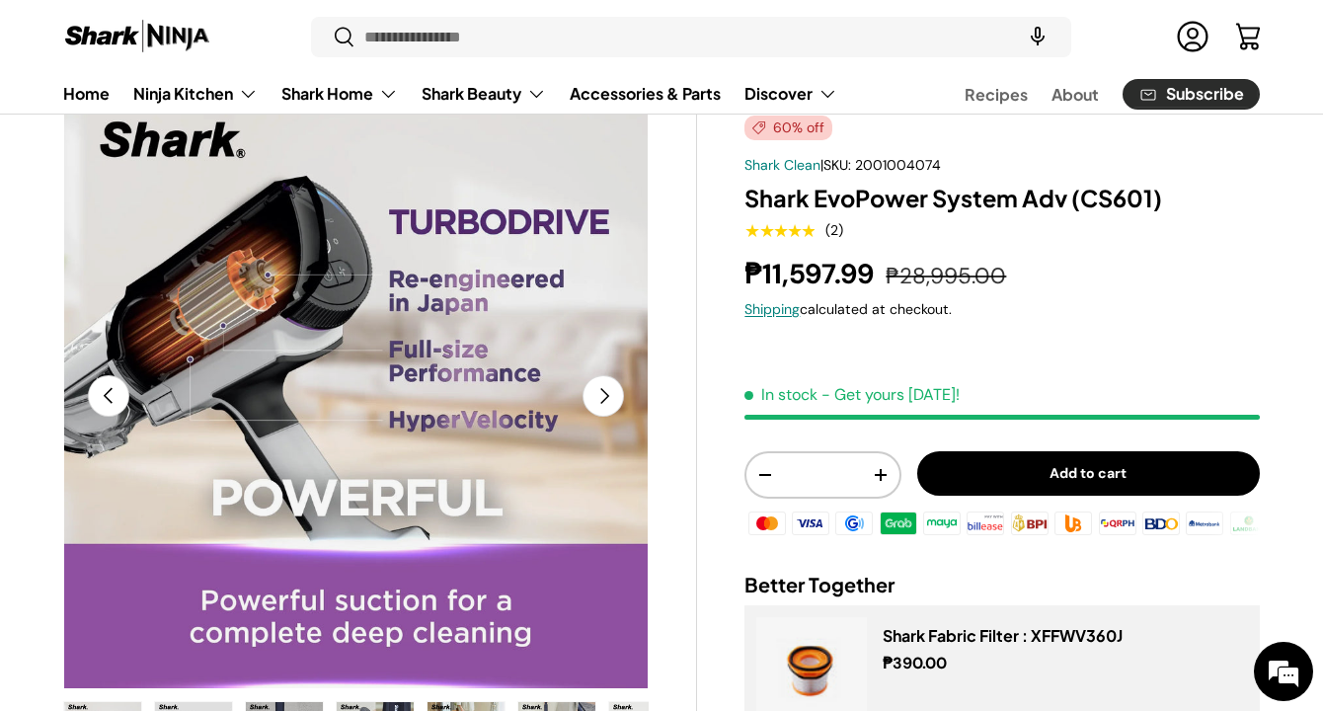
click at [608, 399] on button "Next" at bounding box center [603, 395] width 41 height 41
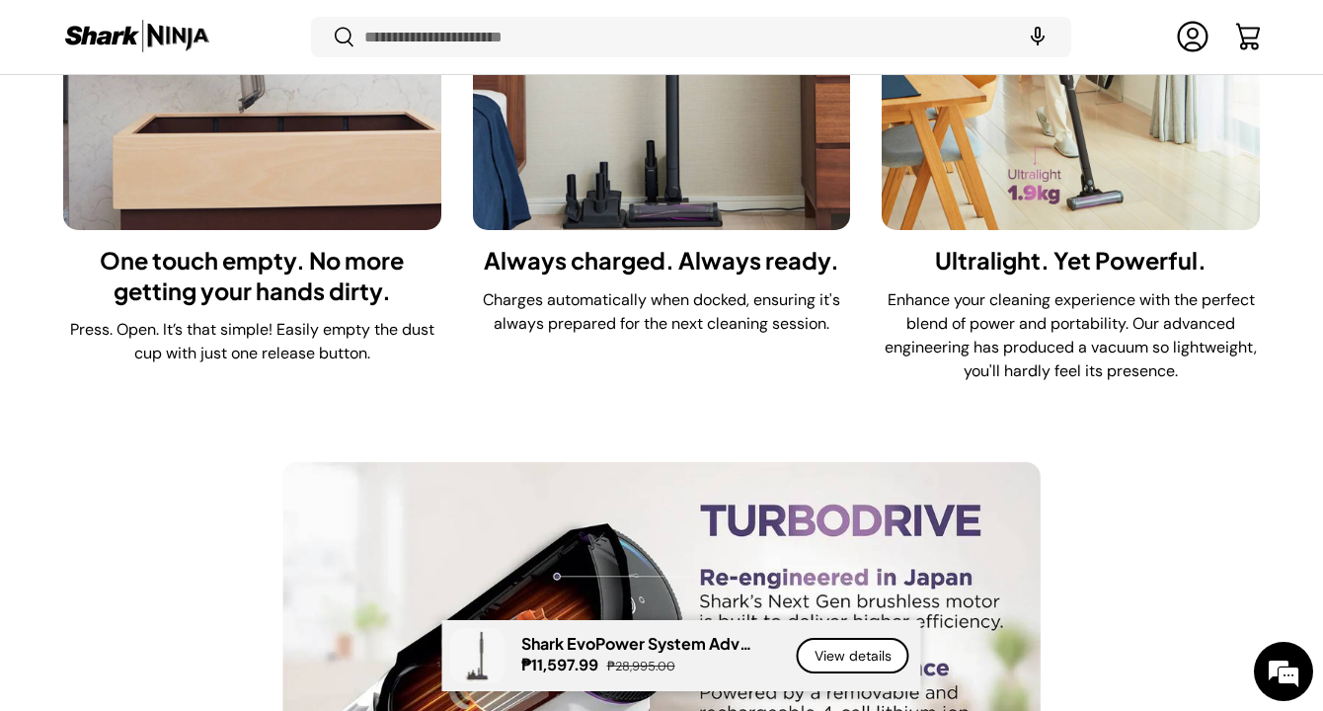
scroll to position [2527, 0]
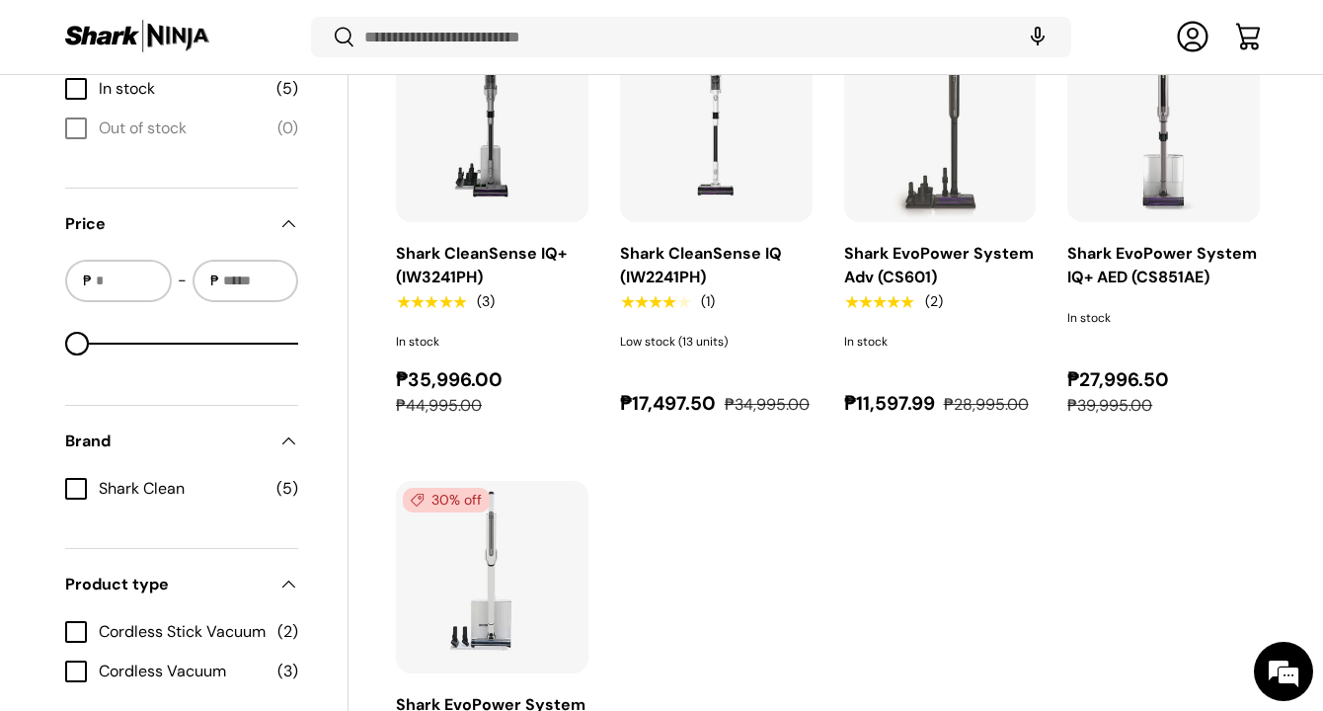
scroll to position [953, 0]
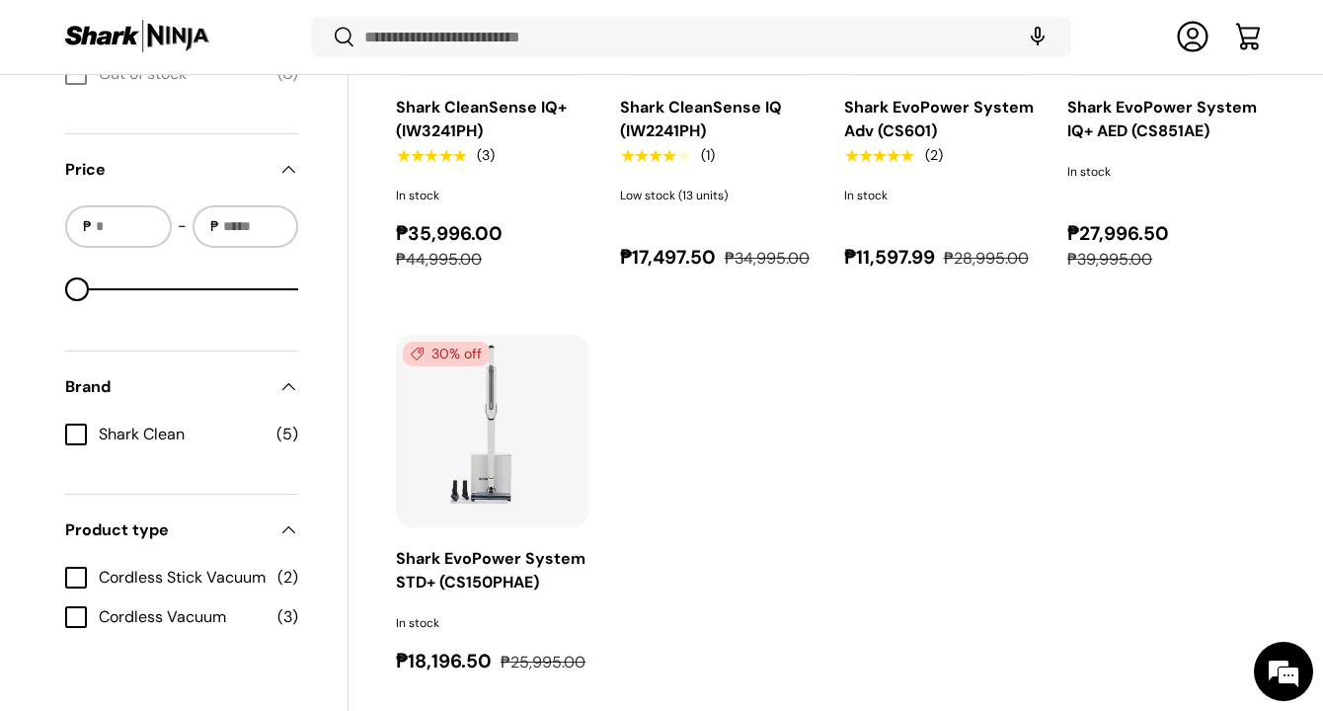
click at [0, 0] on img "Shark EvoPower System STD+ (CS150PHAE)" at bounding box center [0, 0] width 0 height 0
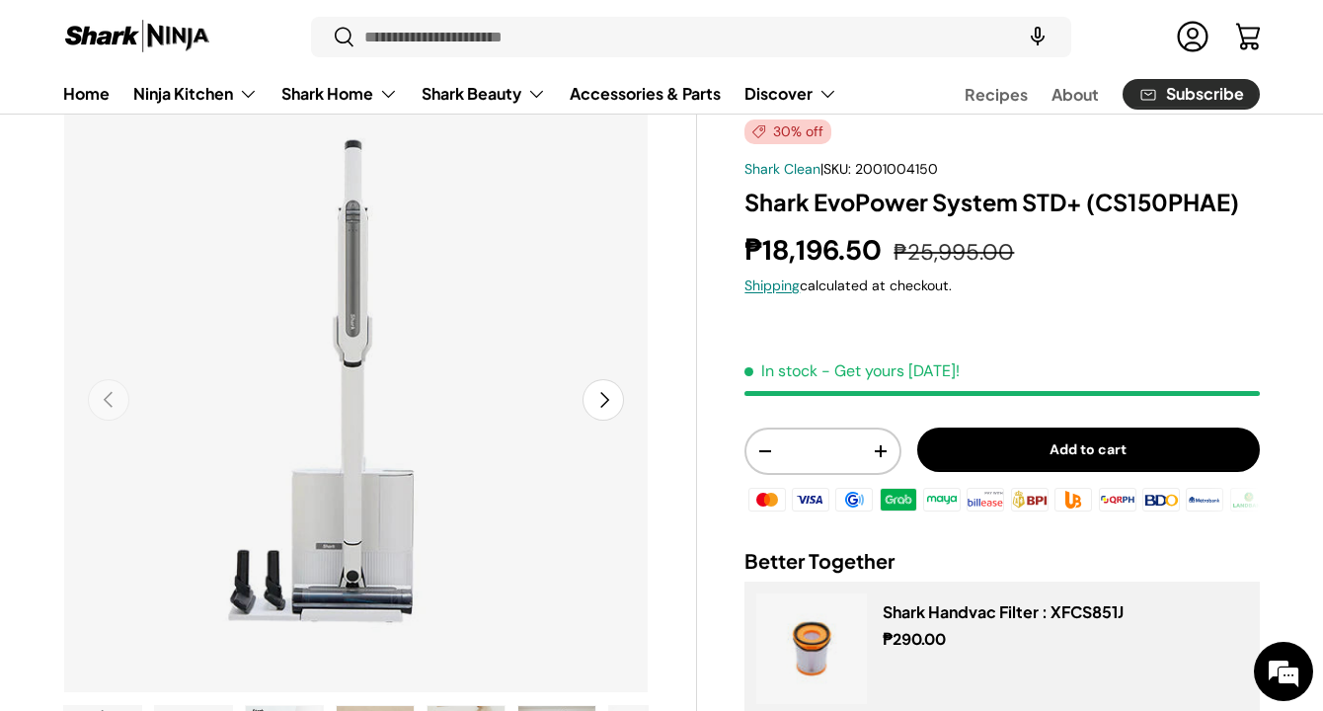
scroll to position [115, 0]
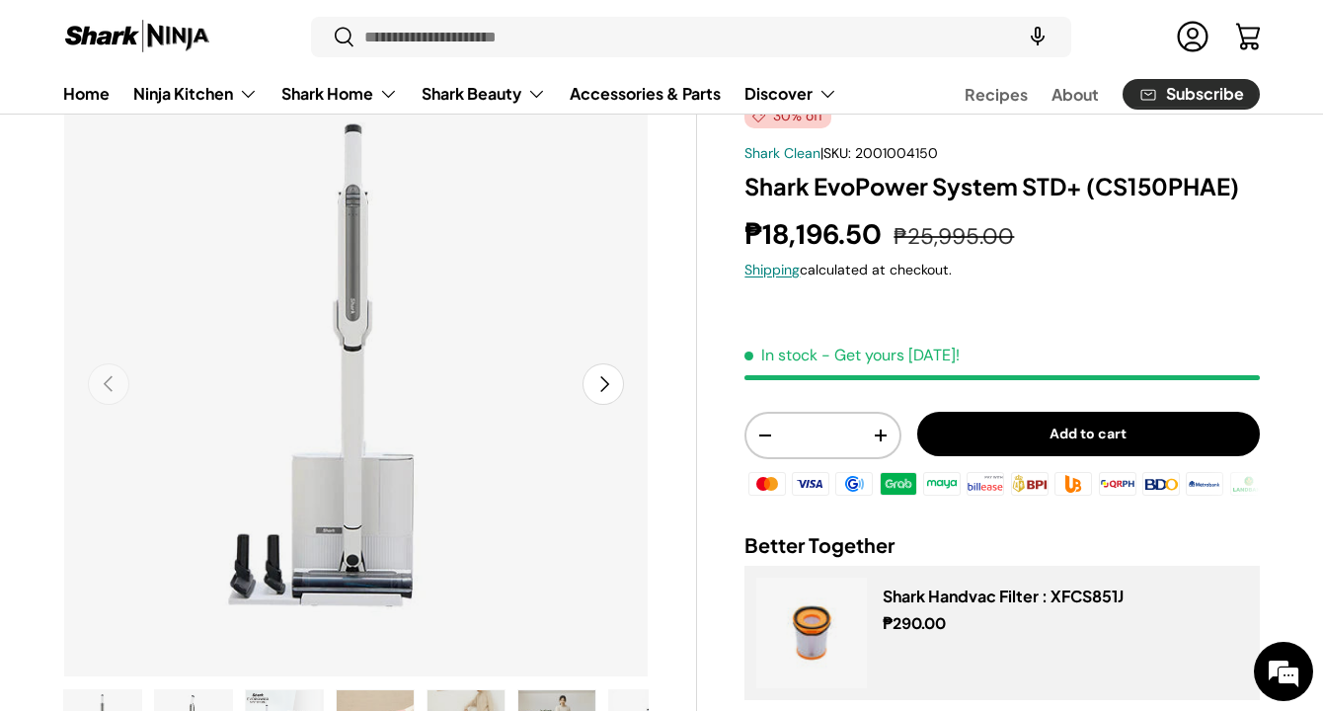
click at [603, 376] on button "Next" at bounding box center [603, 383] width 41 height 41
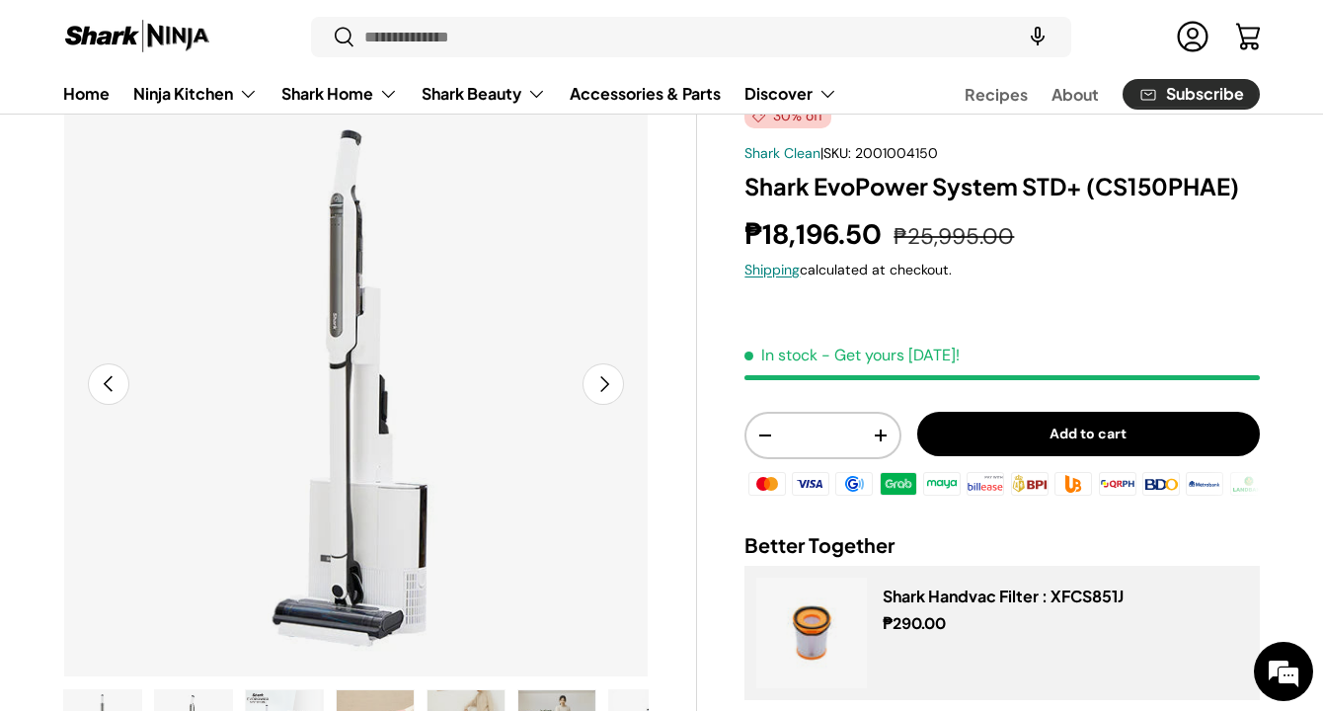
click at [604, 377] on button "Next" at bounding box center [603, 383] width 41 height 41
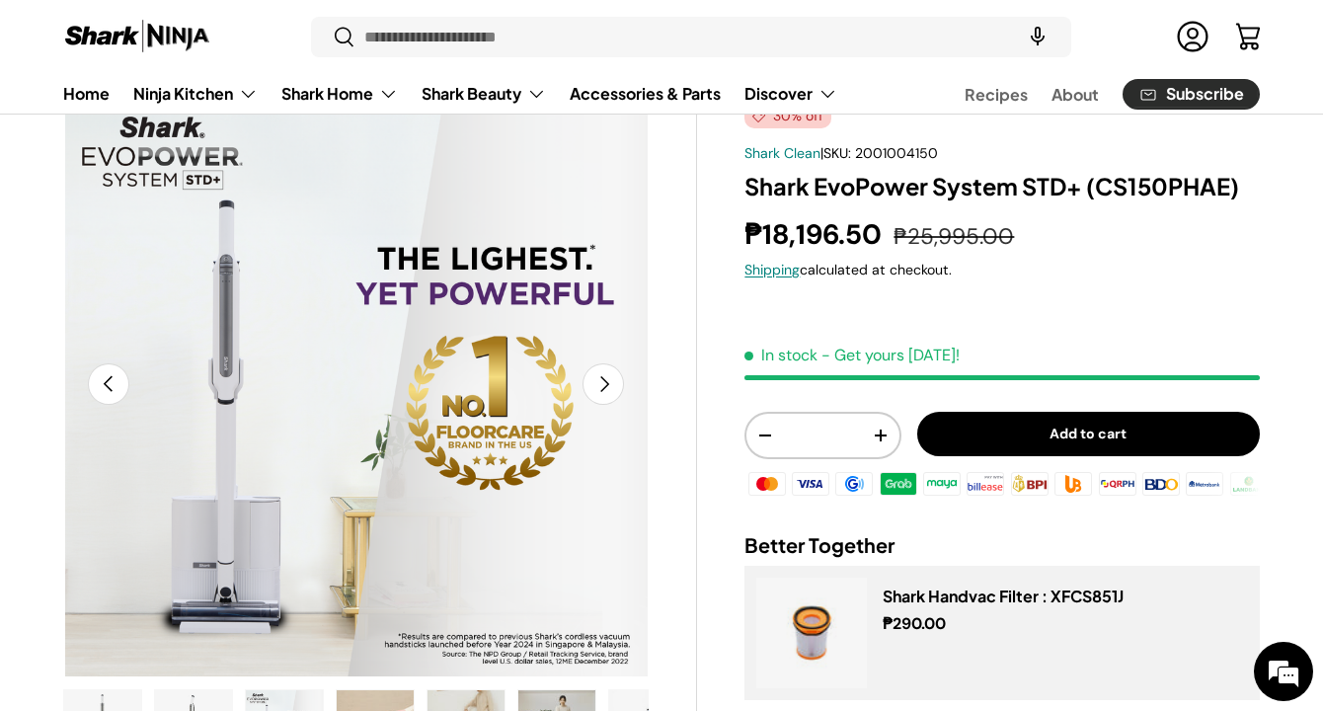
click at [604, 377] on button "Next" at bounding box center [603, 383] width 41 height 41
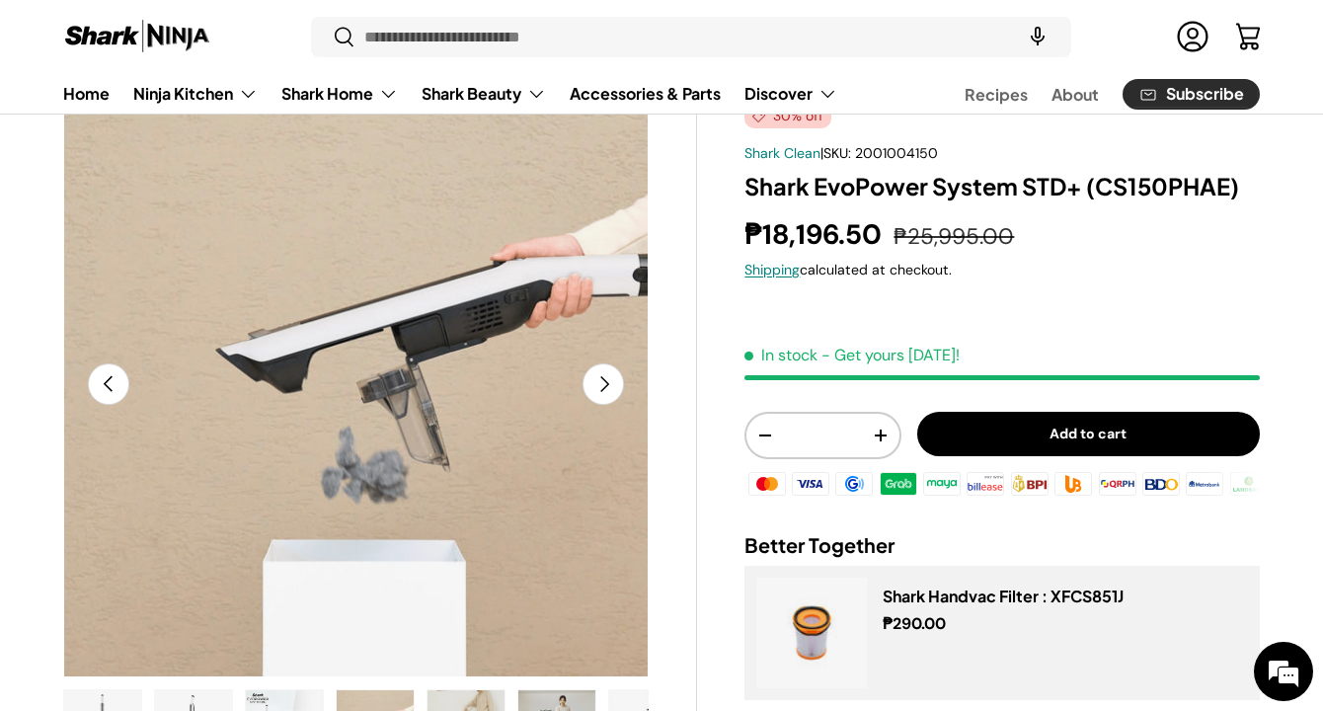
click at [604, 377] on button "Next" at bounding box center [603, 383] width 41 height 41
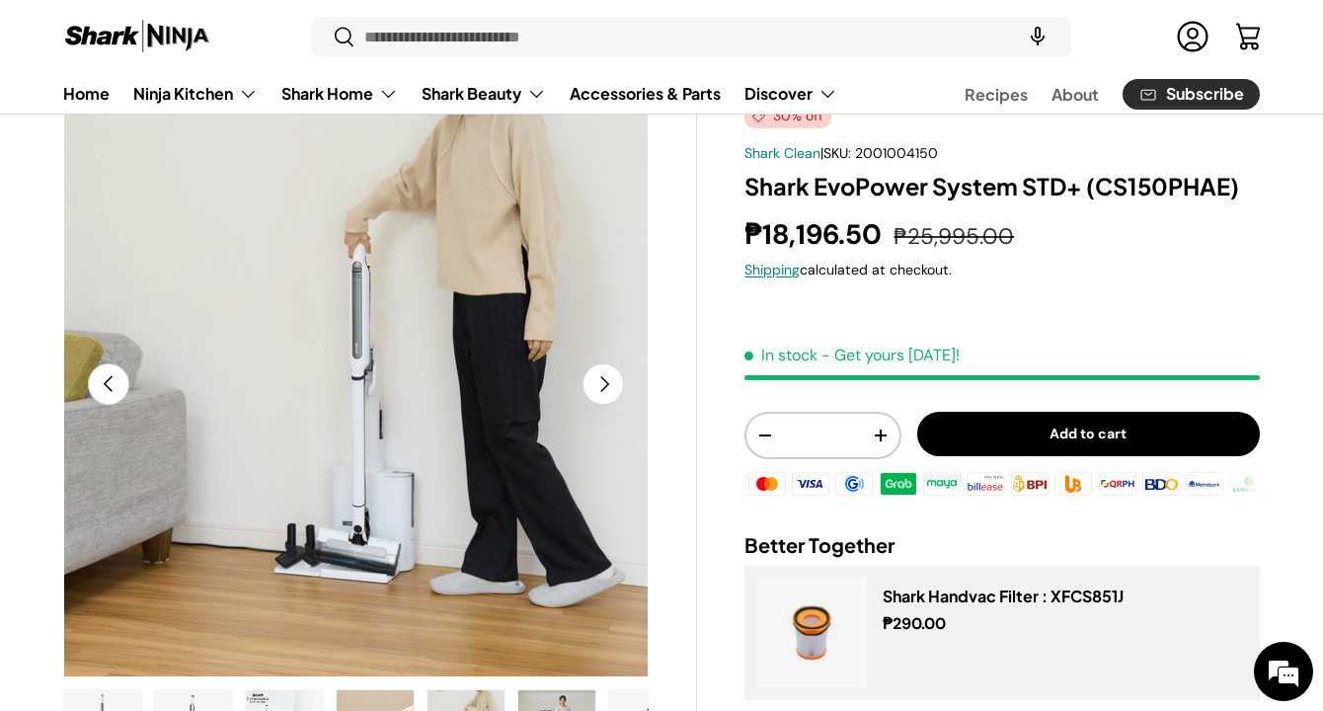
click at [604, 377] on button "Next" at bounding box center [603, 383] width 41 height 41
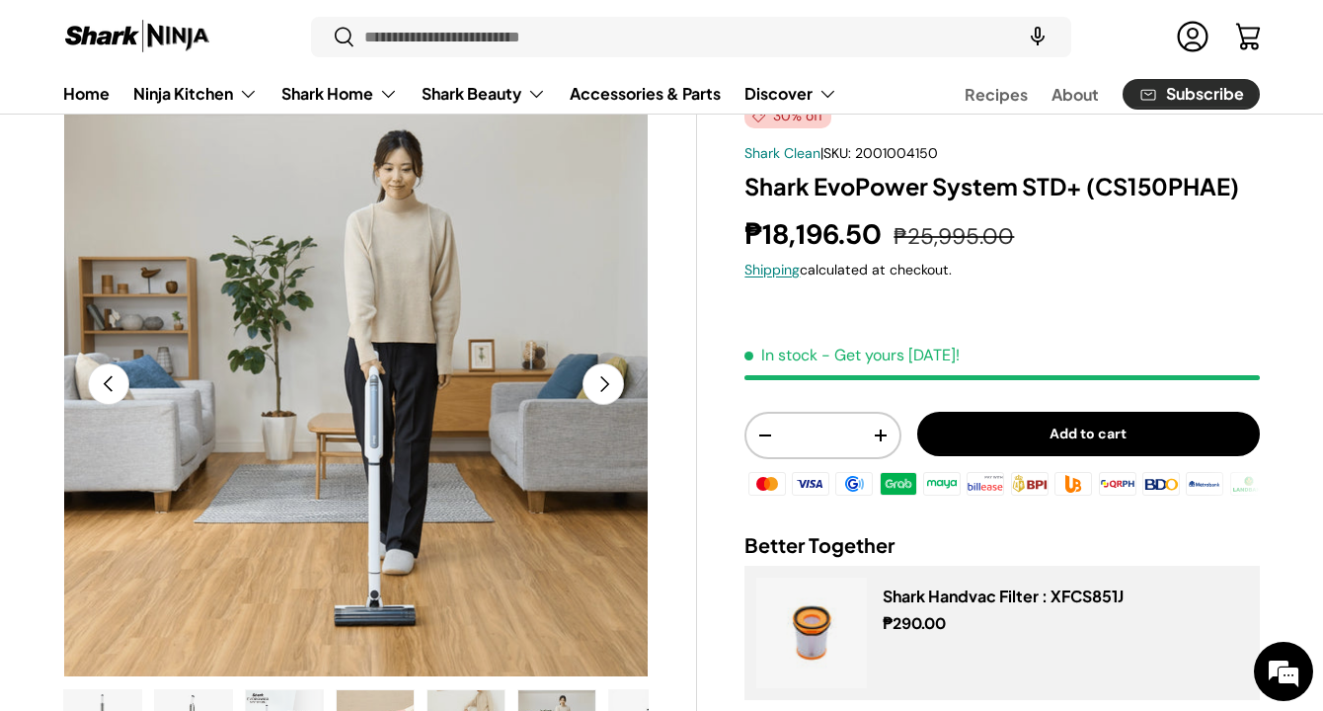
click at [604, 377] on button "Next" at bounding box center [603, 383] width 41 height 41
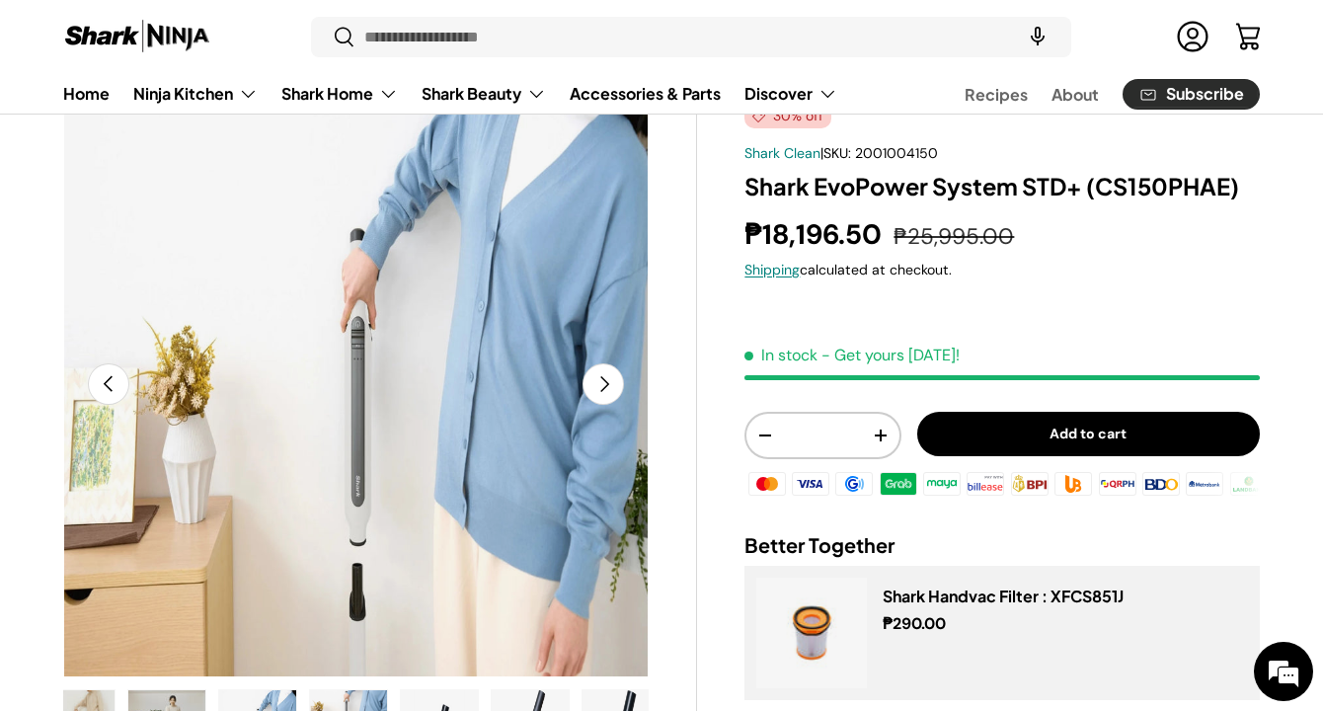
scroll to position [0, 401]
click at [604, 377] on button "Next" at bounding box center [603, 383] width 41 height 41
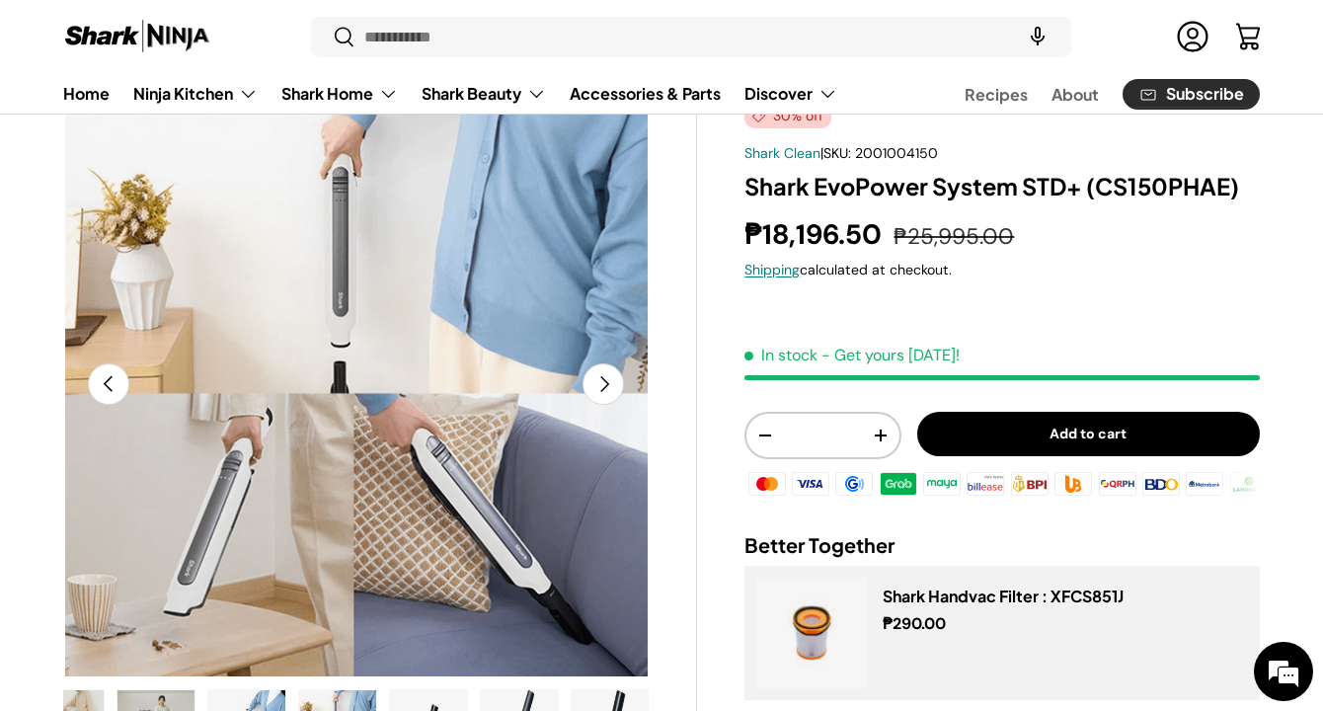
click at [604, 377] on button "Next" at bounding box center [603, 383] width 41 height 41
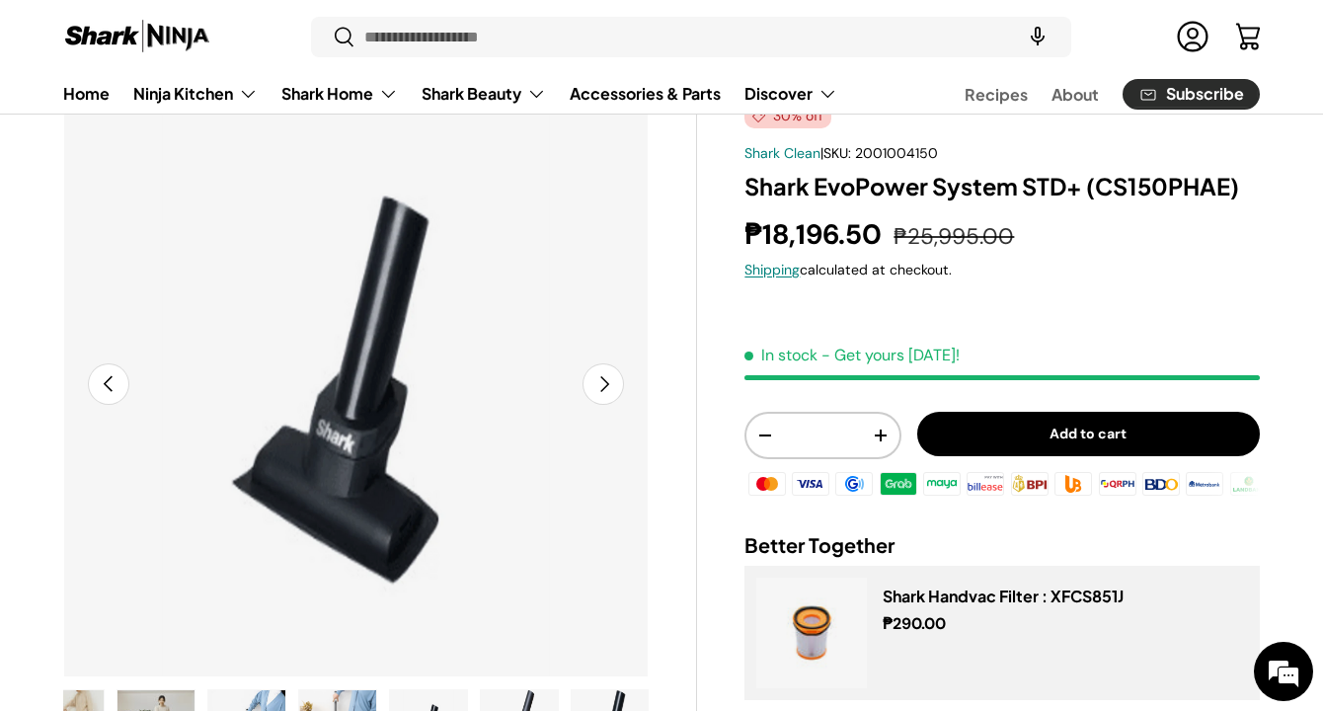
click at [604, 377] on button "Next" at bounding box center [603, 383] width 41 height 41
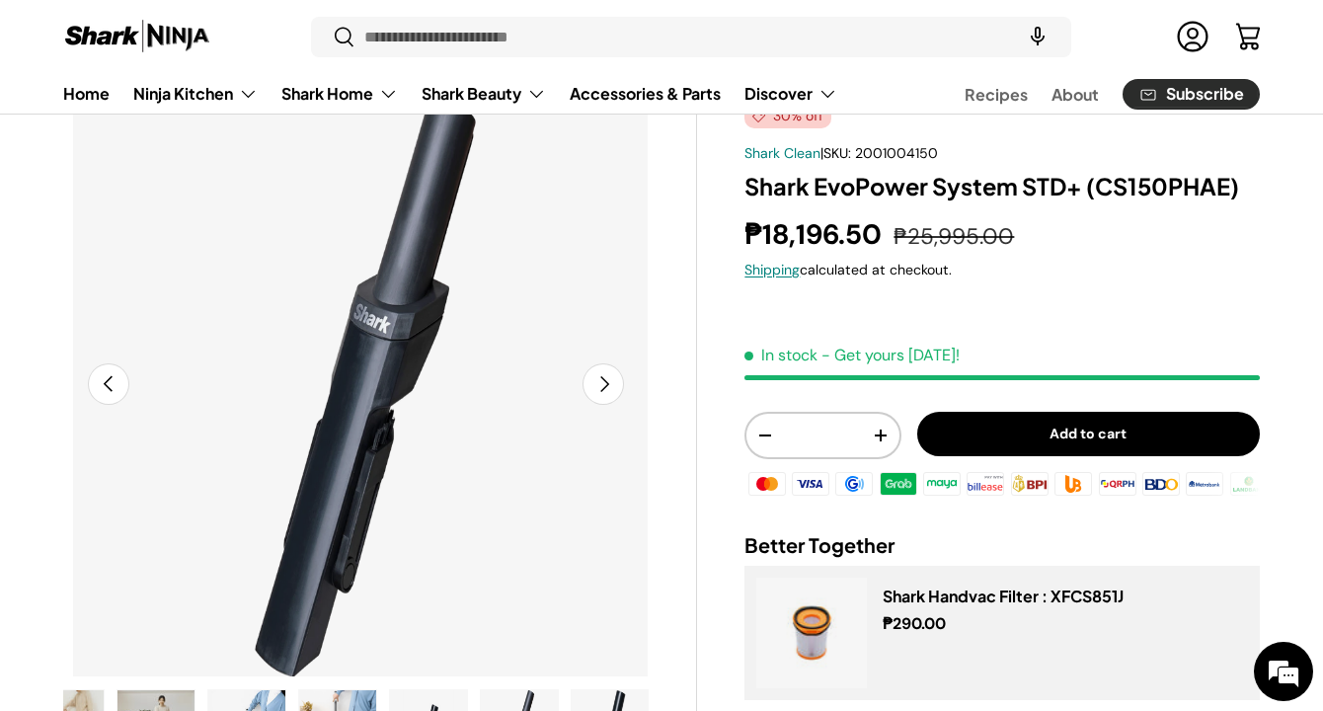
click at [604, 377] on button "Next" at bounding box center [603, 383] width 41 height 41
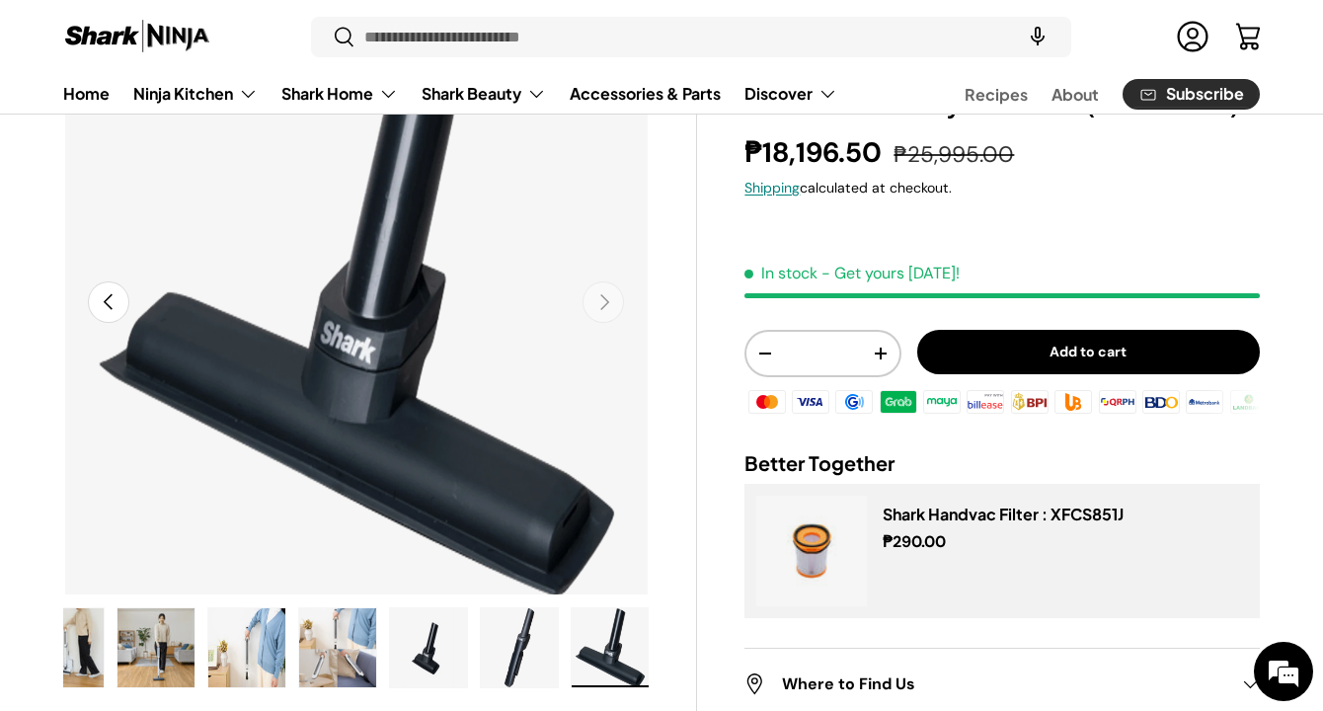
scroll to position [194, 0]
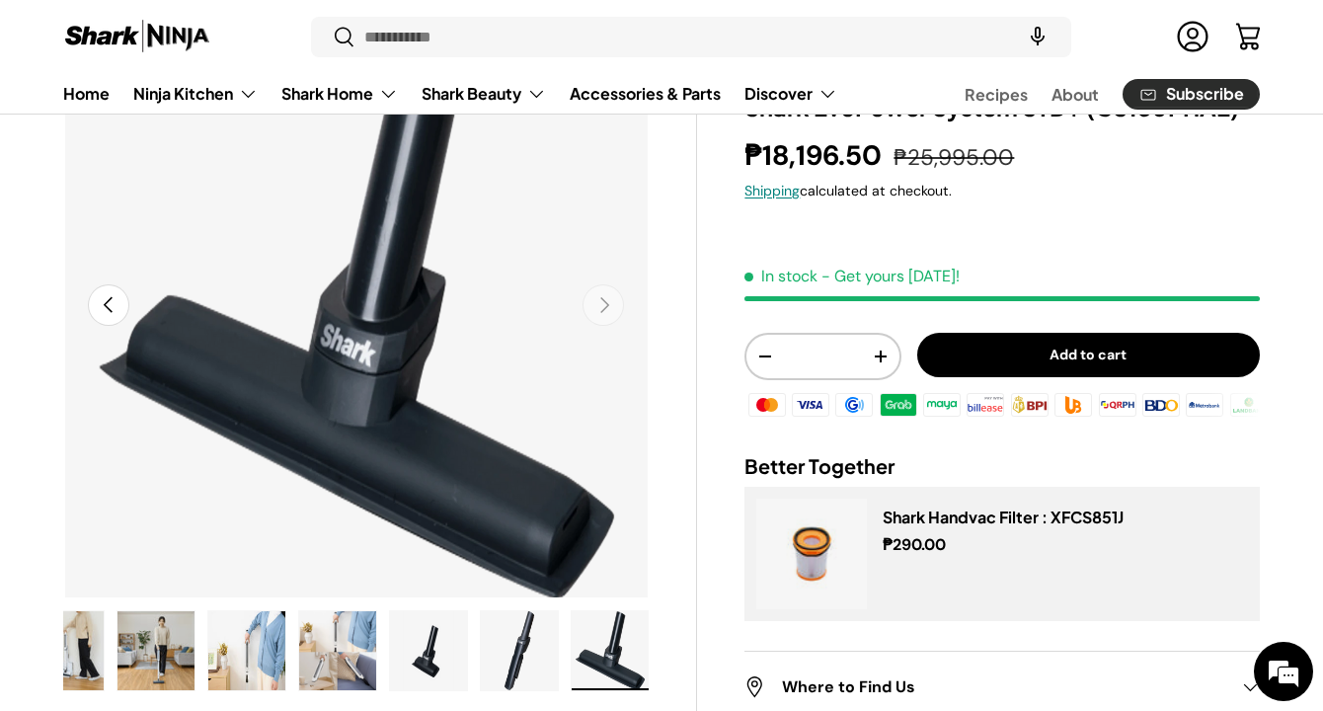
click at [156, 658] on img "Gallery Viewer" at bounding box center [156, 650] width 77 height 79
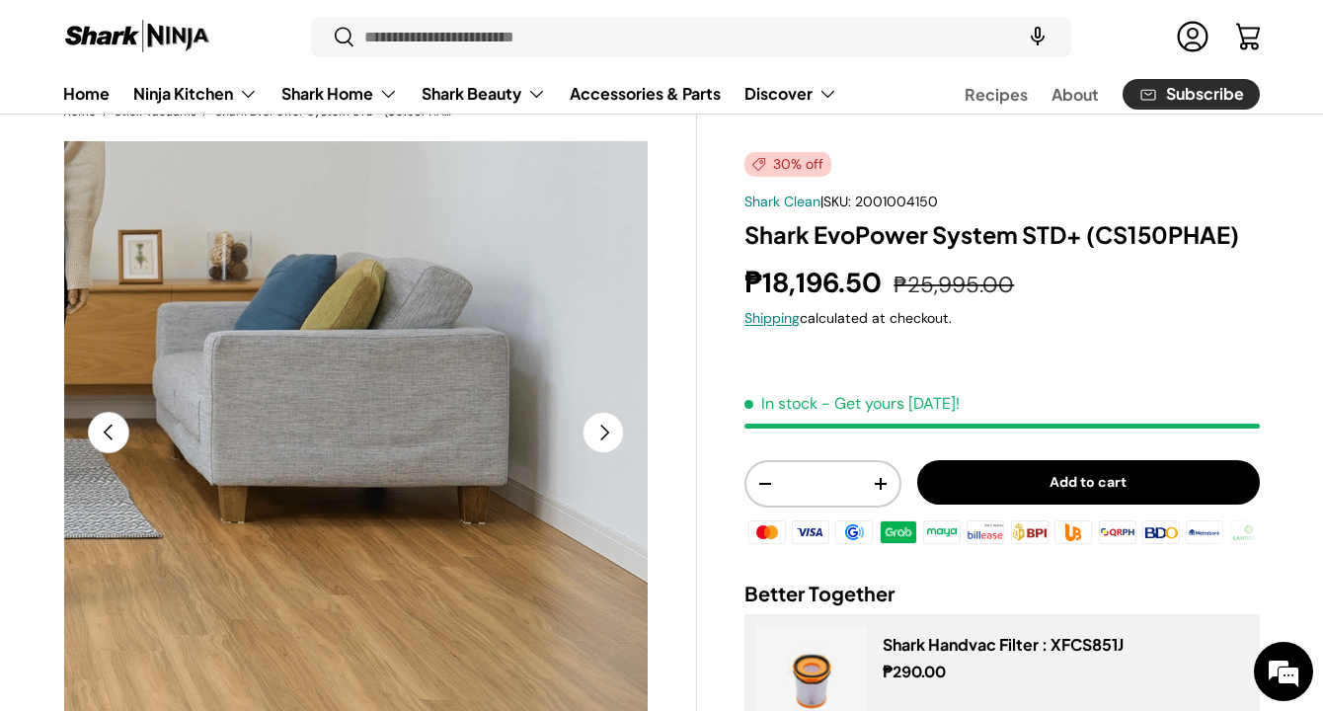
scroll to position [0, 0]
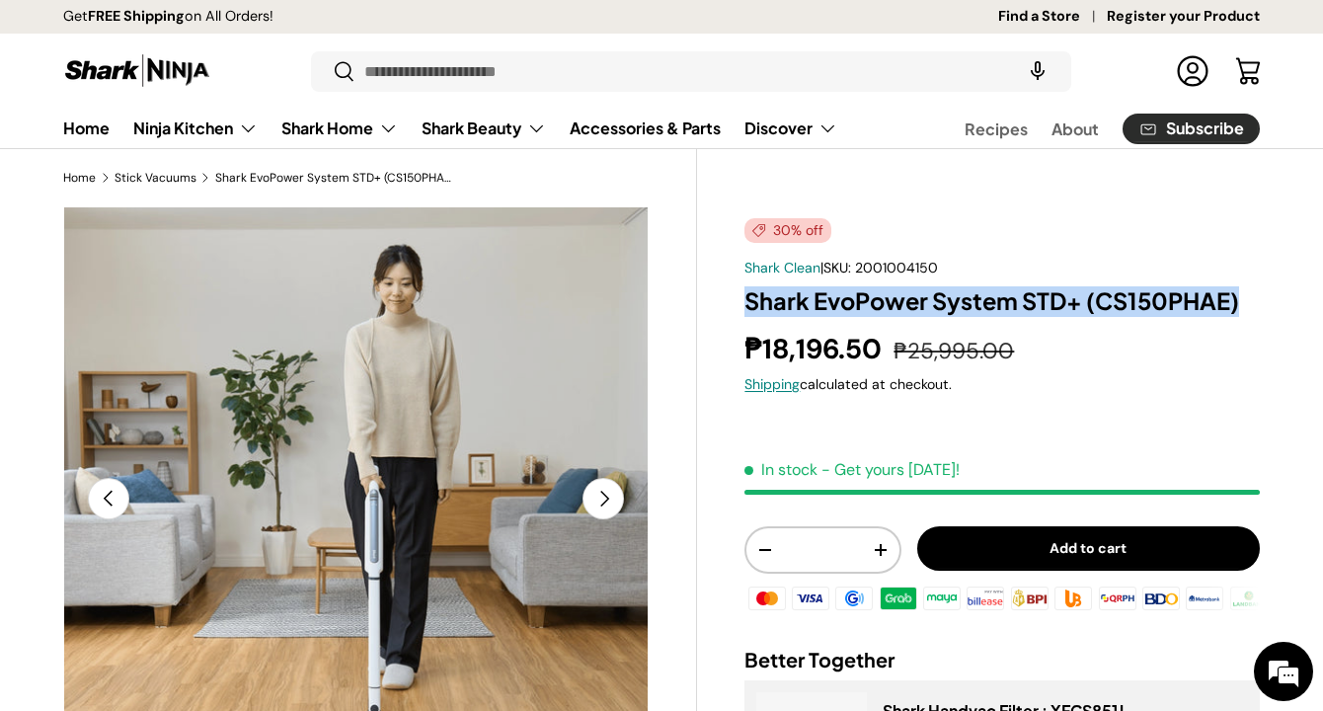
drag, startPoint x: 745, startPoint y: 300, endPoint x: 1240, endPoint y: 307, distance: 495.8
click at [1240, 307] on h1 "Shark EvoPower System STD+ (CS150PHAE)" at bounding box center [1003, 301] width 516 height 31
copy h1 "Shark EvoPower System STD+ (CS150PHAE)"
